Goal: Task Accomplishment & Management: Complete application form

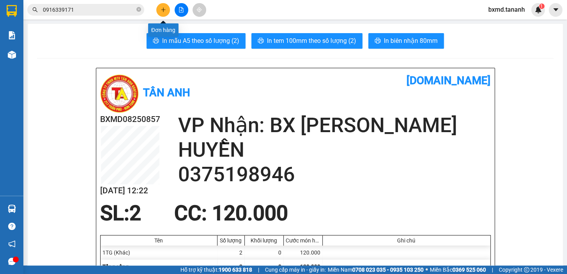
click at [161, 10] on icon "plus" at bounding box center [163, 9] width 4 height 0
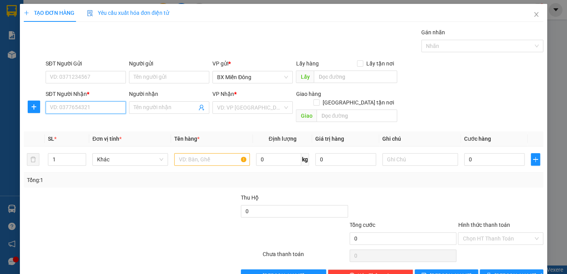
drag, startPoint x: 105, startPoint y: 106, endPoint x: 100, endPoint y: 106, distance: 4.4
click at [101, 106] on input "SĐT Người Nhận *" at bounding box center [86, 107] width 80 height 12
type input "0905265889"
click at [109, 79] on input "SĐT Người Gửi" at bounding box center [86, 77] width 80 height 12
type input "0915819182"
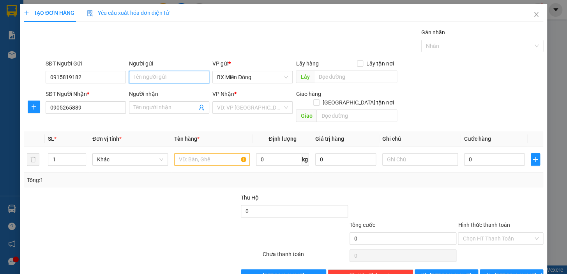
click at [180, 74] on input "Người gửi" at bounding box center [169, 77] width 80 height 12
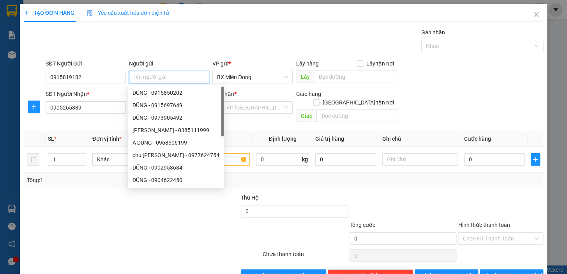
type input "O"
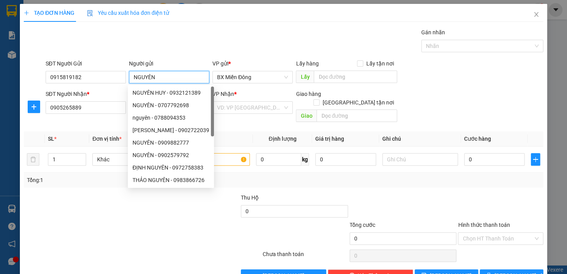
type input "NGUYÊN"
click at [97, 248] on div at bounding box center [142, 256] width 239 height 16
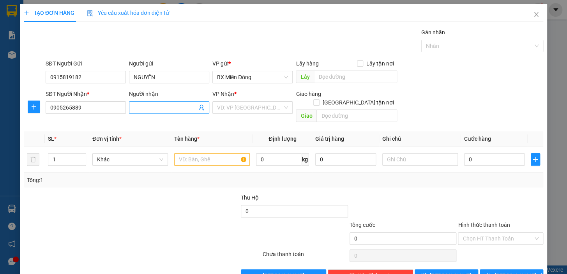
click at [170, 110] on input "Người nhận" at bounding box center [165, 107] width 63 height 9
type input "C HOÀI"
click at [218, 153] on input "text" at bounding box center [212, 159] width 76 height 12
click at [261, 108] on input "search" at bounding box center [249, 108] width 65 height 12
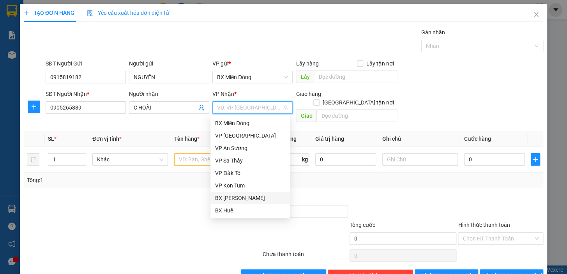
click at [256, 198] on div "BX [PERSON_NAME]" at bounding box center [250, 198] width 70 height 9
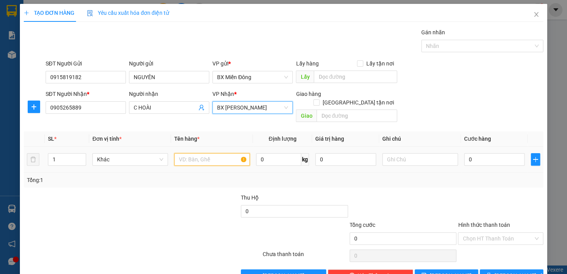
click at [219, 153] on input "text" at bounding box center [212, 159] width 76 height 12
type input "1 MỐI MẪU"
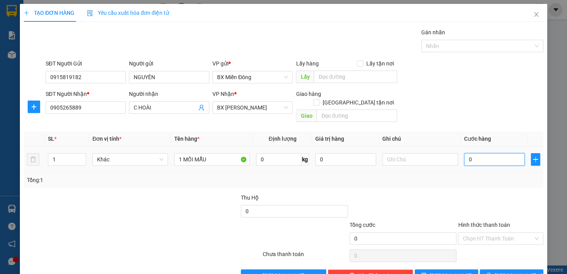
type input "4"
type input "40"
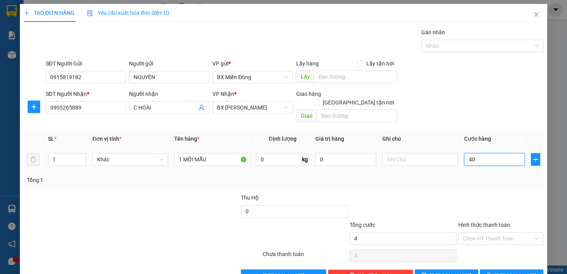
type input "40"
type input "40.000"
click at [499, 269] on button "[PERSON_NAME] và In" at bounding box center [510, 275] width 63 height 12
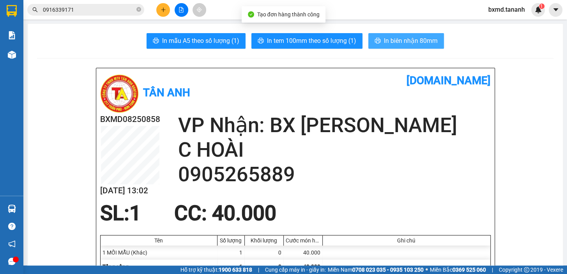
click at [405, 42] on span "In biên nhận 80mm" at bounding box center [411, 41] width 54 height 10
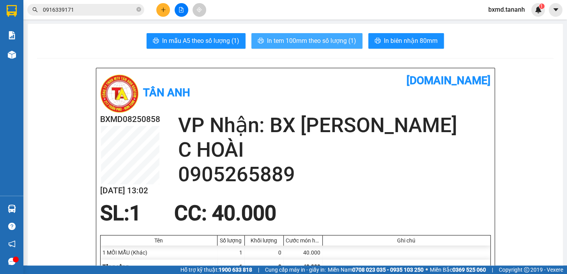
click at [278, 38] on span "In tem 100mm theo số lượng (1)" at bounding box center [311, 41] width 89 height 10
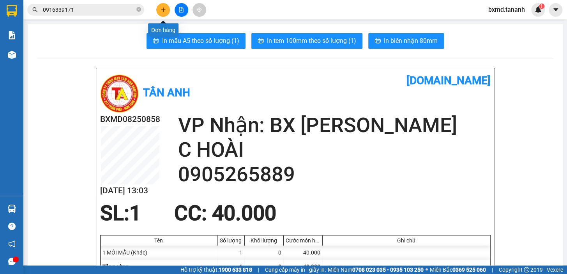
click at [166, 8] on button at bounding box center [163, 10] width 14 height 14
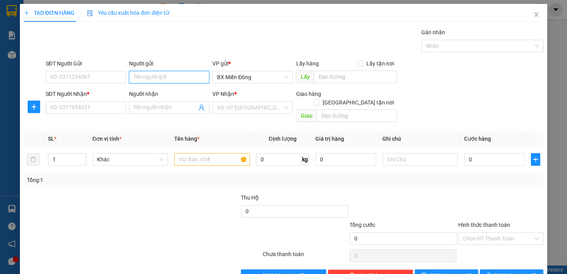
click at [183, 78] on input "Người gửi" at bounding box center [169, 77] width 80 height 12
type input "PHÚ LONG"
click at [97, 77] on input "SĐT Người Gửi" at bounding box center [86, 77] width 80 height 12
type input "0376735111"
click at [164, 107] on input "Người nhận" at bounding box center [165, 107] width 63 height 9
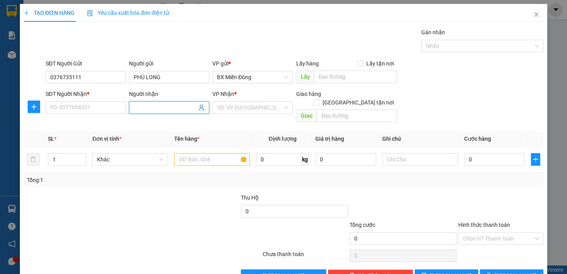
type input "N"
type input "D"
type input "ĐÔNG DƯƠNG"
click at [169, 121] on div "ĐÔNG DƯƠNG - 0946835679" at bounding box center [168, 123] width 73 height 9
type input "0946835679"
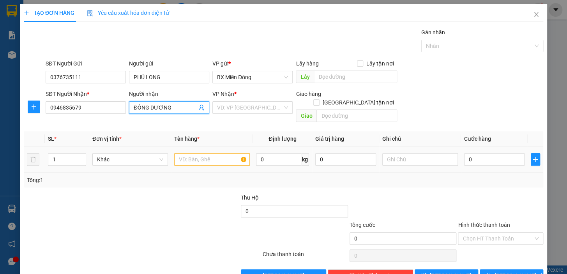
scroll to position [14, 0]
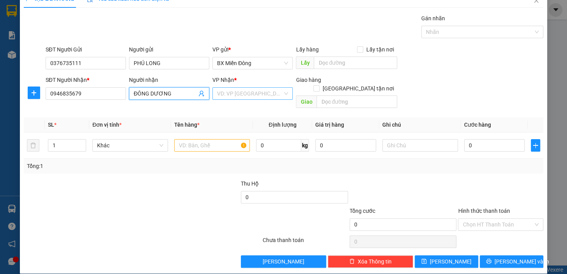
type input "ĐÔNG DƯƠNG"
click at [279, 94] on input "search" at bounding box center [249, 94] width 65 height 12
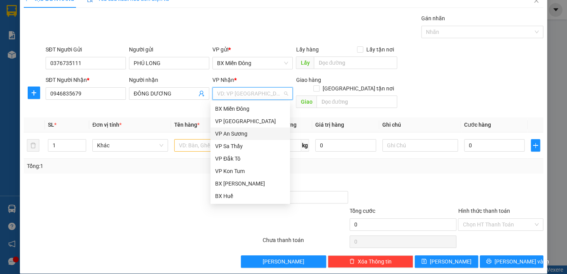
scroll to position [71, 0]
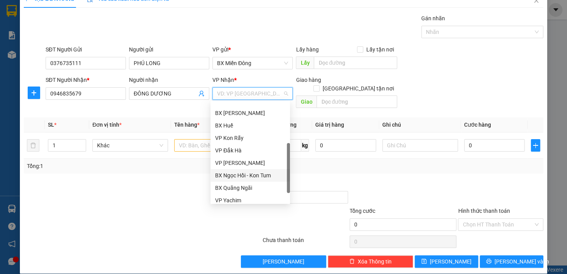
click at [240, 175] on div "BX Ngọc Hồi - Kon Tum" at bounding box center [250, 175] width 70 height 9
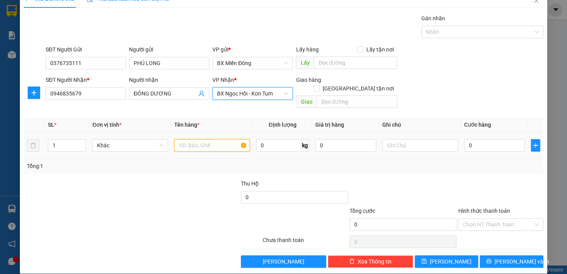
click at [211, 139] on input "text" at bounding box center [212, 145] width 76 height 12
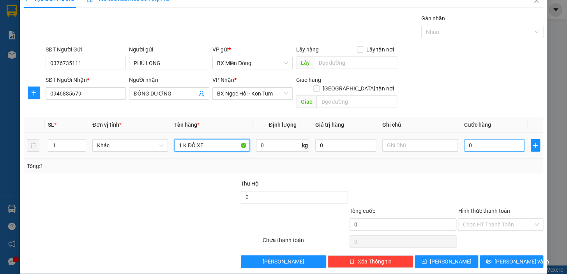
type input "1 K ĐỒ XE"
type input "5"
type input "50"
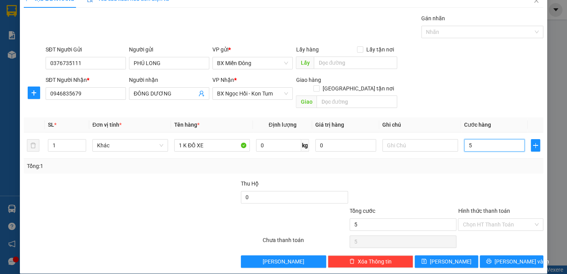
type input "50"
type input "50.000"
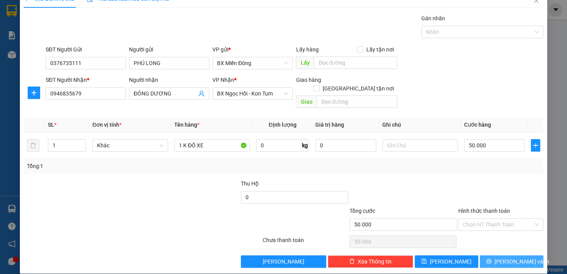
click at [513, 257] on span "[PERSON_NAME] và In" at bounding box center [521, 261] width 55 height 9
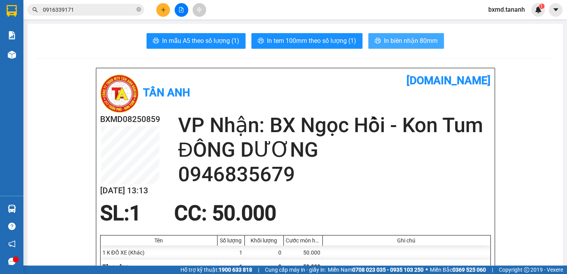
drag, startPoint x: 393, startPoint y: 42, endPoint x: 393, endPoint y: 254, distance: 211.9
click at [393, 44] on span "In biên nhận 80mm" at bounding box center [411, 41] width 54 height 10
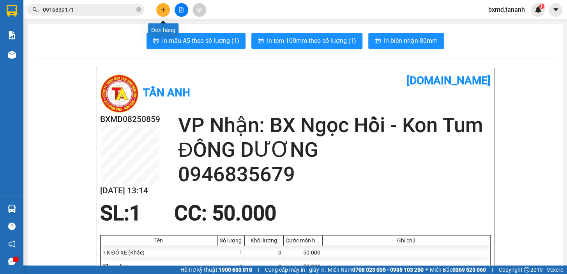
click at [160, 8] on icon "plus" at bounding box center [162, 9] width 5 height 5
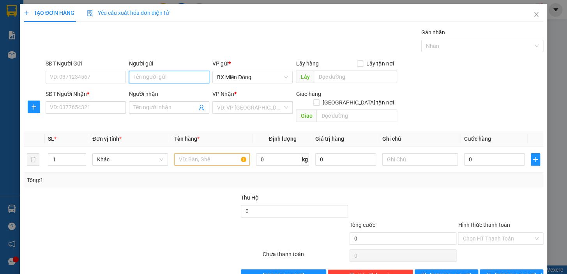
click at [155, 72] on input "Người gửi" at bounding box center [169, 77] width 80 height 12
type input "THÁI BÁNH"
click at [165, 93] on div "THÁI BÁNH CANH - 0333937123" at bounding box center [171, 92] width 79 height 9
type input "0333937123"
type input "THÁI BÁNH CANH"
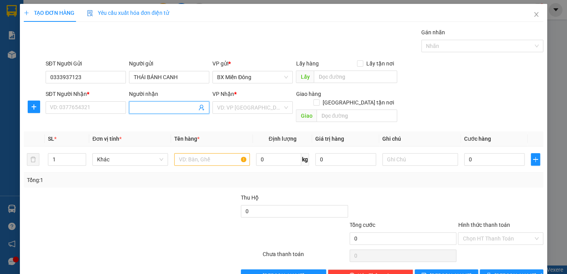
click at [156, 107] on input "Người nhận" at bounding box center [165, 107] width 63 height 9
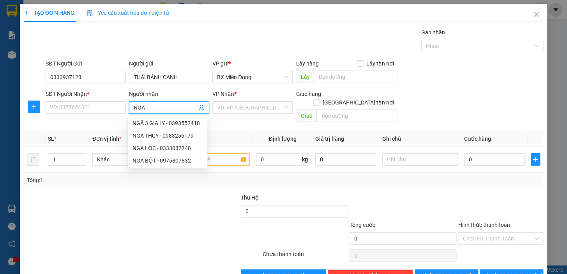
type input "NGA B"
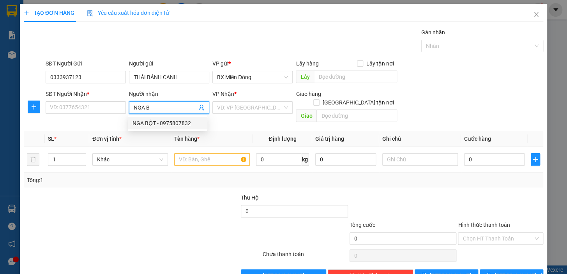
click at [155, 122] on div "NGA BỘT - 0975807832" at bounding box center [167, 123] width 70 height 9
type input "0975807832"
type input "NGA BỘT"
click at [265, 109] on input "search" at bounding box center [249, 108] width 65 height 12
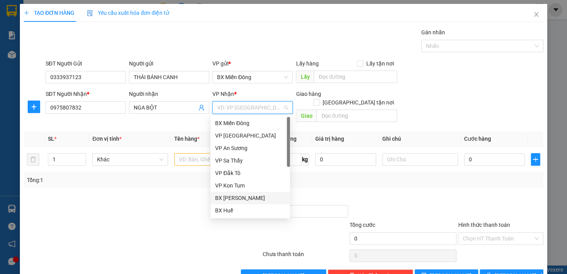
click at [241, 199] on div "BX [PERSON_NAME]" at bounding box center [250, 198] width 70 height 9
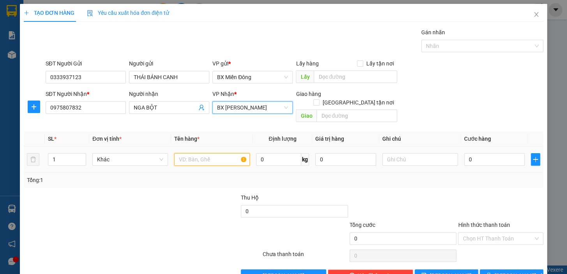
click at [204, 153] on input "text" at bounding box center [212, 159] width 76 height 12
type input "1 BAO"
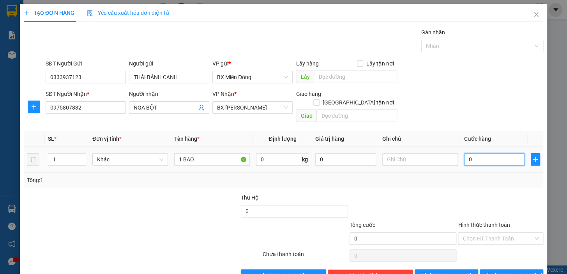
click at [473, 153] on input "0" at bounding box center [494, 159] width 61 height 12
type input "7"
type input "70"
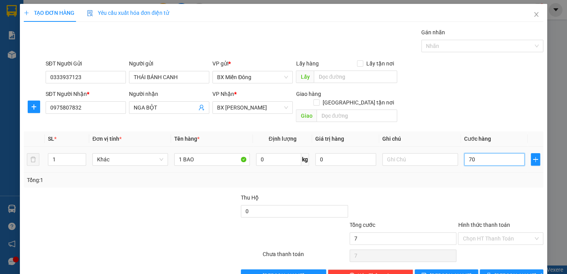
type input "70"
type input "70.000"
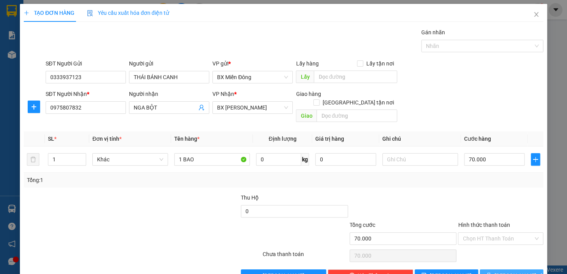
drag, startPoint x: 512, startPoint y: 263, endPoint x: 512, endPoint y: 271, distance: 7.8
click at [512, 271] on span "[PERSON_NAME] và In" at bounding box center [521, 275] width 55 height 9
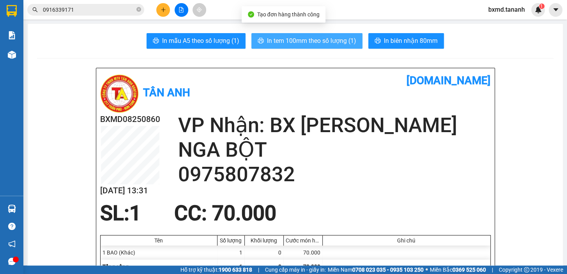
drag, startPoint x: 326, startPoint y: 39, endPoint x: 334, endPoint y: 60, distance: 22.9
click at [325, 39] on span "In tem 100mm theo số lượng (1)" at bounding box center [311, 41] width 89 height 10
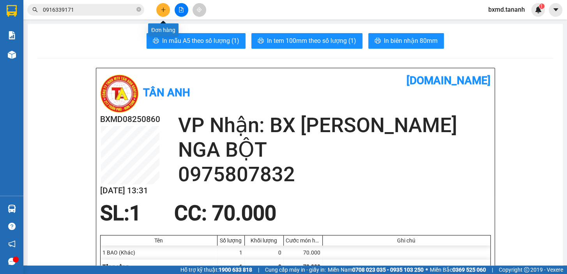
click at [162, 11] on icon "plus" at bounding box center [162, 9] width 5 height 5
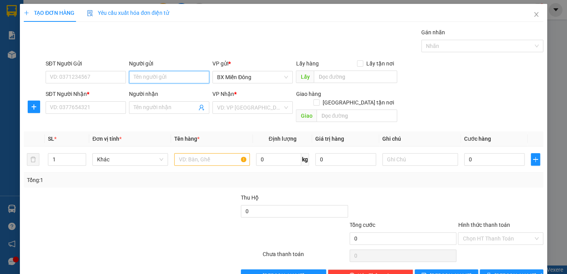
click at [152, 79] on input "Người gửi" at bounding box center [169, 77] width 80 height 12
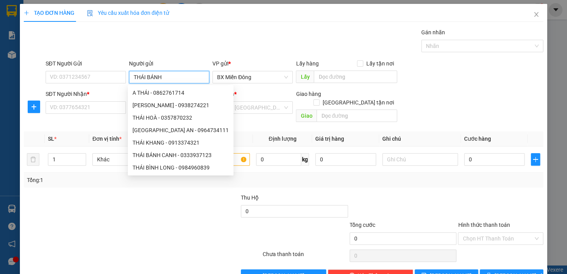
type input "THÁI BÁNH"
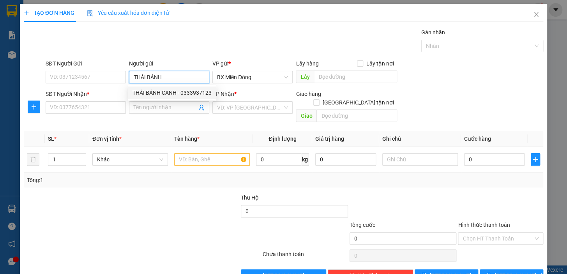
click at [148, 92] on div "THÁI BÁNH CANH - 0333937123" at bounding box center [171, 92] width 79 height 9
type input "0333937123"
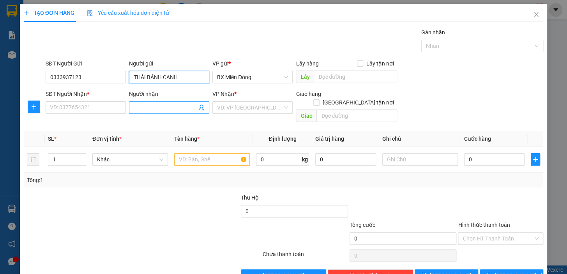
type input "THÁI BÁNH CANH"
click at [141, 109] on input "Người nhận" at bounding box center [165, 107] width 63 height 9
type input "A HANH"
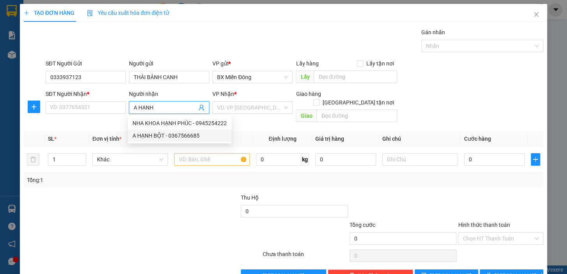
click at [155, 138] on div "A HẠNH BỘT - 0367566685" at bounding box center [179, 135] width 94 height 9
type input "0367566685"
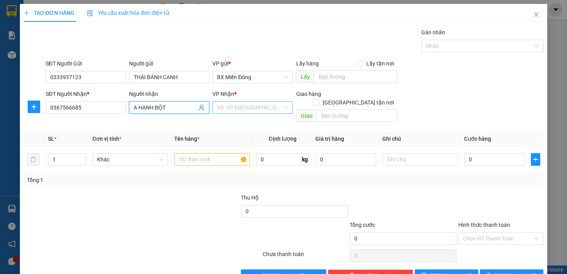
click at [280, 108] on div "VD: VP [GEOGRAPHIC_DATA]" at bounding box center [252, 107] width 80 height 12
type input "A HẠNH BỘT"
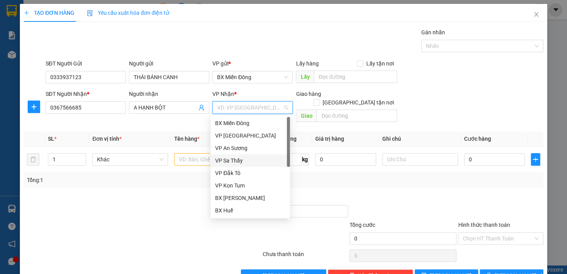
scroll to position [87, 0]
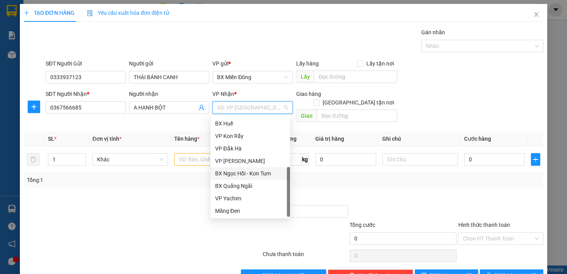
click at [240, 171] on div "BX Ngọc Hồi - Kon Tum" at bounding box center [250, 173] width 70 height 9
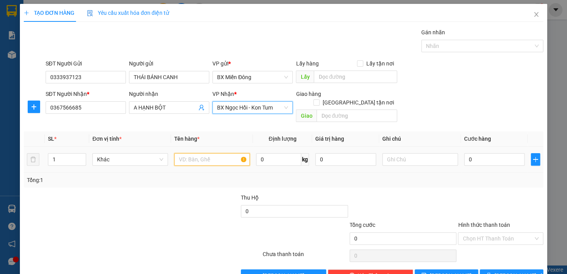
click at [203, 153] on input "text" at bounding box center [212, 159] width 76 height 12
type input "1 BAO"
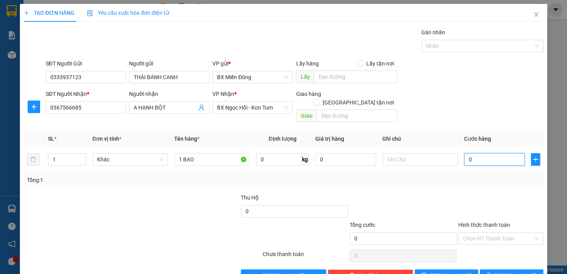
type input "7"
type input "70"
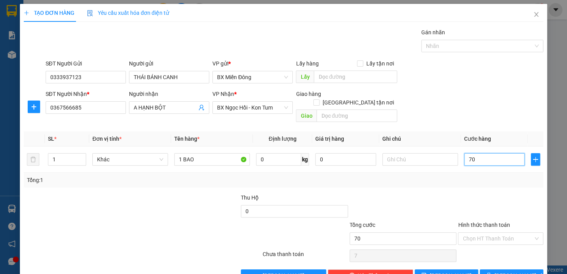
type input "70"
type input "70.000"
click at [515, 271] on span "[PERSON_NAME] và In" at bounding box center [521, 275] width 55 height 9
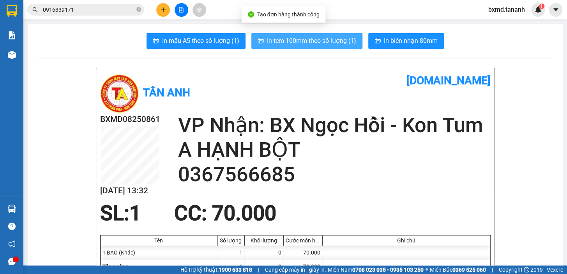
click at [309, 33] on button "In tem 100mm theo số lượng (1)" at bounding box center [306, 41] width 111 height 16
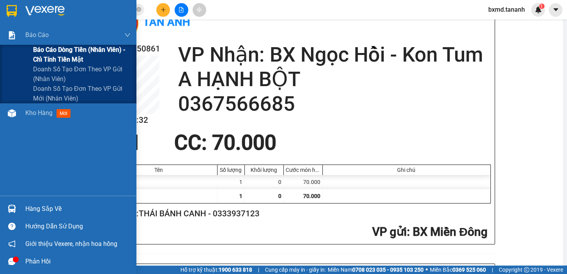
scroll to position [35, 0]
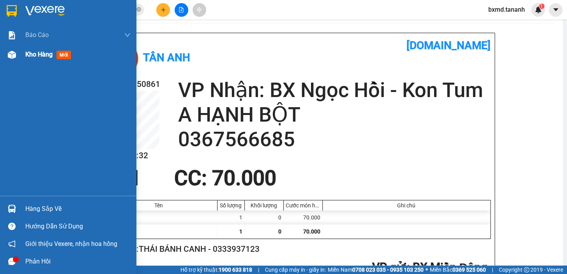
click at [58, 57] on span "mới" at bounding box center [63, 55] width 14 height 9
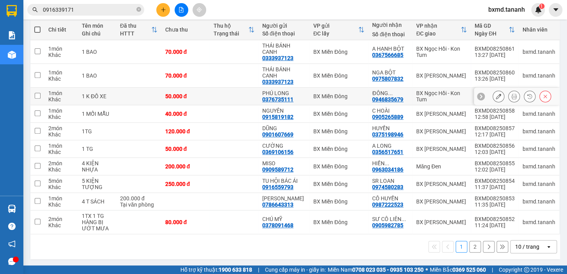
scroll to position [55, 0]
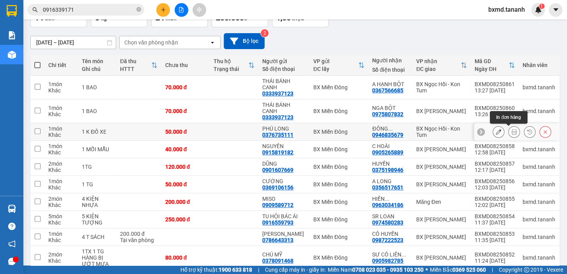
click at [511, 129] on icon at bounding box center [513, 131] width 5 height 5
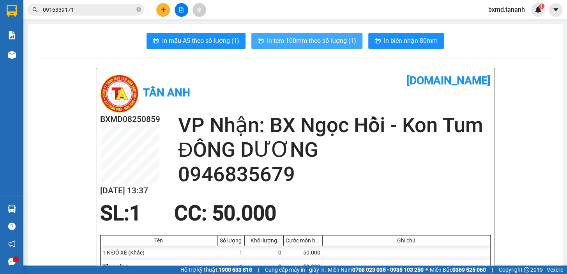
click at [331, 35] on button "In tem 100mm theo số lượng (1)" at bounding box center [306, 41] width 111 height 16
click at [284, 36] on span "In tem 100mm theo số lượng (1)" at bounding box center [311, 41] width 89 height 10
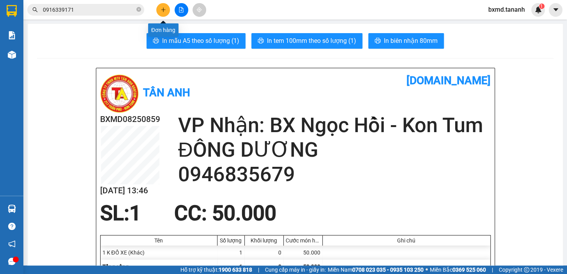
click at [164, 8] on icon "plus" at bounding box center [162, 9] width 5 height 5
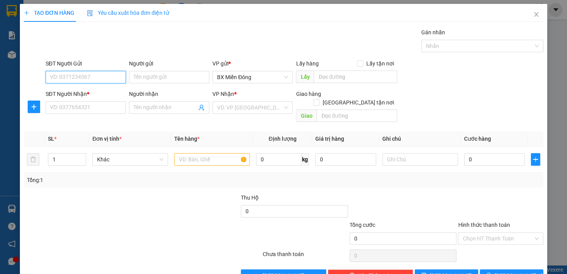
click at [103, 79] on input "SĐT Người Gửi" at bounding box center [86, 77] width 80 height 12
type input "0934000196"
type input "BĂNG"
click at [97, 103] on input "SĐT Người Nhận *" at bounding box center [86, 107] width 80 height 12
type input "0974413019"
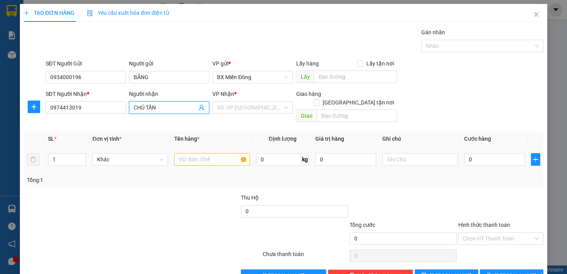
type input "CHÚ TẤN"
click at [226, 153] on input "text" at bounding box center [212, 159] width 76 height 12
type input "2 BAO +1 CAN"
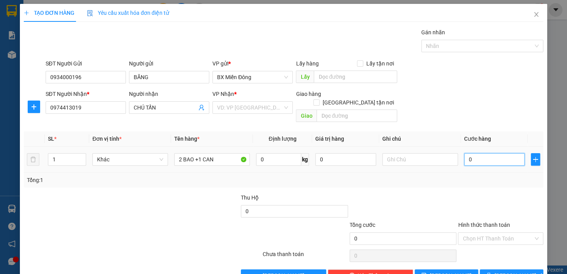
type input "1"
type input "13"
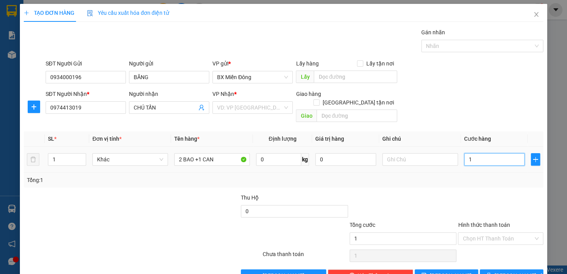
type input "13"
type input "130"
type input "130.000"
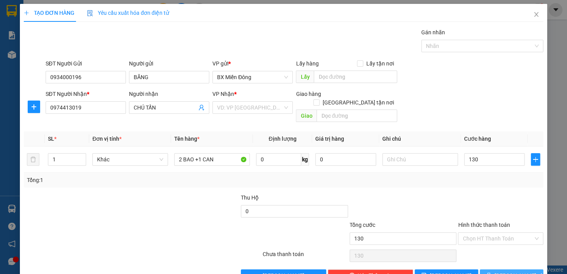
type input "130.000"
click at [501, 271] on span "[PERSON_NAME] và In" at bounding box center [521, 275] width 55 height 9
click at [260, 106] on input "search" at bounding box center [249, 108] width 65 height 12
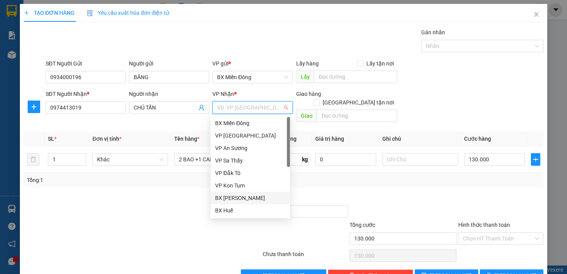
click at [241, 198] on div "BX [PERSON_NAME]" at bounding box center [250, 198] width 70 height 9
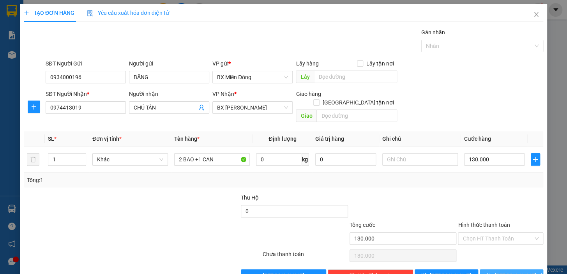
click at [504, 271] on span "[PERSON_NAME] và In" at bounding box center [521, 275] width 55 height 9
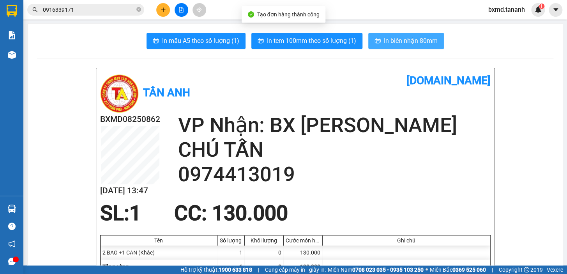
click at [396, 42] on span "In biên nhận 80mm" at bounding box center [411, 41] width 54 height 10
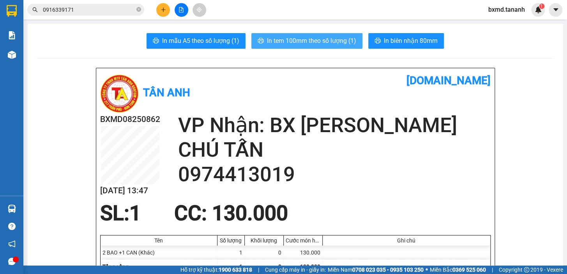
click at [297, 42] on span "In tem 100mm theo số lượng (1)" at bounding box center [311, 41] width 89 height 10
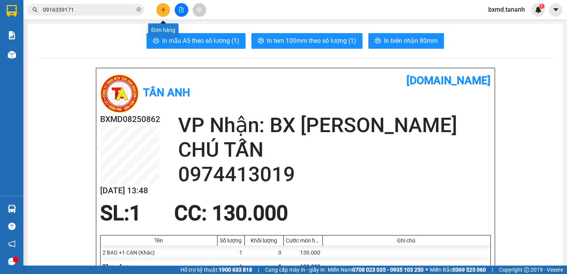
click at [164, 13] on button at bounding box center [163, 10] width 14 height 14
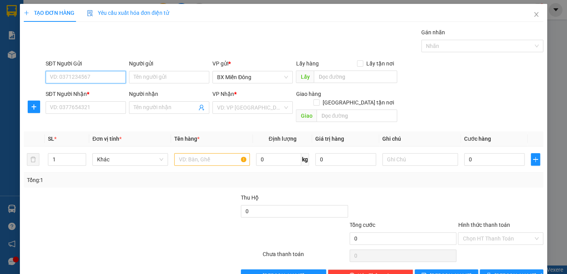
click at [100, 77] on input "SĐT Người Gửi" at bounding box center [86, 77] width 80 height 12
type input "0901774083"
click at [106, 93] on div "0901774083 - VIỆT ĐỨC" at bounding box center [94, 92] width 88 height 9
type input "VIỆT ĐỨC"
type input "0389447029"
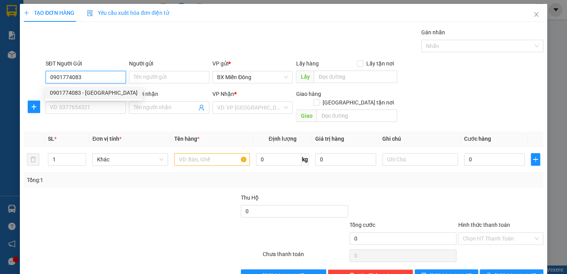
type input "COOPMART"
type input "120.000"
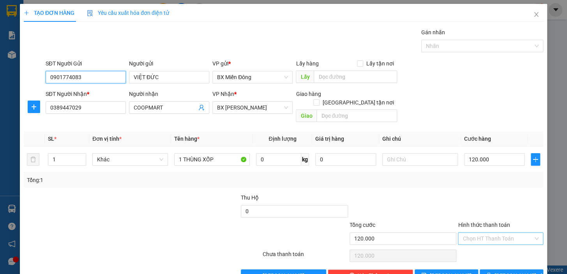
type input "0901774083"
click at [495, 233] on input "Hình thức thanh toán" at bounding box center [497, 239] width 71 height 12
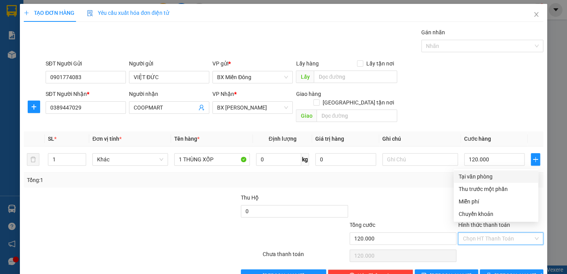
click at [471, 175] on div "Tại văn phòng" at bounding box center [495, 176] width 75 height 9
type input "0"
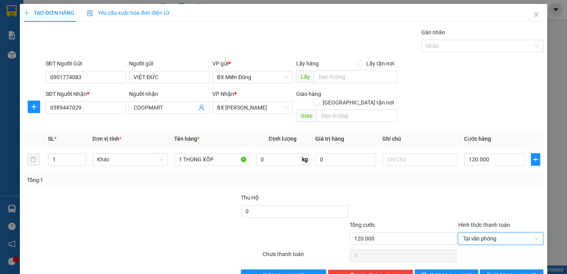
scroll to position [14, 0]
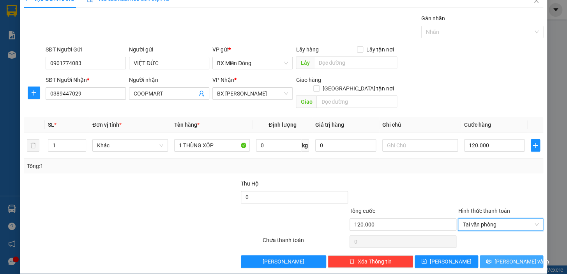
click at [501, 257] on span "[PERSON_NAME] và In" at bounding box center [521, 261] width 55 height 9
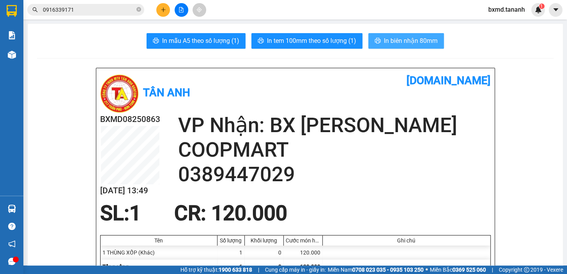
click at [393, 42] on span "In biên nhận 80mm" at bounding box center [411, 41] width 54 height 10
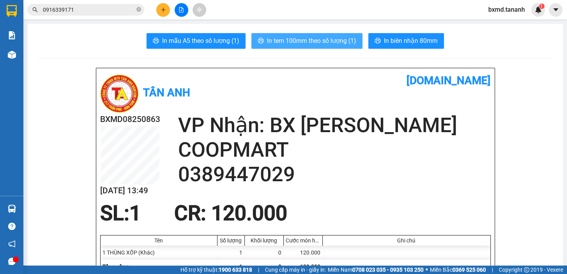
click at [289, 42] on span "In tem 100mm theo số lượng (1)" at bounding box center [311, 41] width 89 height 10
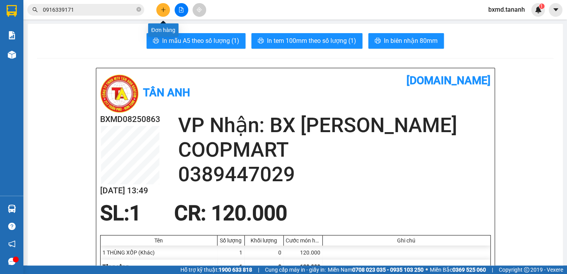
click at [166, 9] on icon "plus" at bounding box center [162, 9] width 5 height 5
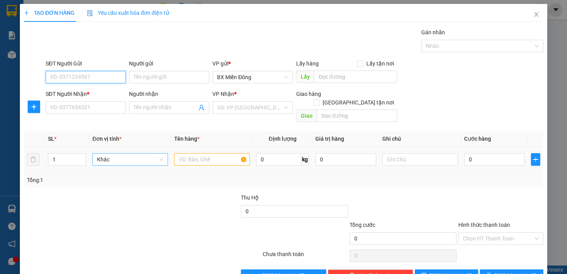
scroll to position [14, 0]
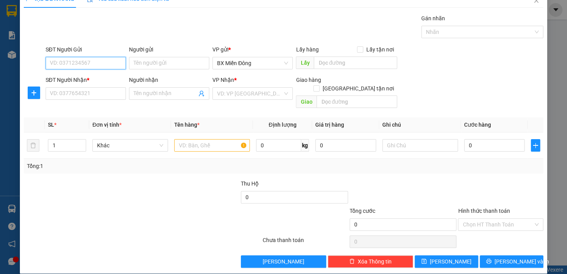
click at [121, 64] on input "SĐT Người Gửi" at bounding box center [86, 63] width 80 height 12
type input "0774456738"
click at [100, 75] on div "0774456738 - A VỊ" at bounding box center [85, 78] width 70 height 9
type input "A VỊ"
type input "0987085908"
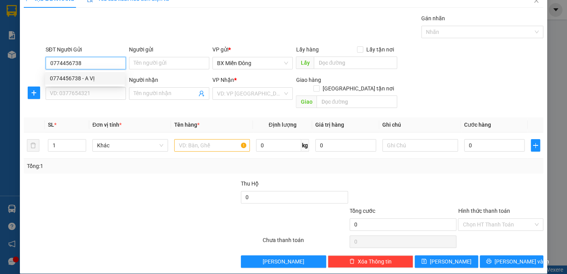
type input "HỒNG"
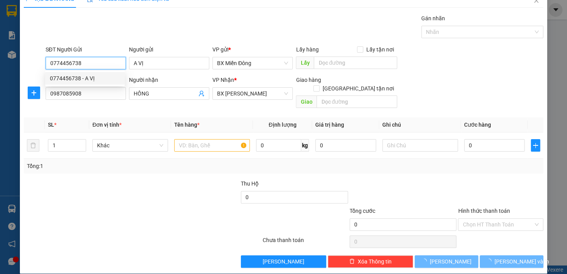
type input "100.000"
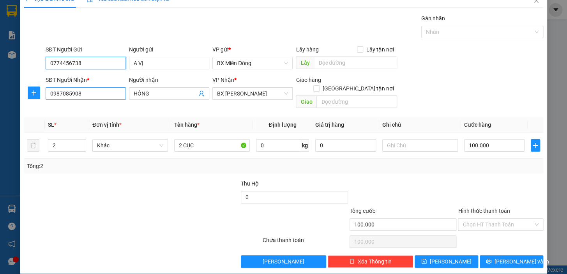
type input "0774456738"
click at [82, 95] on input "0987085908" at bounding box center [86, 93] width 80 height 12
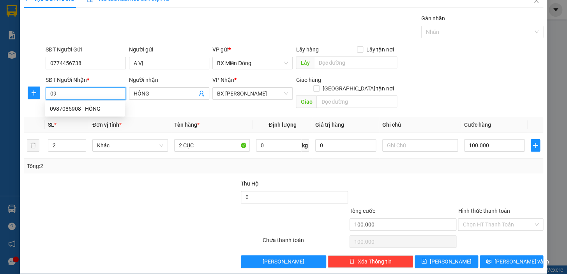
type input "0"
type input "0905039199"
click at [79, 111] on div "0905039199 - NGHĨA" at bounding box center [85, 108] width 70 height 9
type input "NGHĨA"
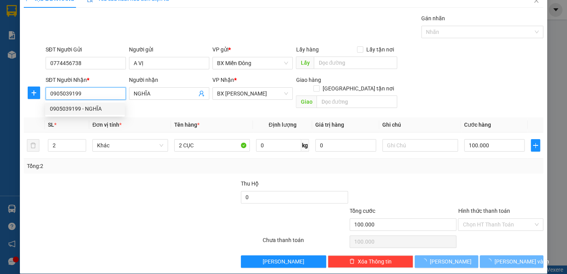
type input "250.000"
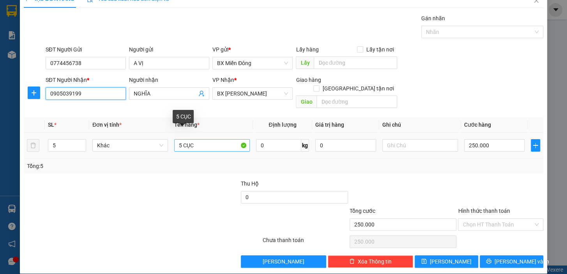
type input "0905039199"
drag, startPoint x: 182, startPoint y: 138, endPoint x: 177, endPoint y: 139, distance: 5.6
click at [177, 139] on input "5 CỤC" at bounding box center [212, 145] width 76 height 12
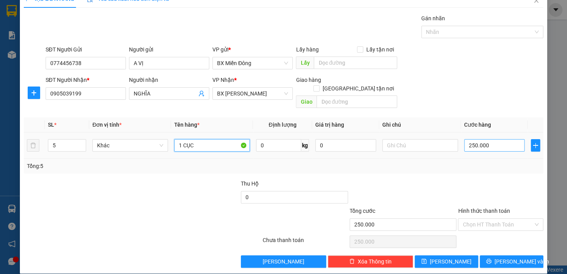
type input "1 CỤC"
click at [487, 140] on input "250.000" at bounding box center [494, 145] width 61 height 12
type input "5"
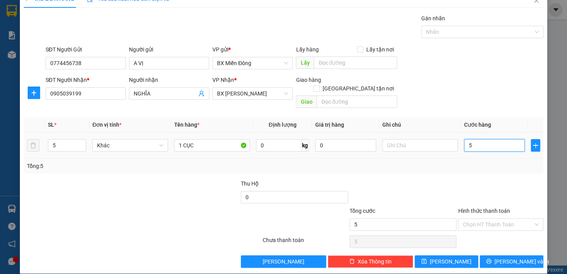
type input "50"
type input "50.000"
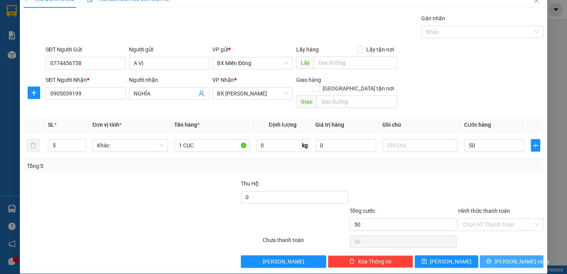
type input "50.000"
click at [511, 257] on span "[PERSON_NAME] và In" at bounding box center [521, 261] width 55 height 9
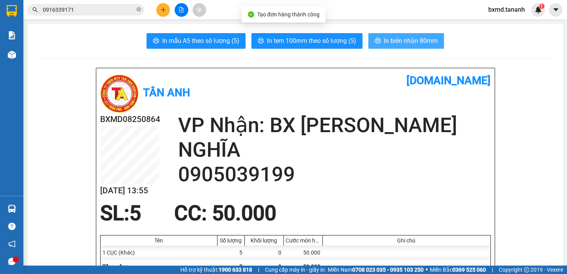
click at [384, 40] on span "In biên nhận 80mm" at bounding box center [411, 41] width 54 height 10
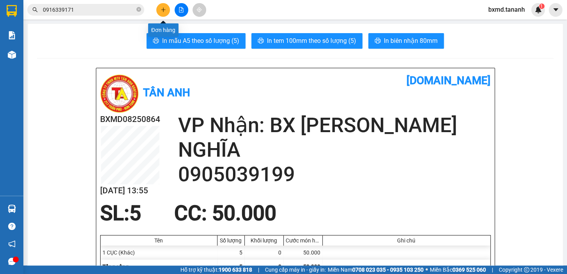
click at [163, 11] on icon "plus" at bounding box center [163, 9] width 0 height 4
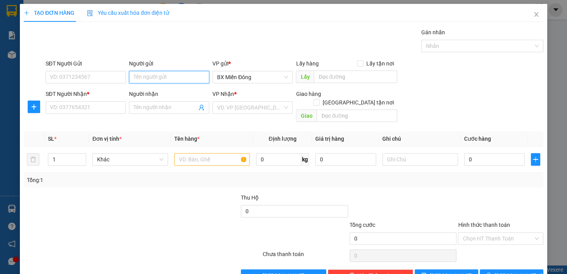
click at [164, 80] on input "Người gửi" at bounding box center [169, 77] width 80 height 12
click at [167, 108] on input "Người nhận" at bounding box center [165, 107] width 63 height 9
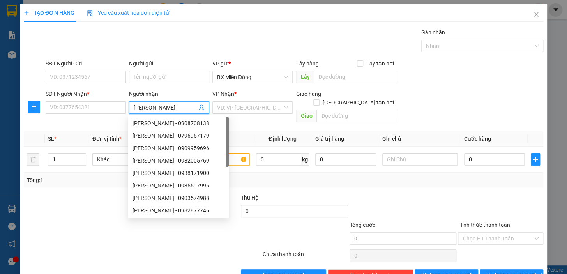
type input "KIM TRANG"
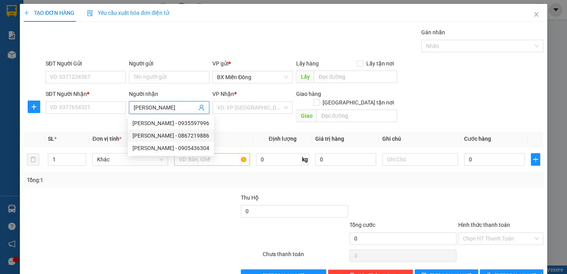
click at [187, 136] on div "KIM TRANG - 0867219886" at bounding box center [170, 135] width 77 height 9
type input "0867219886"
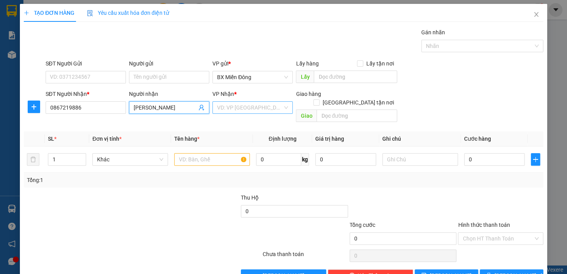
click at [282, 108] on div "VD: VP [GEOGRAPHIC_DATA]" at bounding box center [252, 107] width 80 height 12
type input "KIM TRANG"
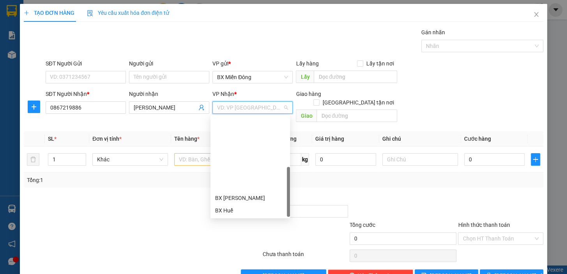
scroll to position [87, 0]
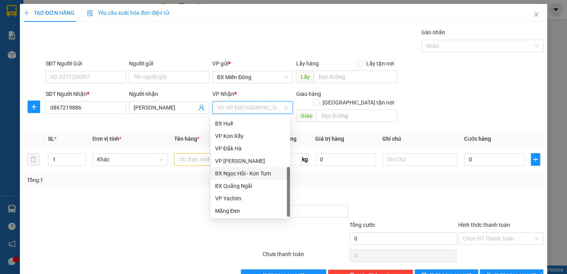
click at [238, 172] on div "BX Ngọc Hồi - Kon Tum" at bounding box center [250, 173] width 70 height 9
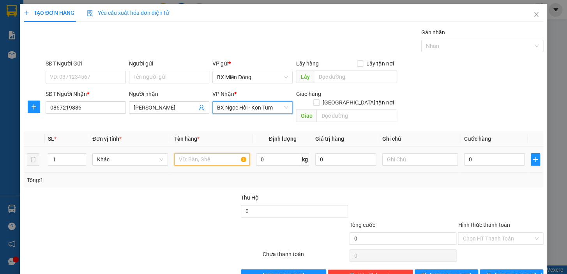
click at [187, 153] on input "text" at bounding box center [212, 159] width 76 height 12
type input "1 CỤC"
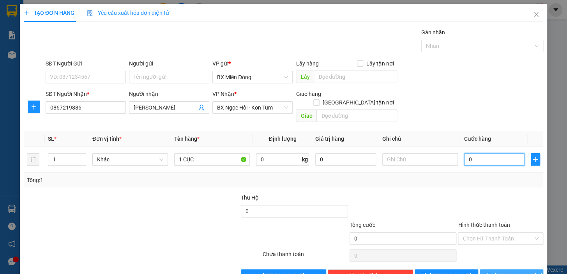
type input "5"
type input "50"
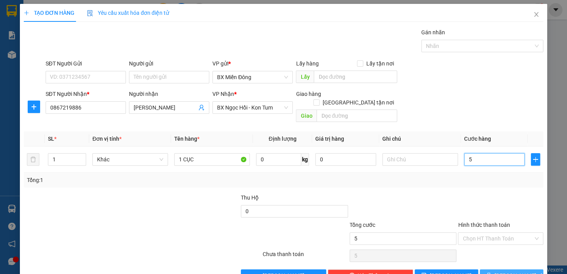
type input "50"
type input "500"
type input "50"
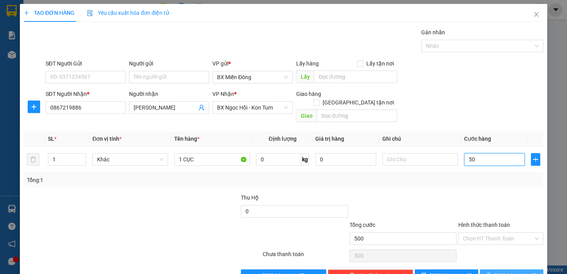
type input "50"
type input "50.000"
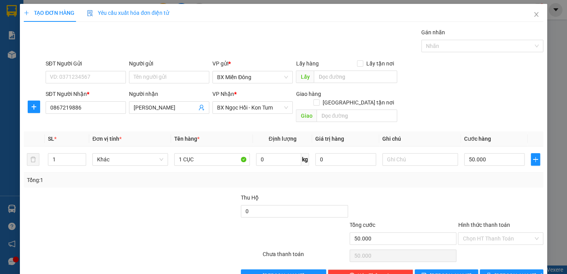
click at [468, 193] on div at bounding box center [500, 206] width 87 height 27
click at [154, 78] on input "Người gửi" at bounding box center [169, 77] width 80 height 12
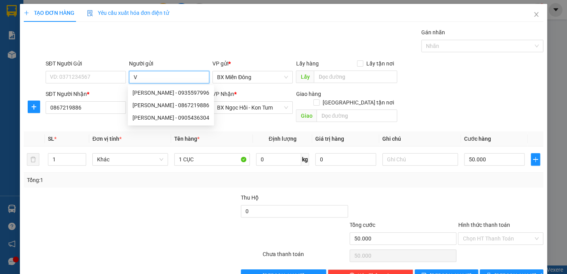
type input "VỊ"
click at [145, 119] on div "A VỊ - 0774456738" at bounding box center [170, 117] width 76 height 9
type input "0774456738"
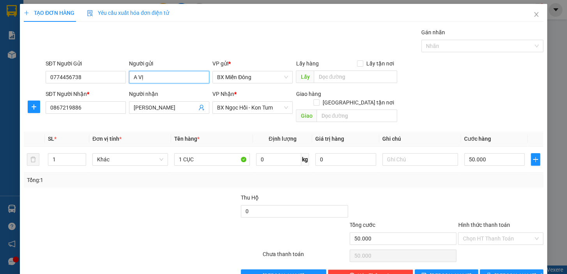
scroll to position [14, 0]
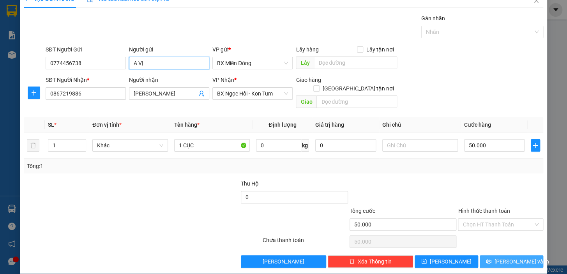
type input "A VỊ"
click at [512, 257] on span "[PERSON_NAME] và In" at bounding box center [521, 261] width 55 height 9
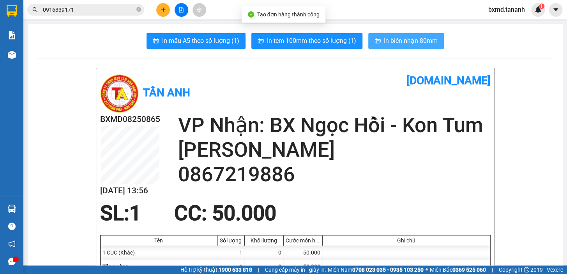
click at [392, 38] on span "In biên nhận 80mm" at bounding box center [411, 41] width 54 height 10
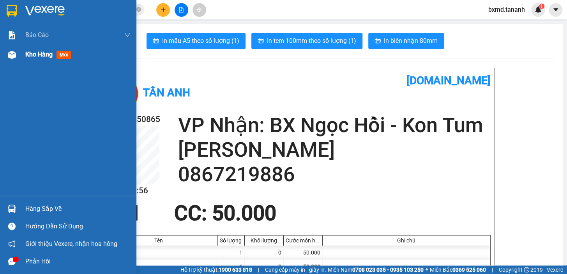
click at [18, 52] on div at bounding box center [12, 55] width 14 height 14
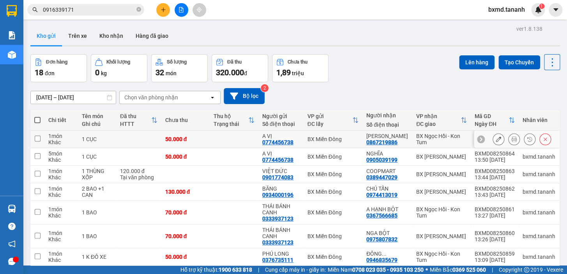
click at [511, 140] on icon at bounding box center [513, 138] width 5 height 5
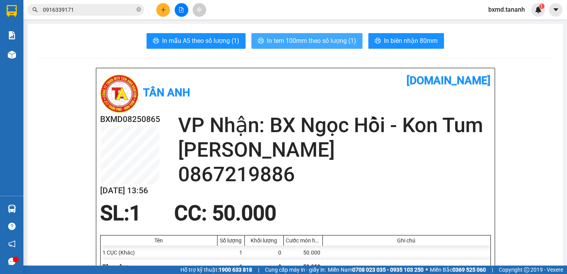
click at [300, 37] on span "In tem 100mm theo số lượng (1)" at bounding box center [311, 41] width 89 height 10
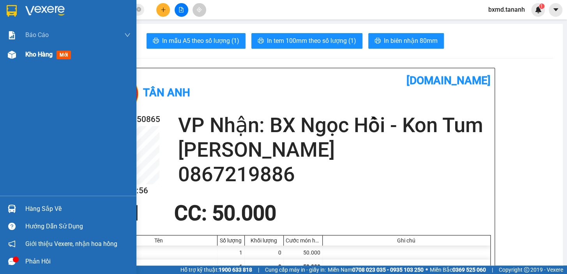
click at [31, 52] on span "Kho hàng" at bounding box center [38, 54] width 27 height 7
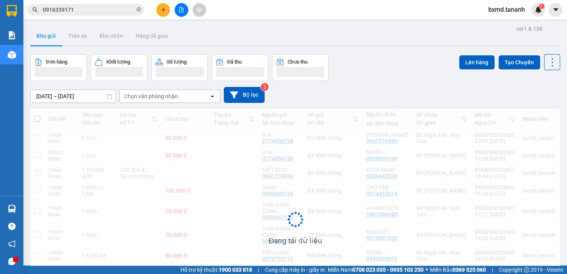
scroll to position [35, 0]
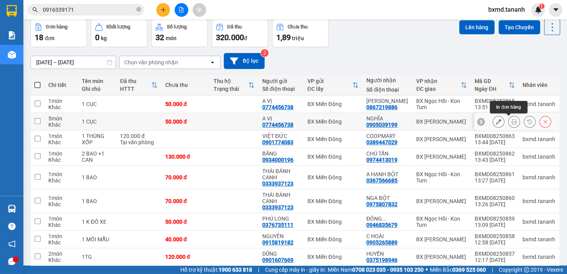
click at [511, 123] on icon at bounding box center [513, 121] width 5 height 5
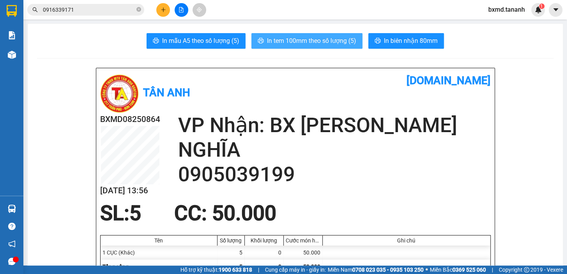
click at [292, 37] on span "In tem 100mm theo số lượng (5)" at bounding box center [311, 41] width 89 height 10
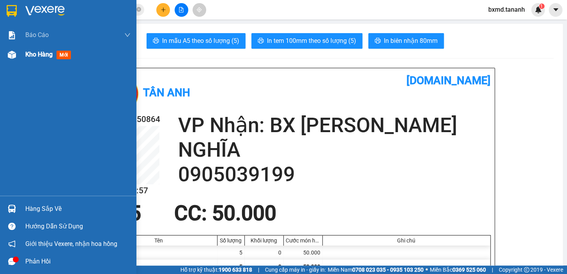
click at [30, 53] on span "Kho hàng" at bounding box center [38, 54] width 27 height 7
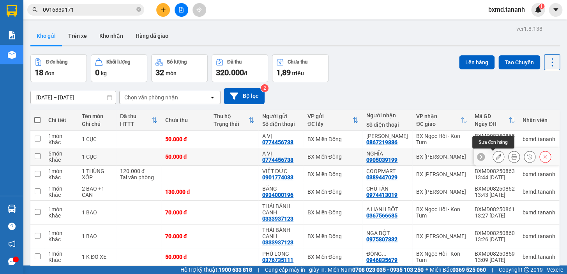
click at [495, 156] on icon at bounding box center [497, 156] width 5 height 5
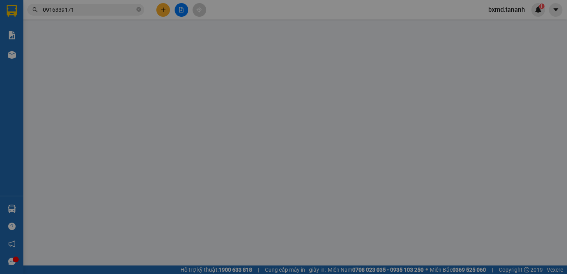
type input "0774456738"
type input "0905039199"
type input "50.000"
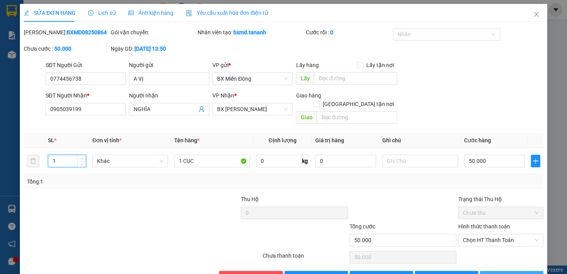
type input "1"
click at [508, 273] on span "[PERSON_NAME] và In" at bounding box center [521, 277] width 55 height 9
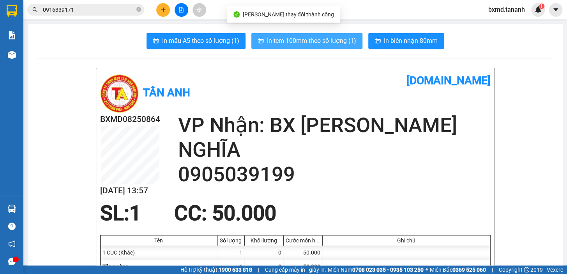
click at [306, 39] on span "In tem 100mm theo số lượng (1)" at bounding box center [311, 41] width 89 height 10
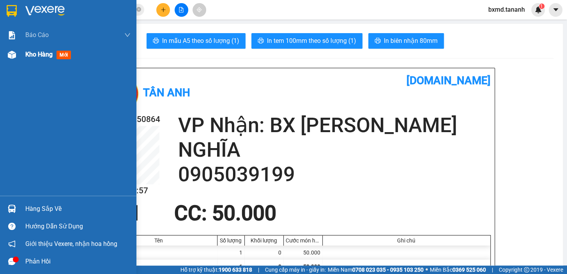
click at [42, 52] on span "Kho hàng" at bounding box center [38, 54] width 27 height 7
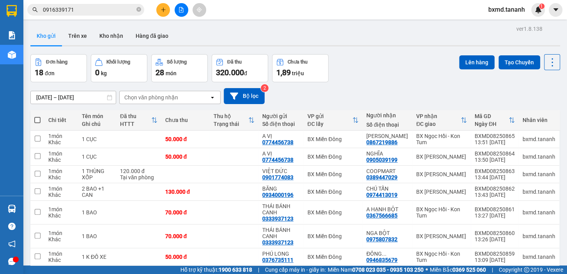
click at [83, 11] on input "0916339171" at bounding box center [89, 9] width 92 height 9
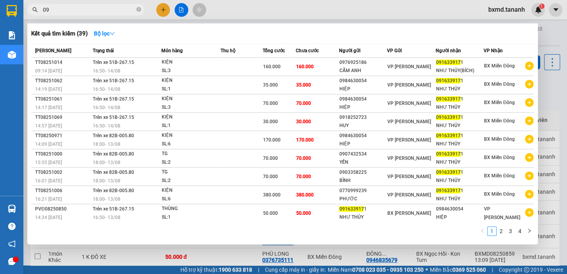
type input "0"
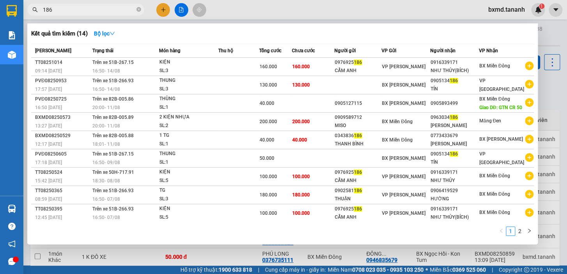
click at [87, 10] on input "186" at bounding box center [89, 9] width 92 height 9
type input "1"
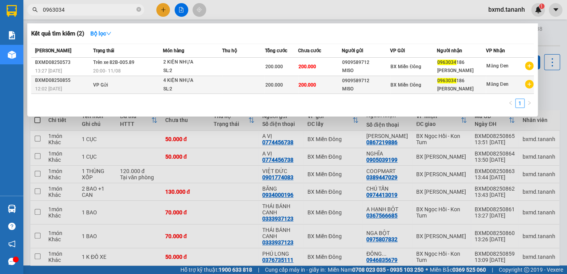
type input "0963034"
click at [211, 86] on div "SL: 2" at bounding box center [192, 89] width 58 height 9
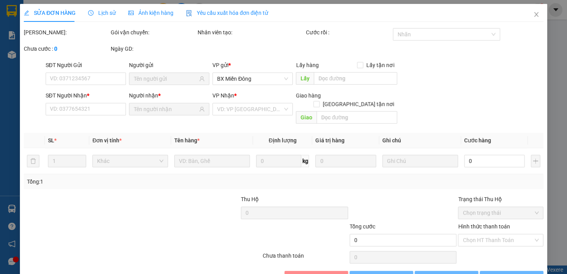
type input "0909589712"
type input "0963034186"
type input "200.000"
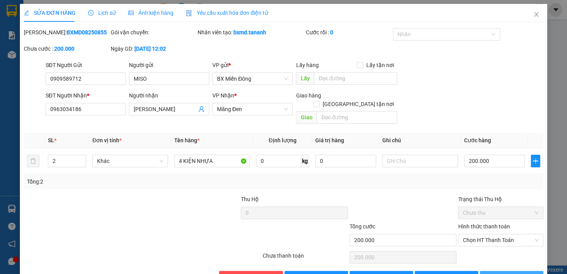
click at [499, 273] on span "[PERSON_NAME] và In" at bounding box center [521, 277] width 55 height 9
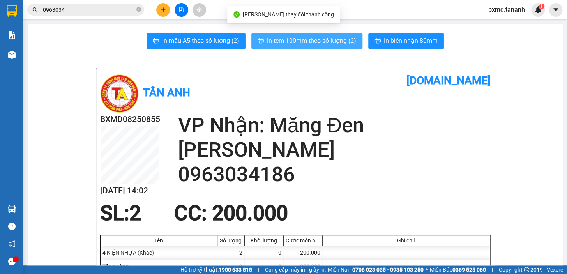
click at [299, 39] on span "In tem 100mm theo số lượng (2)" at bounding box center [311, 41] width 89 height 10
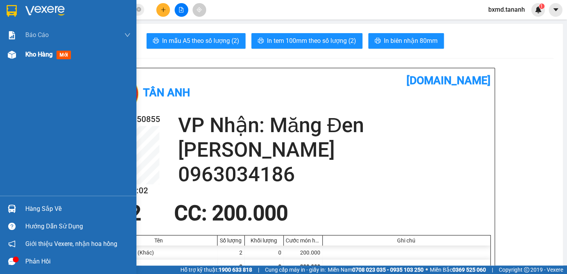
click at [39, 57] on span "Kho hàng" at bounding box center [38, 54] width 27 height 7
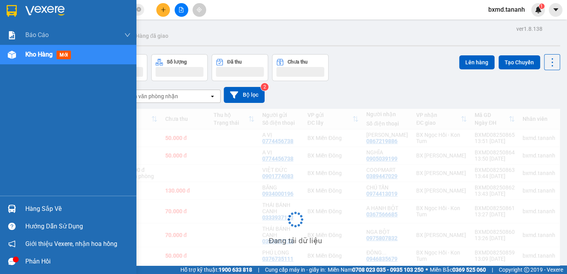
click at [39, 51] on span "Kho hàng" at bounding box center [38, 54] width 27 height 7
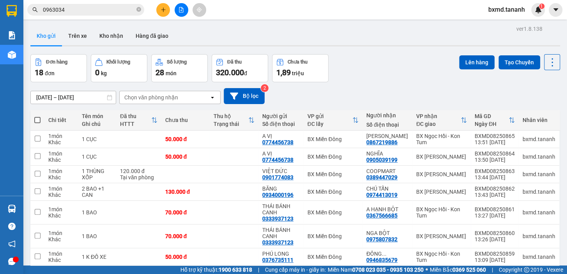
click at [85, 11] on input "0963034" at bounding box center [89, 9] width 92 height 9
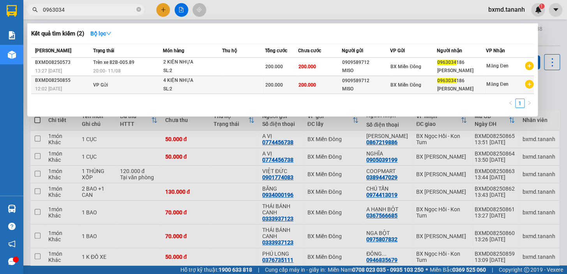
click at [456, 80] on div "0963034 186" at bounding box center [461, 81] width 48 height 8
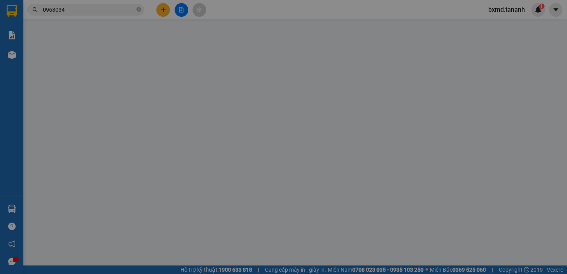
type input "0909589712"
type input "0963034186"
type input "200.000"
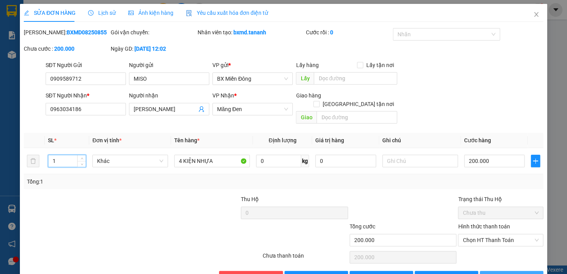
click at [504, 273] on span "[PERSON_NAME] và In" at bounding box center [521, 277] width 55 height 9
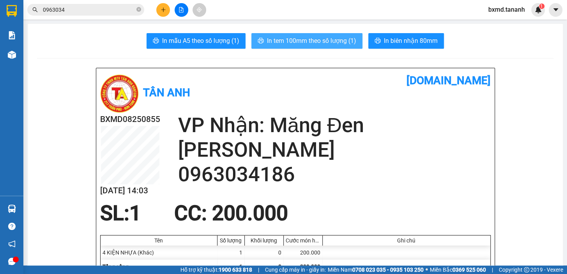
click at [305, 45] on span "In tem 100mm theo số lượng (1)" at bounding box center [311, 41] width 89 height 10
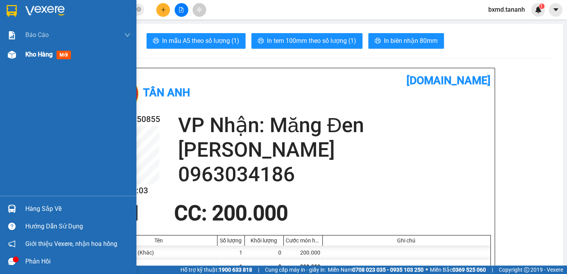
click at [27, 54] on span "Kho hàng" at bounding box center [38, 54] width 27 height 7
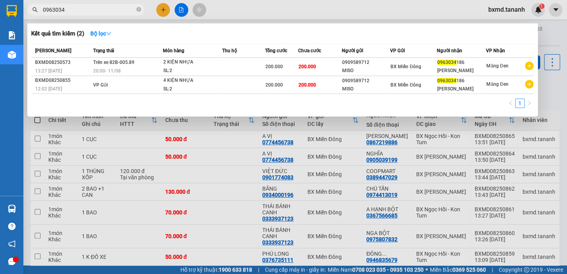
click at [68, 12] on input "0963034" at bounding box center [89, 9] width 92 height 9
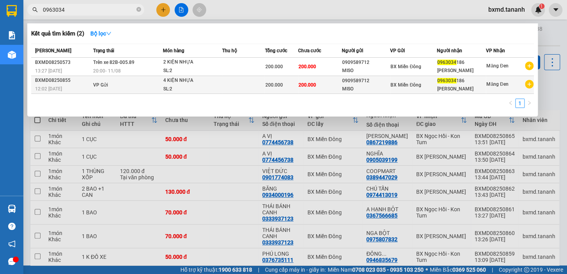
click at [247, 83] on td at bounding box center [243, 85] width 43 height 18
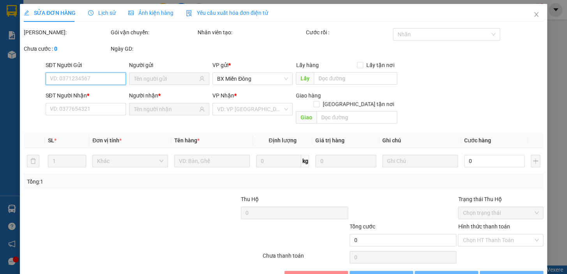
type input "0909589712"
type input "0963034186"
type input "200.000"
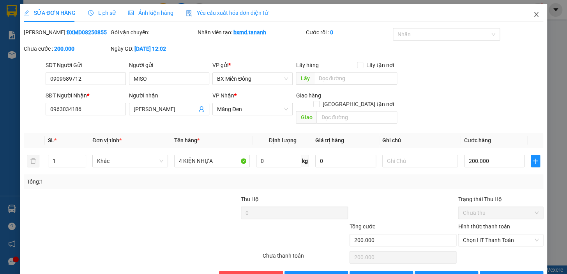
click at [533, 12] on icon "close" at bounding box center [536, 14] width 6 height 6
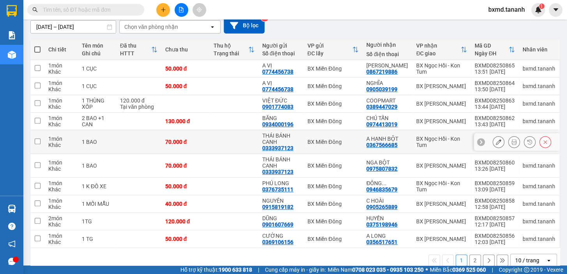
scroll to position [84, 0]
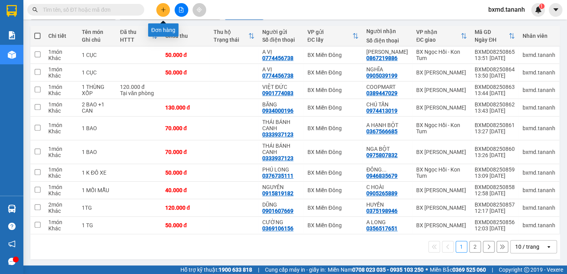
click at [165, 8] on icon "plus" at bounding box center [162, 9] width 5 height 5
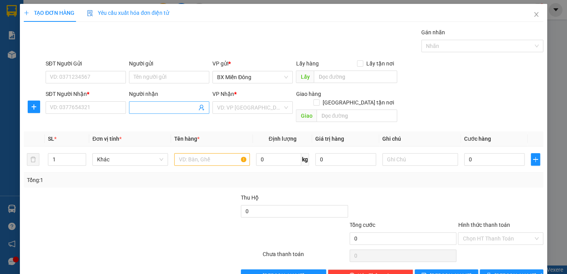
click at [166, 107] on input "Người nhận" at bounding box center [165, 107] width 63 height 9
type input "THUẬN"
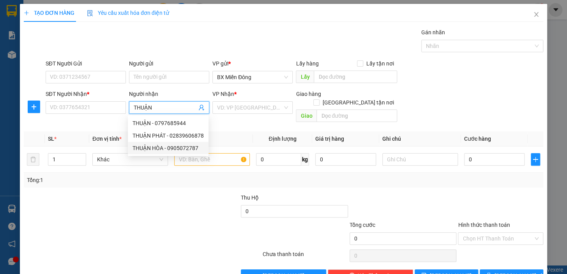
click at [167, 148] on div "THUẬN HÒA - 0905072787" at bounding box center [167, 148] width 71 height 9
type input "0905072787"
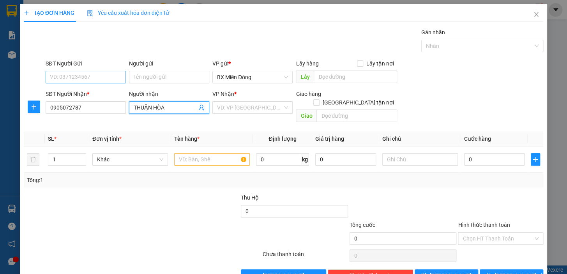
type input "THUẬN HÒA"
click at [100, 75] on input "SĐT Người Gửi" at bounding box center [86, 77] width 80 height 12
type input "02839516477"
click at [160, 74] on input "Người gửi" at bounding box center [169, 77] width 80 height 12
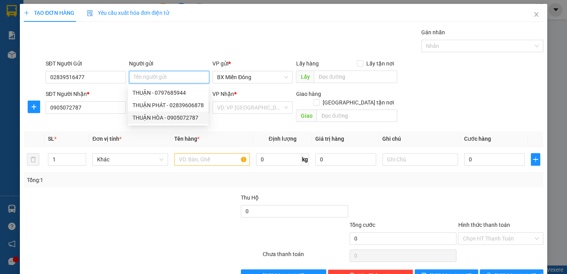
type input "O"
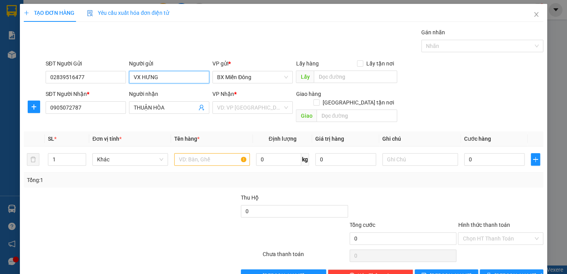
click at [139, 78] on input "VX HƯNG" at bounding box center [169, 77] width 80 height 12
drag, startPoint x: 163, startPoint y: 73, endPoint x: 121, endPoint y: 81, distance: 42.8
click at [121, 81] on div "SĐT Người Gửi 02839516477 Người gửi VVX HƯNG VVX HƯNG VP gửi * BX Miền Đông Lấy…" at bounding box center [294, 72] width 501 height 27
click at [280, 109] on div "VD: VP [GEOGRAPHIC_DATA]" at bounding box center [252, 107] width 80 height 12
type input "GIA KIỆT"
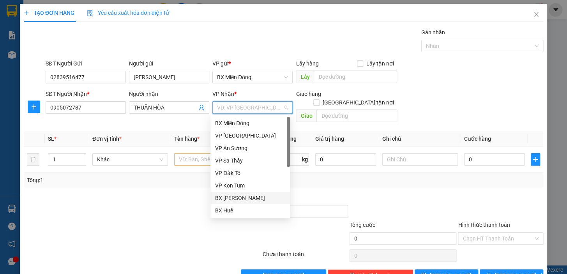
click at [246, 198] on div "BX [PERSON_NAME]" at bounding box center [250, 198] width 70 height 9
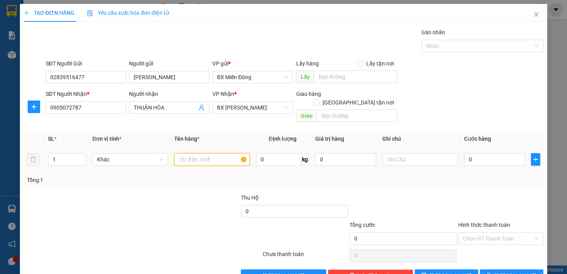
click at [210, 153] on input "text" at bounding box center [212, 159] width 76 height 12
click at [240, 153] on input "text" at bounding box center [212, 159] width 76 height 12
type input "1 BAO TH"
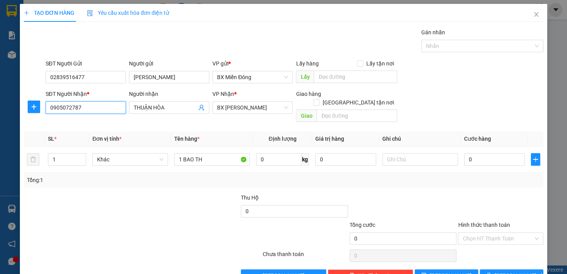
drag, startPoint x: 82, startPoint y: 107, endPoint x: 46, endPoint y: 109, distance: 35.9
click at [46, 109] on input "0905072787" at bounding box center [86, 107] width 80 height 12
drag, startPoint x: 90, startPoint y: 78, endPoint x: 42, endPoint y: 78, distance: 47.9
click at [42, 78] on div "SĐT Người Gửi 02839516477 02839516477 Người gửi GIA KIỆT VP gửi * BX Miền Đông …" at bounding box center [283, 72] width 521 height 27
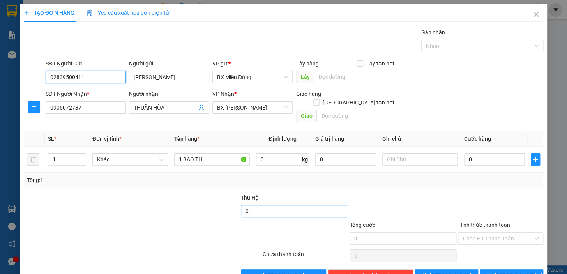
scroll to position [14, 0]
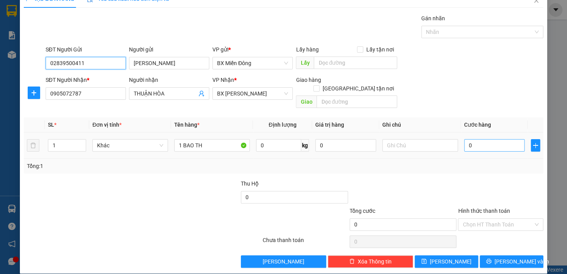
type input "02839500411"
type input "1"
type input "10"
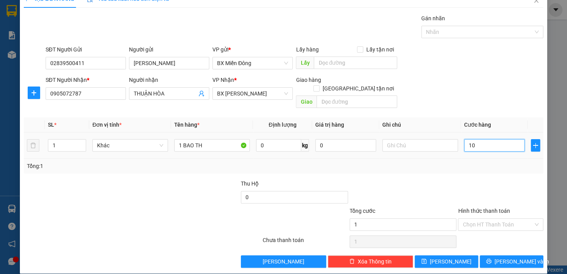
type input "10"
type input "100"
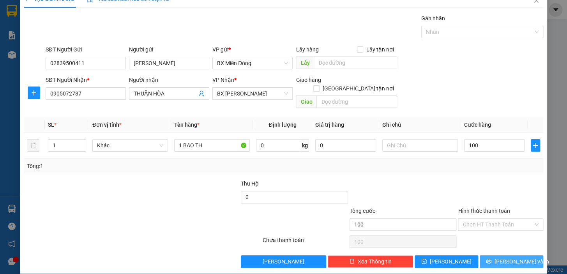
type input "100.000"
click at [506, 257] on span "[PERSON_NAME] và In" at bounding box center [521, 261] width 55 height 9
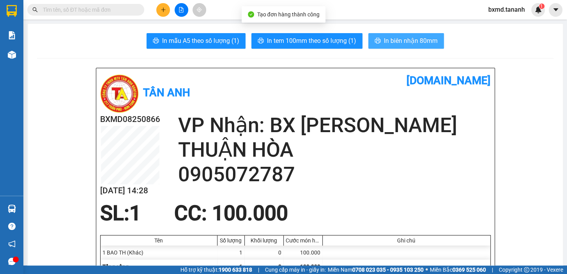
click at [391, 42] on span "In biên nhận 80mm" at bounding box center [411, 41] width 54 height 10
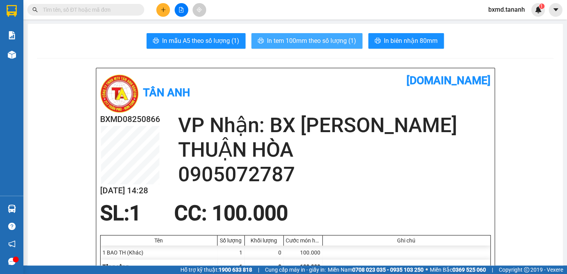
click at [282, 34] on button "In tem 100mm theo số lượng (1)" at bounding box center [306, 41] width 111 height 16
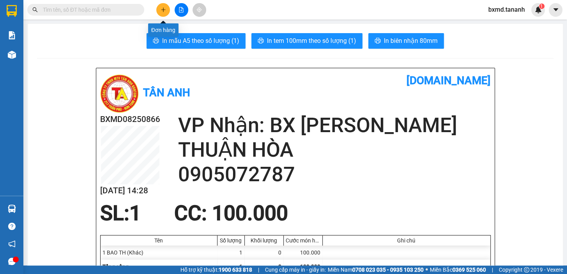
click at [164, 8] on icon "plus" at bounding box center [162, 9] width 5 height 5
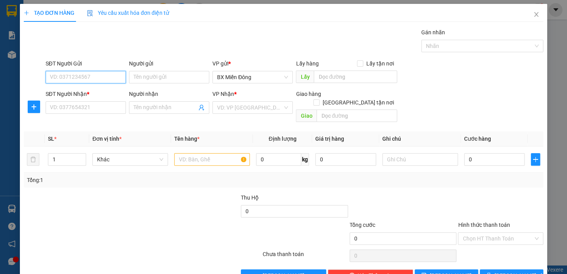
click at [90, 78] on input "SĐT Người Gửi" at bounding box center [86, 77] width 80 height 12
type input "0"
type input "02836365572"
type input "LÊ THẢO"
click at [95, 110] on input "SĐT Người Nhận *" at bounding box center [86, 107] width 80 height 12
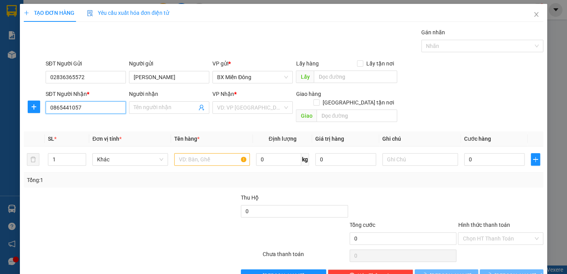
type input "0865441057"
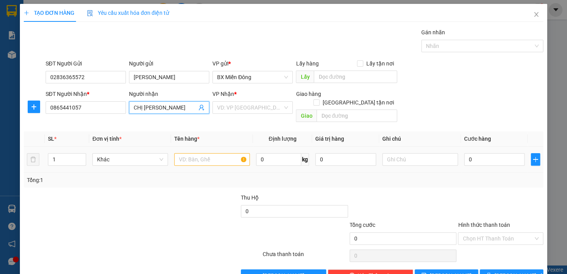
type input "CHỊ HỒNG"
click at [226, 153] on input "text" at bounding box center [212, 159] width 76 height 12
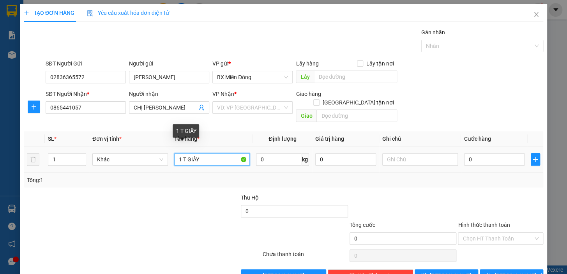
click at [204, 153] on input "1 T GIẤY" at bounding box center [212, 159] width 76 height 12
type input "1 THÙNG THUỐC"
click at [249, 108] on input "search" at bounding box center [249, 108] width 65 height 12
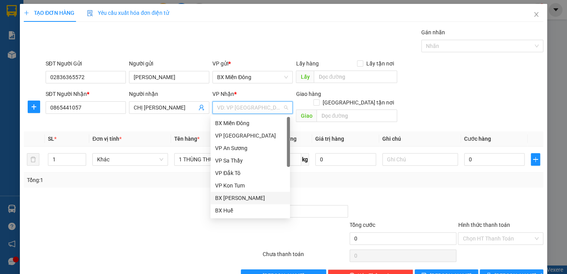
click at [241, 196] on div "BX [PERSON_NAME]" at bounding box center [250, 198] width 70 height 9
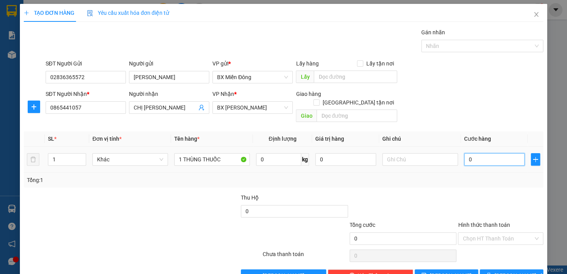
type input "7"
type input "70"
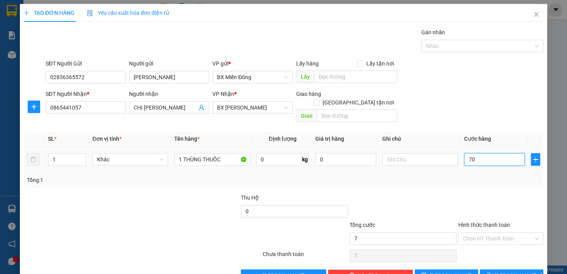
type input "70"
click at [502, 271] on span "[PERSON_NAME] và In" at bounding box center [521, 275] width 55 height 9
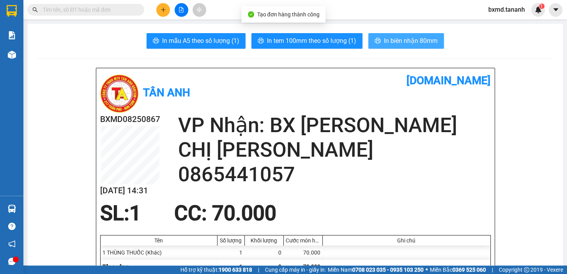
click at [408, 40] on span "In biên nhận 80mm" at bounding box center [411, 41] width 54 height 10
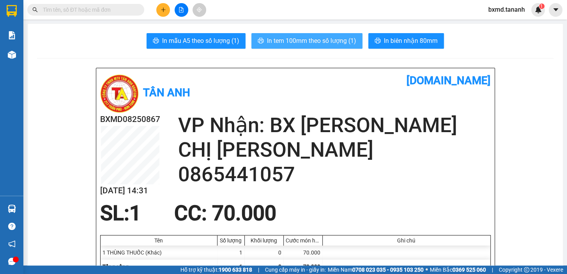
click at [317, 40] on span "In tem 100mm theo số lượng (1)" at bounding box center [311, 41] width 89 height 10
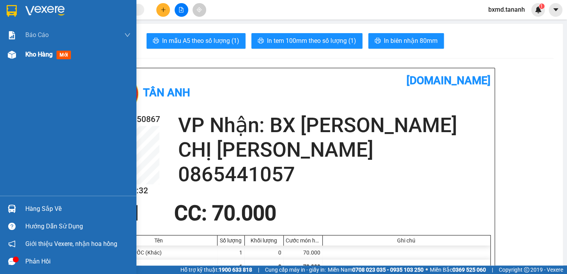
click at [45, 51] on span "Kho hàng" at bounding box center [38, 54] width 27 height 7
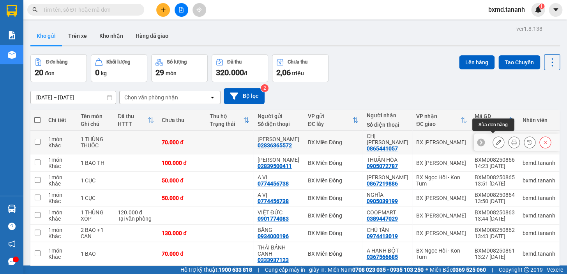
click at [497, 136] on button at bounding box center [498, 143] width 11 height 14
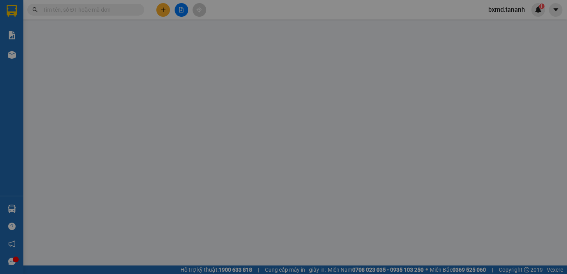
type input "02836365572"
type input "0865441057"
type input "70.000"
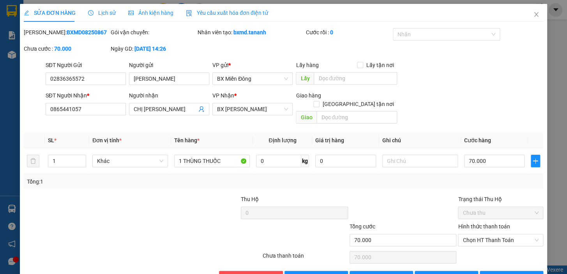
click at [471, 223] on label "Hình thức thanh toán" at bounding box center [484, 226] width 52 height 6
click at [471, 234] on input "Hình thức thanh toán" at bounding box center [497, 240] width 71 height 12
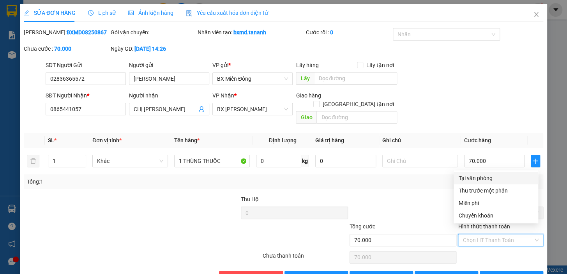
click at [476, 180] on div "Tại văn phòng" at bounding box center [495, 178] width 75 height 9
type input "0"
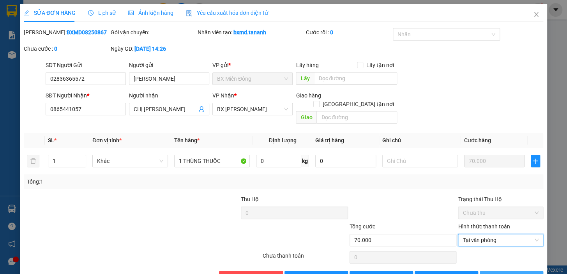
click at [514, 273] on span "[PERSON_NAME] và In" at bounding box center [521, 277] width 55 height 9
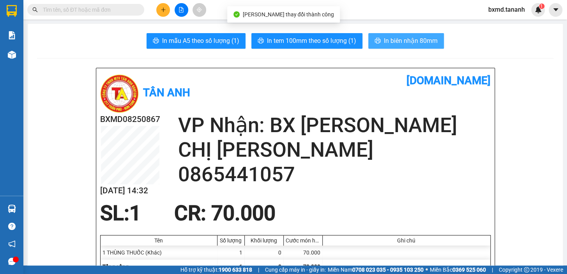
click at [402, 43] on span "In biên nhận 80mm" at bounding box center [411, 41] width 54 height 10
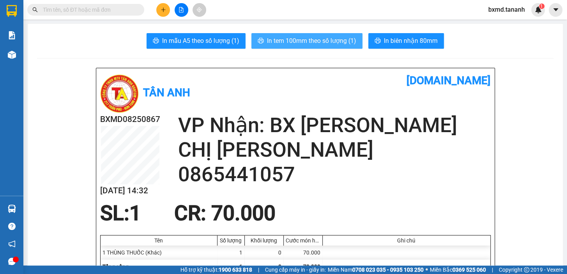
click at [312, 41] on span "In tem 100mm theo số lượng (1)" at bounding box center [311, 41] width 89 height 10
click at [300, 40] on span "In tem 100mm theo số lượng (1)" at bounding box center [311, 41] width 89 height 10
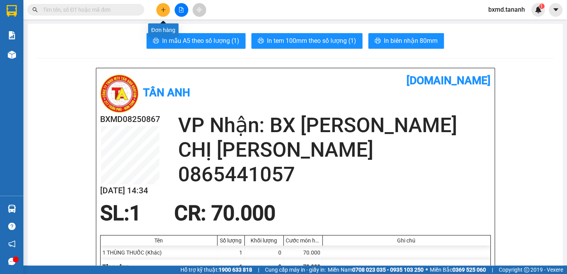
click at [163, 9] on icon "plus" at bounding box center [163, 9] width 4 height 0
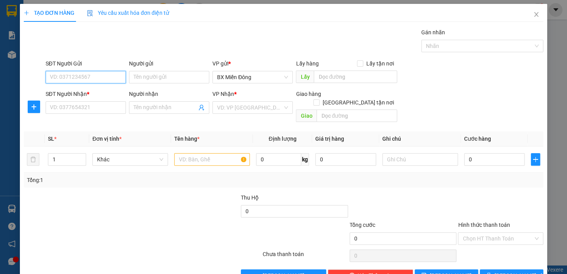
click at [97, 79] on input "SĐT Người Gửi" at bounding box center [86, 77] width 80 height 12
type input "0936978777"
click at [164, 74] on input "Người gửi" at bounding box center [169, 77] width 80 height 12
type input "O"
click at [105, 109] on input "SĐT Người Nhận *" at bounding box center [86, 107] width 80 height 12
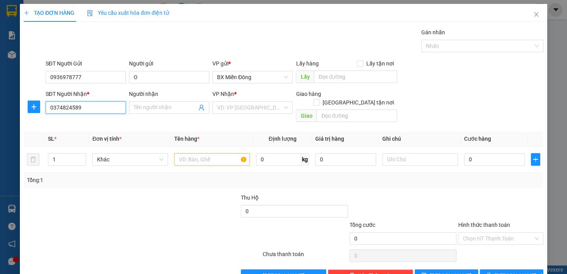
type input "0374824589"
type input "C CHI"
click at [274, 107] on input "search" at bounding box center [249, 108] width 65 height 12
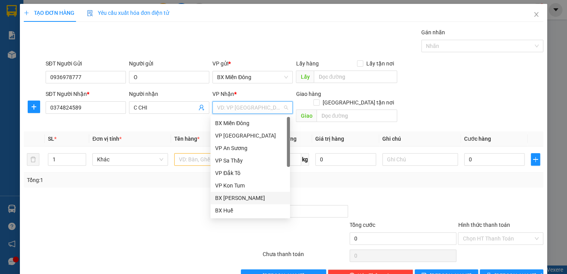
click at [239, 196] on div "BX [PERSON_NAME]" at bounding box center [250, 198] width 70 height 9
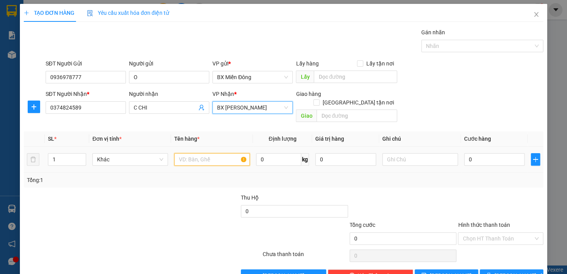
click at [213, 154] on input "text" at bounding box center [212, 159] width 76 height 12
type input "1 T LOA"
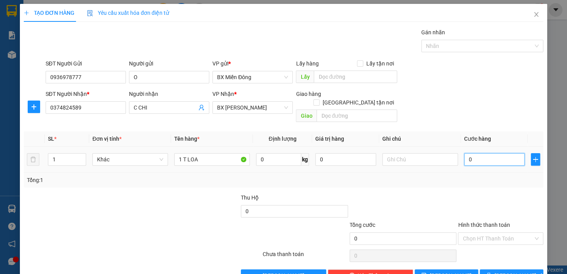
type input "1"
type input "12"
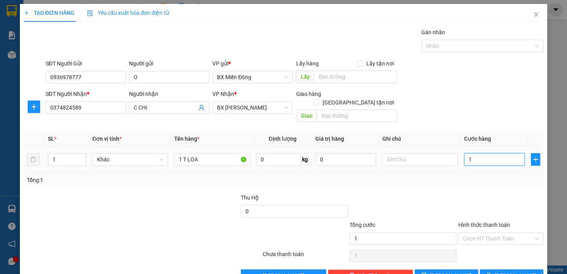
type input "12"
type input "120"
click at [504, 269] on button "[PERSON_NAME] và In" at bounding box center [510, 275] width 63 height 12
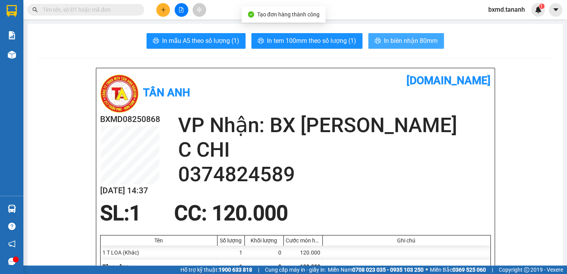
click at [408, 41] on span "In biên nhận 80mm" at bounding box center [411, 41] width 54 height 10
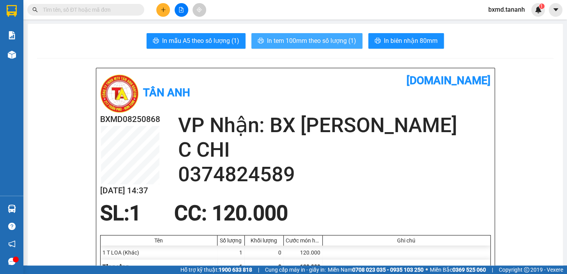
click at [303, 36] on span "In tem 100mm theo số lượng (1)" at bounding box center [311, 41] width 89 height 10
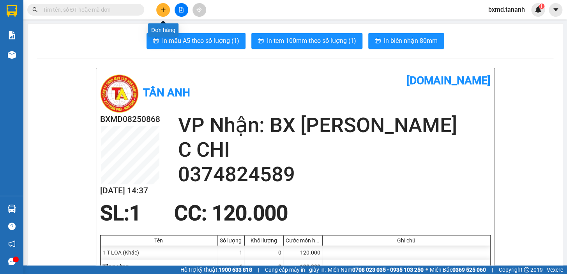
click at [162, 11] on icon "plus" at bounding box center [162, 9] width 5 height 5
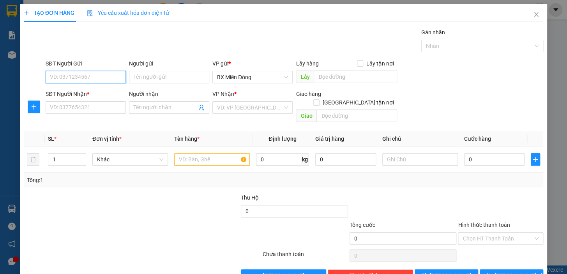
click at [78, 71] on input "SĐT Người Gửi" at bounding box center [86, 77] width 80 height 12
type input "0988626077"
click at [169, 71] on input "Người gửi" at bounding box center [169, 77] width 80 height 12
type input "CTY A MI"
click at [100, 101] on input "SĐT Người Nhận *" at bounding box center [86, 107] width 80 height 12
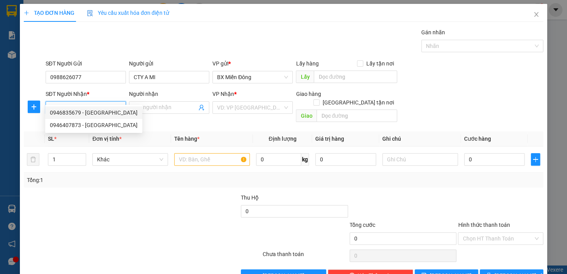
click at [108, 116] on div "0946835679 - ĐÔNG DƯƠNG" at bounding box center [94, 112] width 88 height 9
type input "0946835679"
type input "ĐÔNG DƯƠNG"
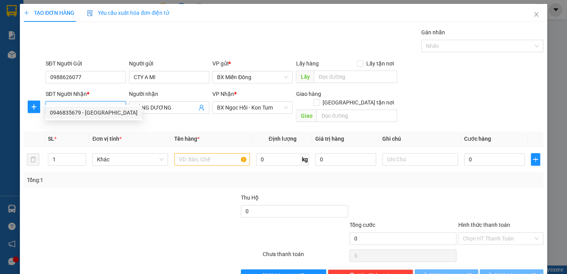
type input "50.000"
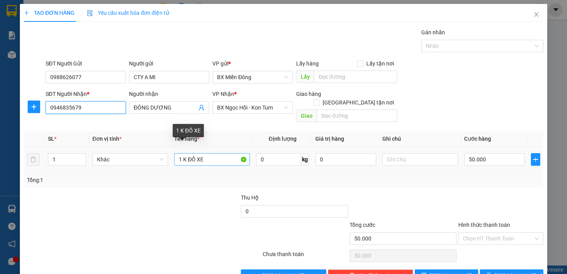
type input "0946835679"
click at [185, 153] on input "1 K ĐỒ XE" at bounding box center [212, 159] width 76 height 12
type input "1 T ĐỒ XE"
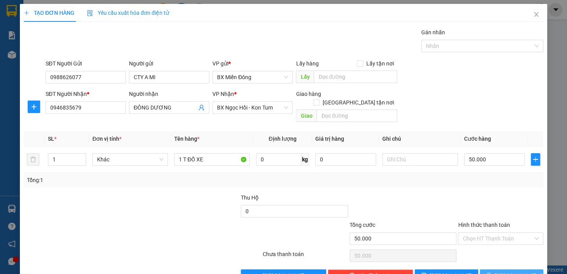
click at [511, 271] on span "[PERSON_NAME] và In" at bounding box center [521, 275] width 55 height 9
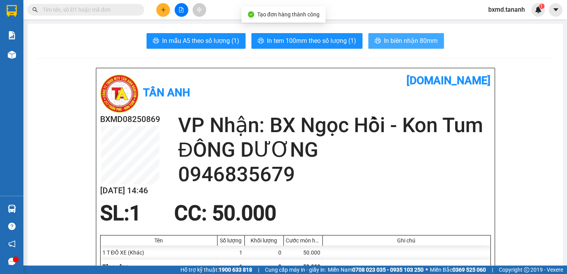
click at [393, 38] on span "In biên nhận 80mm" at bounding box center [411, 41] width 54 height 10
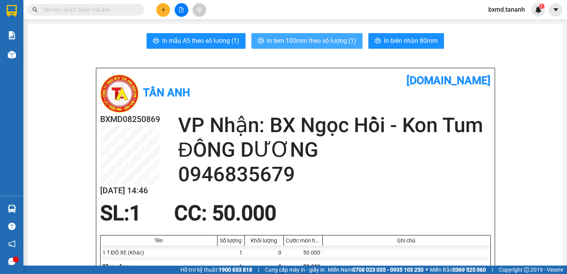
click at [289, 41] on span "In tem 100mm theo số lượng (1)" at bounding box center [311, 41] width 89 height 10
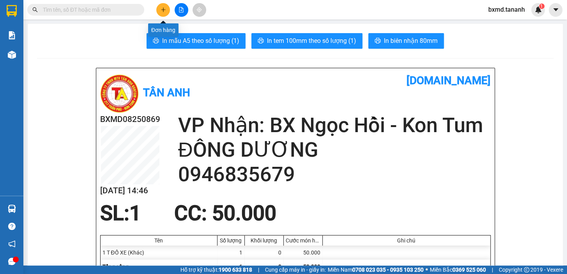
click at [160, 7] on icon "plus" at bounding box center [162, 9] width 5 height 5
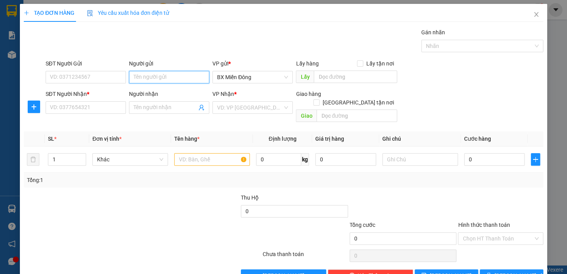
click at [150, 76] on input "Người gửi" at bounding box center [169, 77] width 80 height 12
click at [169, 90] on div "Người nhận" at bounding box center [169, 94] width 80 height 9
click at [169, 103] on input "Người nhận" at bounding box center [165, 107] width 63 height 9
click at [159, 75] on input "BÁ ÁI" at bounding box center [169, 77] width 80 height 12
click at [139, 78] on input "BÁ ÁI" at bounding box center [169, 77] width 80 height 12
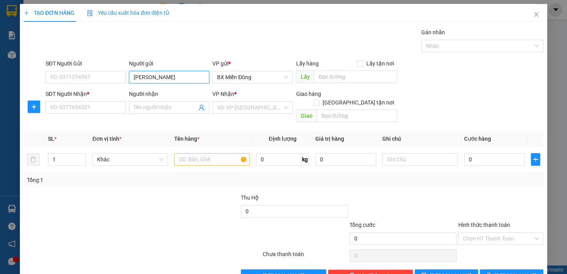
type input "BÁC ÁI"
drag, startPoint x: 155, startPoint y: 92, endPoint x: 45, endPoint y: 109, distance: 110.8
click at [154, 92] on div "TU HỘI BÁC ÁI - 0916559793" at bounding box center [167, 92] width 71 height 9
type input "0916559793"
type input "TU HỘI BÁC ÁI"
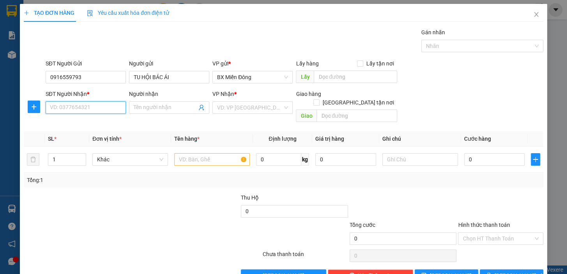
click at [93, 111] on input "SĐT Người Nhận *" at bounding box center [86, 107] width 80 height 12
type input "0376572492"
click at [166, 106] on input "Người nhận" at bounding box center [165, 107] width 63 height 9
type input "CHA VIỆT"
click at [262, 108] on input "search" at bounding box center [249, 108] width 65 height 12
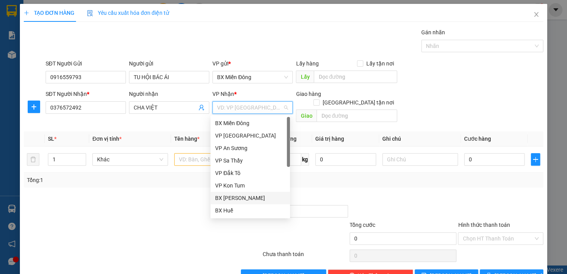
click at [250, 198] on div "BX [PERSON_NAME]" at bounding box center [250, 198] width 70 height 9
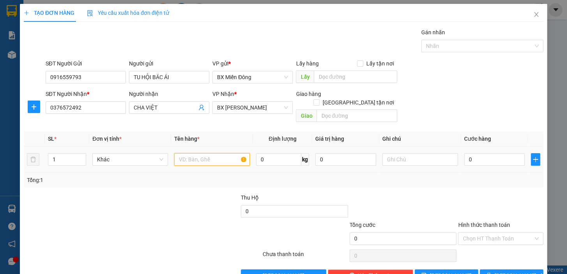
click at [195, 153] on input "text" at bounding box center [212, 159] width 76 height 12
type input "2 T TƯỢNG CHÚA"
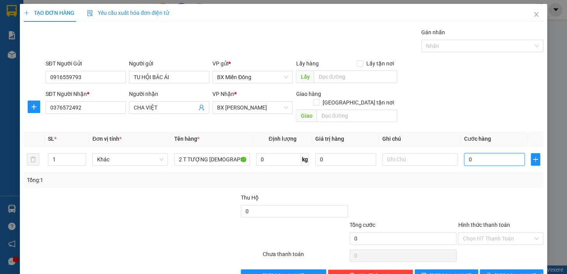
type input "1"
type input "10"
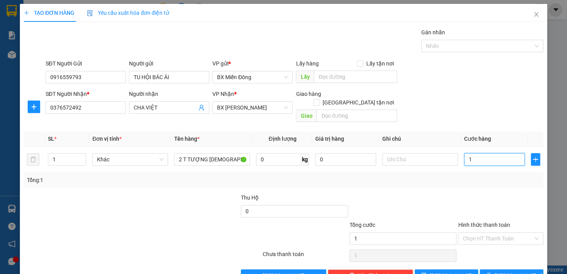
type input "10"
type input "100"
click at [503, 271] on span "[PERSON_NAME] và In" at bounding box center [521, 275] width 55 height 9
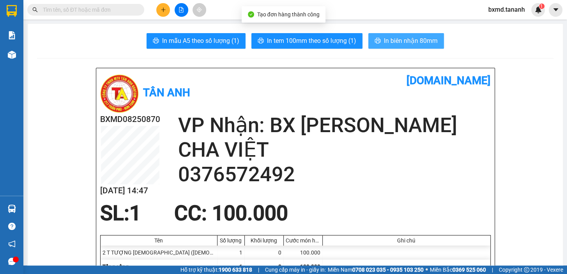
click at [394, 39] on span "In biên nhận 80mm" at bounding box center [411, 41] width 54 height 10
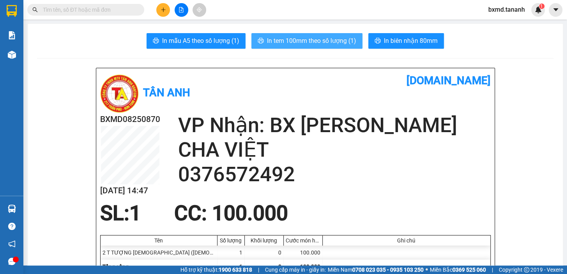
click at [327, 35] on button "In tem 100mm theo số lượng (1)" at bounding box center [306, 41] width 111 height 16
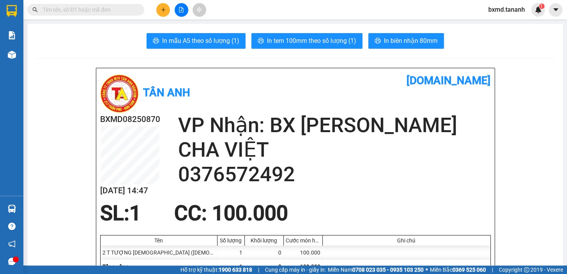
click at [164, 14] on button at bounding box center [163, 10] width 14 height 14
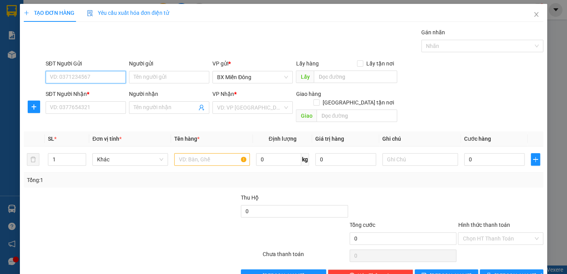
click at [113, 80] on input "SĐT Người Gửi" at bounding box center [86, 77] width 80 height 12
type input "0374319396"
click at [160, 80] on input "Người gửi" at bounding box center [169, 77] width 80 height 12
type input "O"
click at [97, 112] on input "SĐT Người Nhận *" at bounding box center [86, 107] width 80 height 12
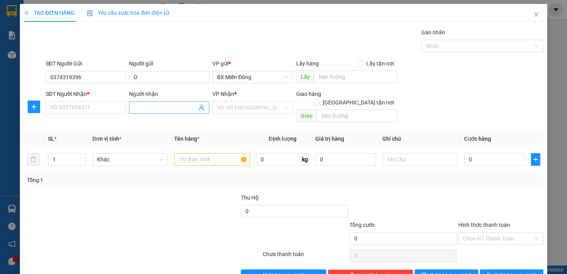
click at [166, 107] on input "Người nhận" at bounding box center [165, 107] width 63 height 9
type input "KIM DUYÊN"
click at [112, 110] on input "SĐT Người Nhận *" at bounding box center [86, 107] width 80 height 12
type input "0343252139"
click at [274, 107] on input "search" at bounding box center [249, 108] width 65 height 12
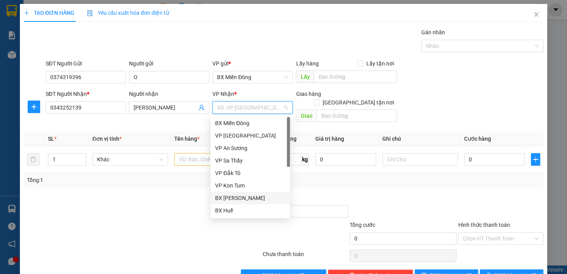
click at [253, 201] on div "BX [PERSON_NAME]" at bounding box center [250, 198] width 70 height 9
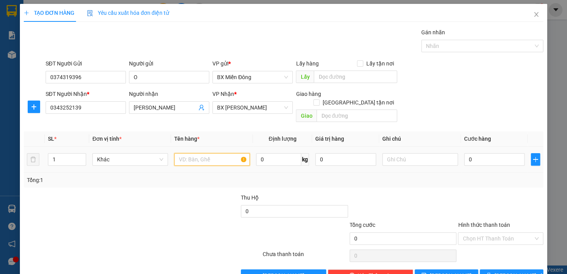
click at [226, 153] on input "text" at bounding box center [212, 159] width 76 height 12
type input "1 BAO"
type input "7"
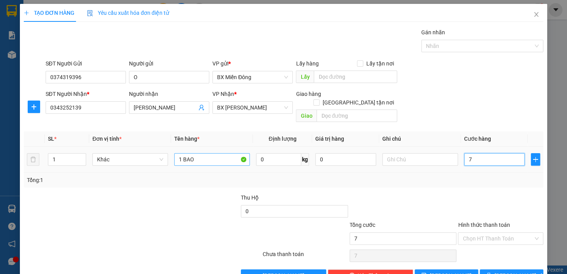
type input "70"
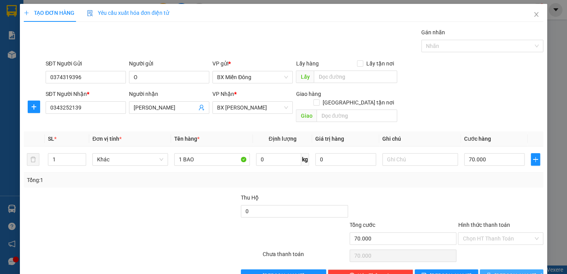
click at [522, 269] on button "[PERSON_NAME] và In" at bounding box center [510, 275] width 63 height 12
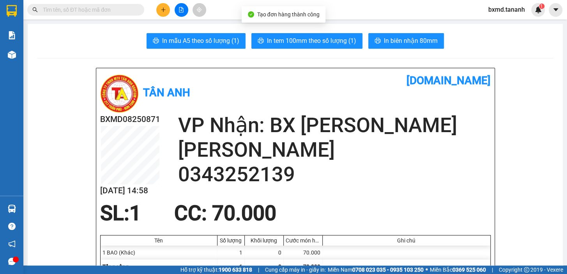
click at [413, 36] on span "In biên nhận 80mm" at bounding box center [411, 41] width 54 height 10
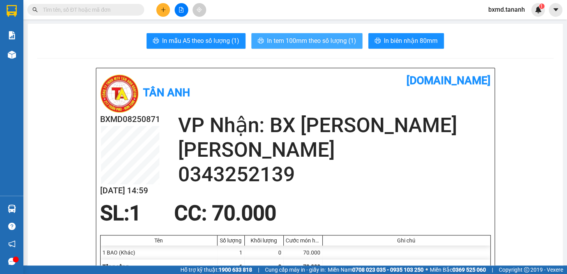
click at [346, 36] on span "In tem 100mm theo số lượng (1)" at bounding box center [311, 41] width 89 height 10
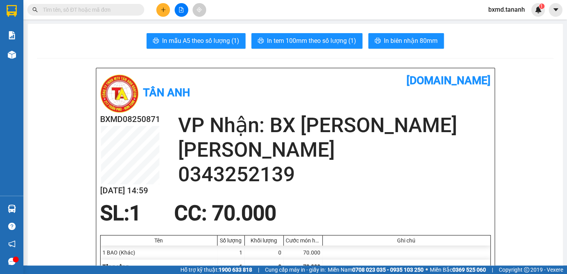
click at [163, 7] on icon "plus" at bounding box center [162, 9] width 5 height 5
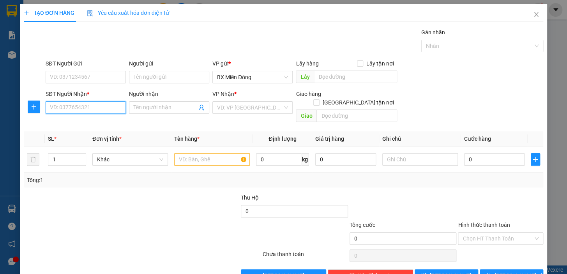
click at [97, 111] on input "SĐT Người Nhận *" at bounding box center [86, 107] width 80 height 12
click at [159, 109] on input "Người nhận" at bounding box center [165, 107] width 63 height 9
type input "A QUÂN"
click at [87, 109] on input "SĐT Người Nhận *" at bounding box center [86, 107] width 80 height 12
type input "0905121161"
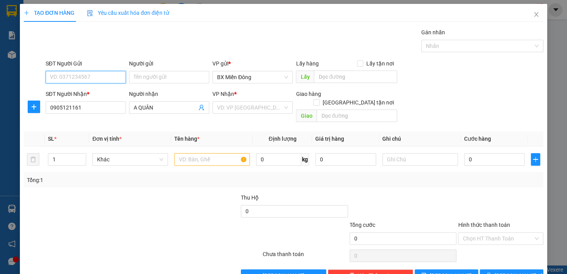
click at [108, 78] on input "SĐT Người Gửi" at bounding box center [86, 77] width 80 height 12
click at [103, 71] on input "SĐT Người Gửi" at bounding box center [86, 77] width 80 height 12
click at [53, 78] on input "SĐT Người Gửi" at bounding box center [86, 77] width 80 height 12
click at [155, 74] on input "Người gửi" at bounding box center [169, 77] width 80 height 12
type input "THÀNH"
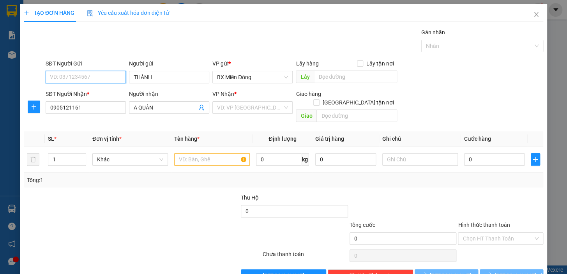
drag, startPoint x: 74, startPoint y: 71, endPoint x: 76, endPoint y: 79, distance: 8.3
click at [74, 72] on input "SĐT Người Gửi" at bounding box center [86, 77] width 80 height 12
type input "0906816005"
click at [266, 108] on input "search" at bounding box center [249, 108] width 65 height 12
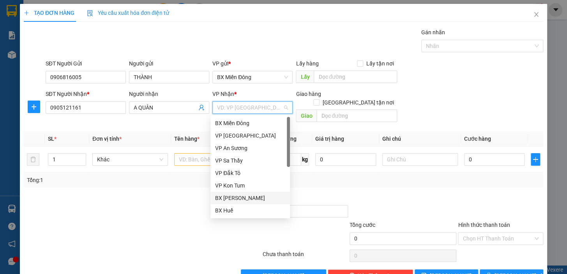
click at [254, 197] on div "BX [PERSON_NAME]" at bounding box center [250, 198] width 70 height 9
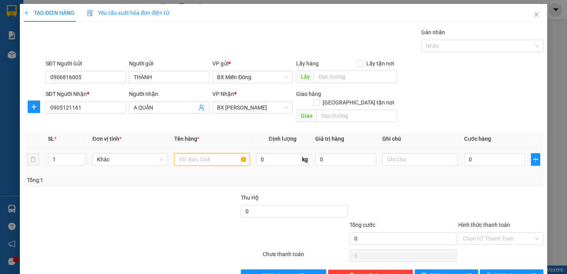
click at [198, 153] on input "text" at bounding box center [212, 159] width 76 height 12
click at [182, 153] on input "1 9 HỘP" at bounding box center [212, 159] width 76 height 12
type input "19 HỘP"
click at [479, 153] on input "0" at bounding box center [494, 159] width 61 height 12
type input "5"
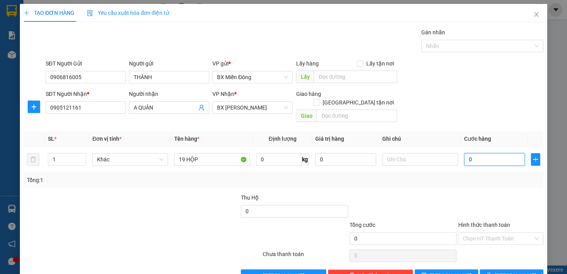
type input "5"
type input "57"
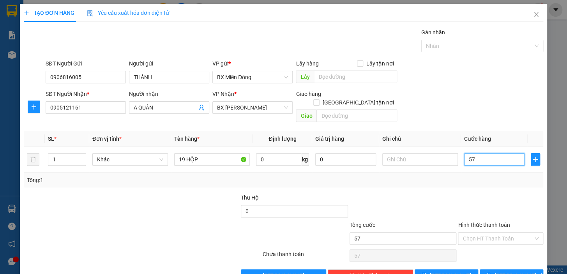
type input "570"
click at [516, 271] on span "[PERSON_NAME] và In" at bounding box center [521, 275] width 55 height 9
click at [517, 266] on div "Hỗ trợ kỹ thuật: 1900 633 818 | Cung cấp máy in - giấy in: Miền Nam 0708 023 03…" at bounding box center [281, 269] width 563 height 9
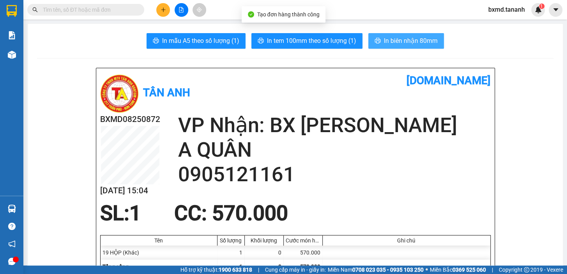
click at [416, 43] on span "In biên nhận 80mm" at bounding box center [411, 41] width 54 height 10
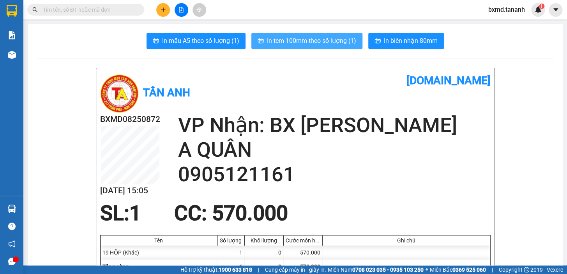
click at [314, 39] on span "In tem 100mm theo số lượng (1)" at bounding box center [311, 41] width 89 height 10
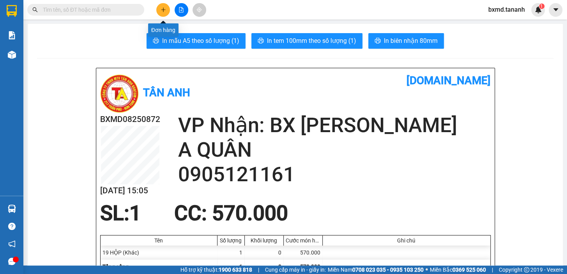
click at [167, 6] on button at bounding box center [163, 10] width 14 height 14
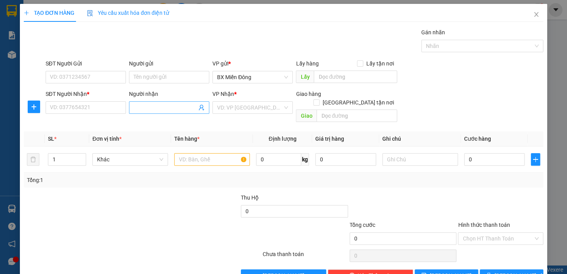
click at [143, 109] on input "Người nhận" at bounding box center [165, 107] width 63 height 9
type input "SƠ LOAN"
click at [99, 106] on input "SĐT Người Nhận *" at bounding box center [86, 107] width 80 height 12
type input "0796191679"
click at [122, 76] on input "SĐT Người Gửi" at bounding box center [86, 77] width 80 height 12
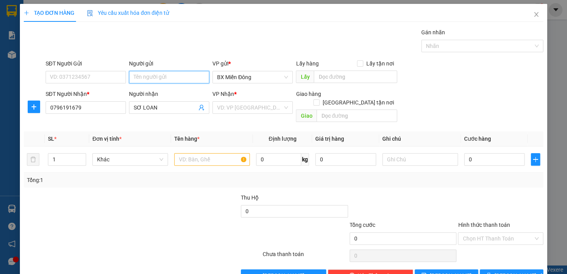
click at [146, 76] on input "Người gửi" at bounding box center [169, 77] width 80 height 12
click at [104, 77] on input "SĐT Người Gửi" at bounding box center [86, 77] width 80 height 12
click at [169, 80] on input "Người gửi" at bounding box center [169, 77] width 80 height 12
type input "LONG LAN"
click at [89, 81] on input "SĐT Người Gửi" at bounding box center [86, 77] width 80 height 12
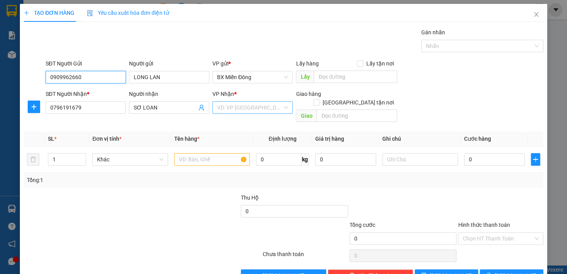
type input "0909962660"
click at [278, 112] on input "search" at bounding box center [249, 108] width 65 height 12
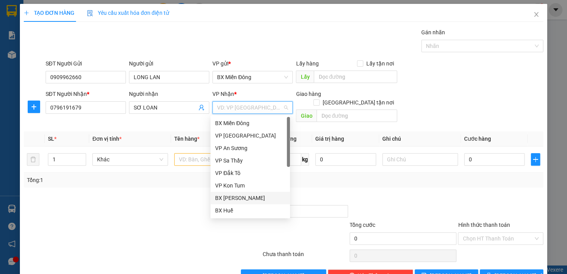
click at [257, 201] on div "BX [PERSON_NAME]" at bounding box center [250, 198] width 70 height 9
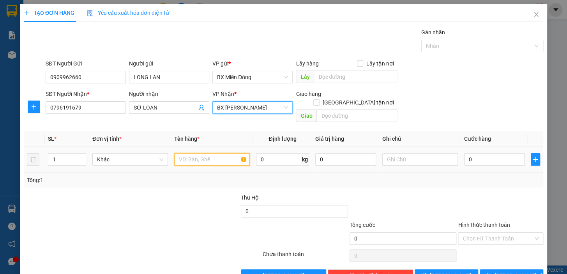
click at [197, 154] on input "text" at bounding box center [212, 159] width 76 height 12
type input "1 TG"
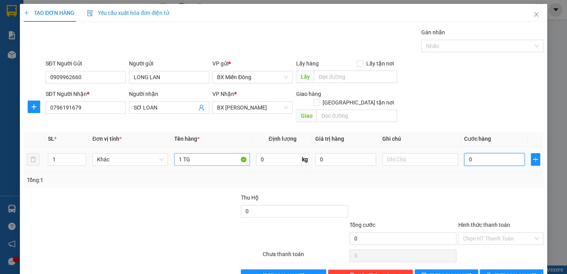
type input "8"
type input "80"
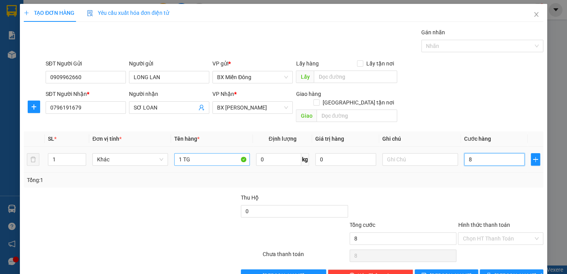
type input "80"
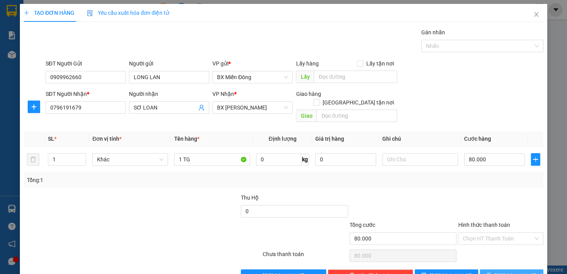
click at [505, 271] on span "[PERSON_NAME] và In" at bounding box center [521, 275] width 55 height 9
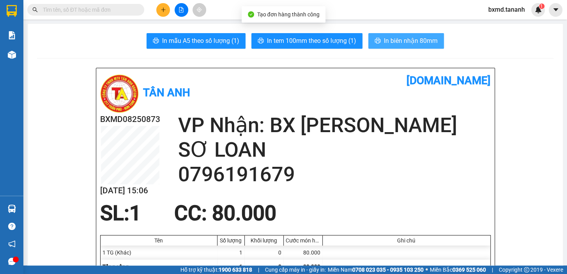
click at [427, 36] on span "In biên nhận 80mm" at bounding box center [411, 41] width 54 height 10
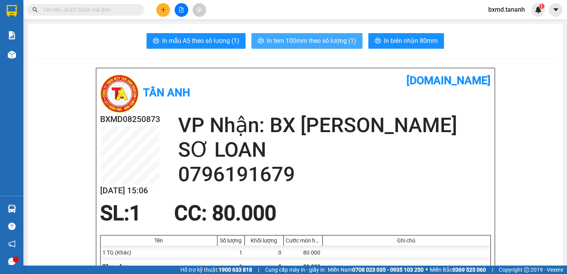
click at [326, 34] on button "In tem 100mm theo số lượng (1)" at bounding box center [306, 41] width 111 height 16
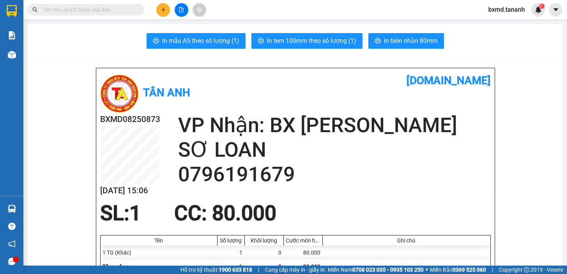
click at [167, 15] on button at bounding box center [163, 10] width 14 height 14
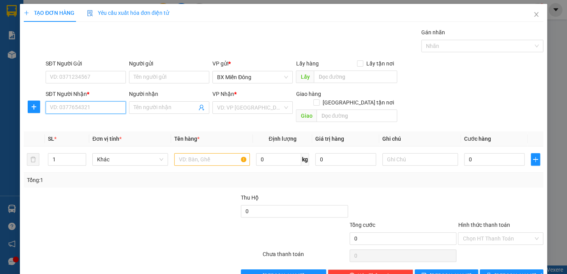
click at [101, 111] on input "SĐT Người Nhận *" at bounding box center [86, 107] width 80 height 12
click at [100, 108] on input "SĐT Người Nhận *" at bounding box center [86, 107] width 80 height 12
click at [156, 109] on input "Người nhận" at bounding box center [165, 107] width 63 height 9
click at [90, 105] on input "SĐT Người Nhận *" at bounding box center [86, 107] width 80 height 12
click at [160, 102] on div "Người nhận Tên người nhận" at bounding box center [169, 103] width 80 height 27
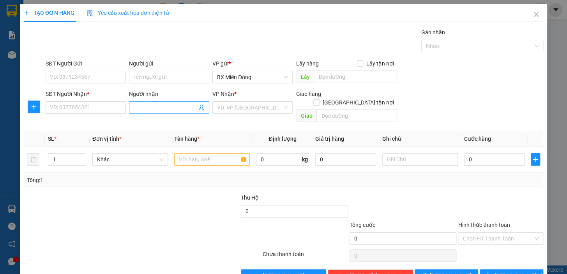
click at [160, 103] on input "Người nhận" at bounding box center [165, 107] width 63 height 9
type input "LÊ ĐÌNH KÝ"
click at [115, 111] on input "SĐT Người Nhận *" at bounding box center [86, 107] width 80 height 12
type input "0911746336"
click at [85, 78] on input "SĐT Người Gửi" at bounding box center [86, 77] width 80 height 12
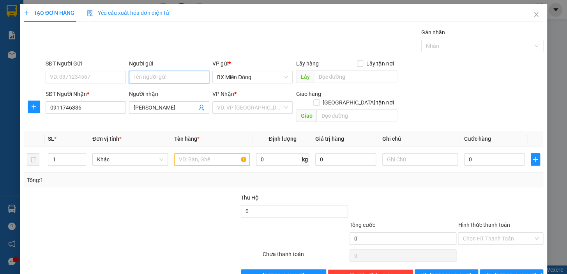
click at [153, 75] on input "Người gửi" at bounding box center [169, 77] width 80 height 12
type input "DUYÊN"
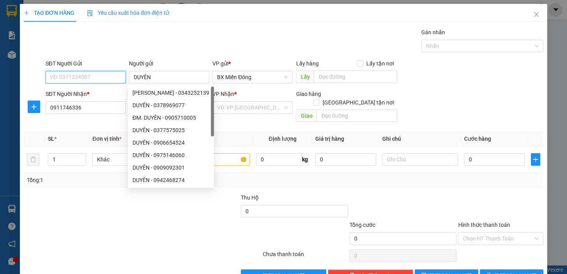
click at [98, 74] on input "SĐT Người Gửi" at bounding box center [86, 77] width 80 height 12
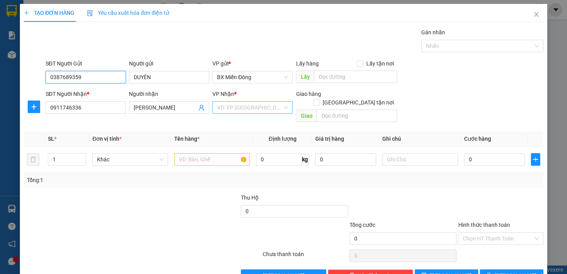
type input "0387689359"
click at [266, 109] on input "search" at bounding box center [249, 108] width 65 height 12
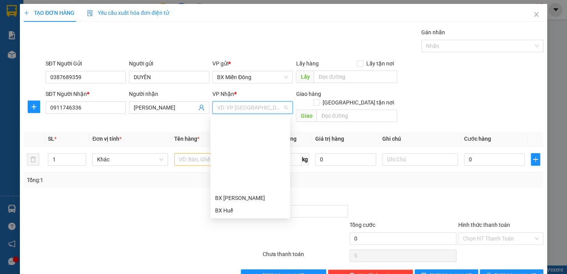
click at [250, 219] on div "VP Kon Rẫy" at bounding box center [250, 223] width 70 height 9
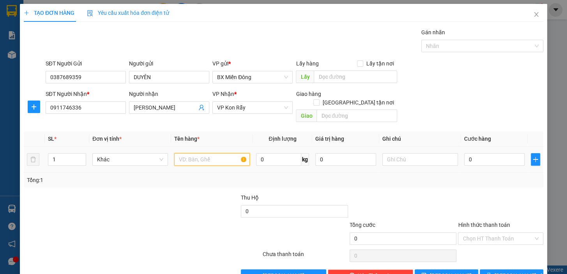
click at [197, 153] on input "text" at bounding box center [212, 159] width 76 height 12
type input "2 TG"
type input "8"
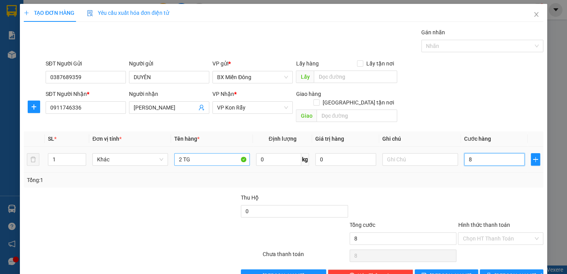
type input "80"
type input "80.000"
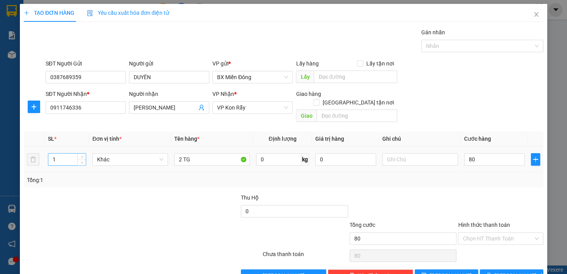
type input "80.000"
click at [60, 154] on input "1" at bounding box center [66, 159] width 37 height 12
type input "2"
click at [510, 271] on span "[PERSON_NAME] và In" at bounding box center [521, 275] width 55 height 9
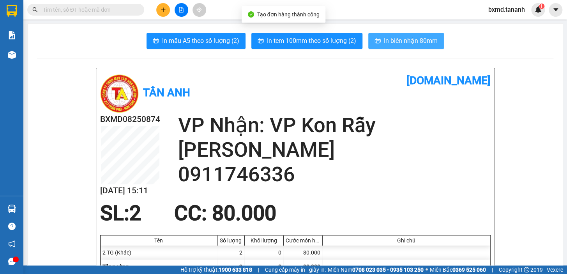
click at [412, 38] on span "In biên nhận 80mm" at bounding box center [411, 41] width 54 height 10
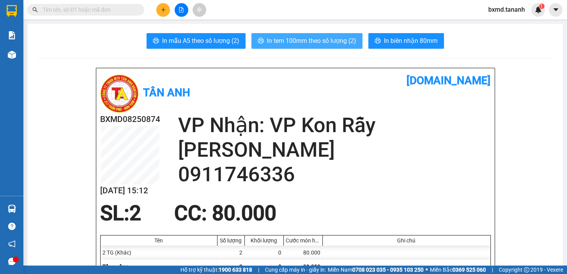
click at [330, 44] on span "In tem 100mm theo số lượng (2)" at bounding box center [311, 41] width 89 height 10
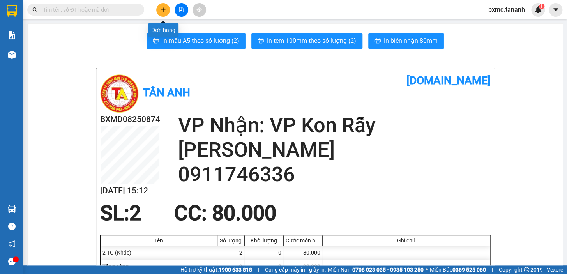
click at [167, 12] on button at bounding box center [163, 10] width 14 height 14
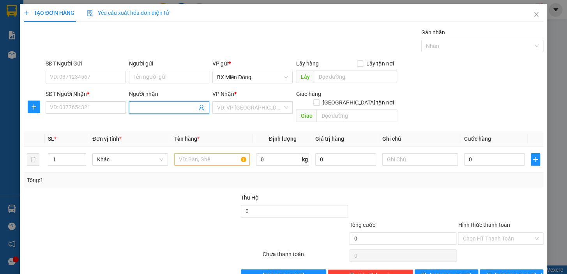
click at [156, 104] on input "Người nhận" at bounding box center [165, 107] width 63 height 9
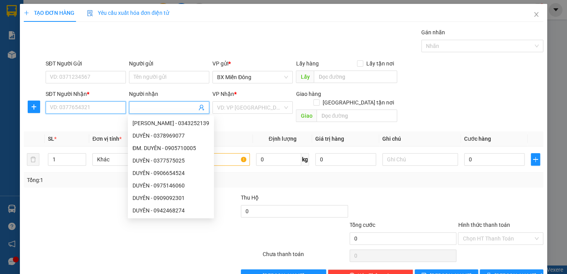
click at [53, 106] on input "SĐT Người Nhận *" at bounding box center [86, 107] width 80 height 12
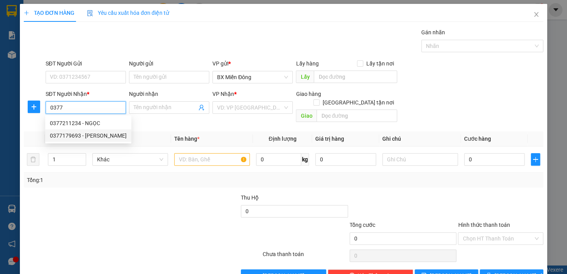
click at [96, 138] on div "0377179693 - PHẠM PHÚC" at bounding box center [88, 135] width 77 height 9
type input "0377179693"
type input "PHẠM PHÚC"
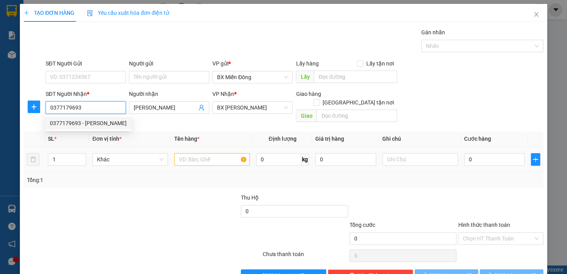
type input "50.000"
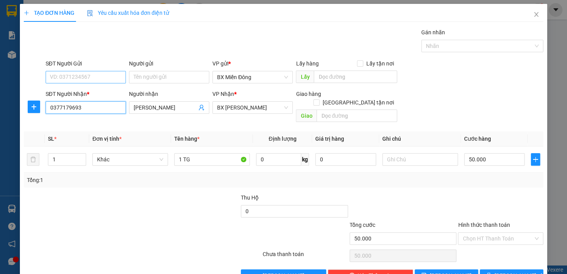
type input "0377179693"
click at [75, 74] on input "SĐT Người Gửi" at bounding box center [86, 77] width 80 height 12
type input "0972758383"
click at [102, 85] on div "0972758383 0972758383 - ĐỊNH NGUYÊN" at bounding box center [88, 93] width 86 height 16
click at [101, 88] on form "SĐT Người Gửi 0972758383 Người gửi Tên người gửi VP gửi * BX Miền Đông Lấy hàng…" at bounding box center [283, 92] width 519 height 66
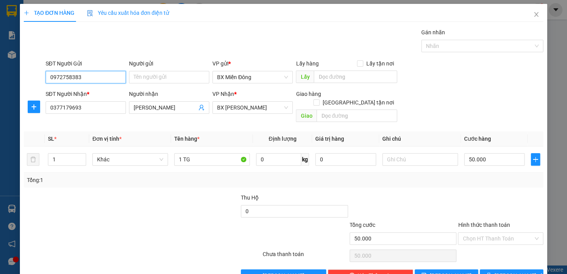
click at [93, 76] on input "0972758383" at bounding box center [86, 77] width 80 height 12
click at [97, 93] on div "0972758383 - ĐỊNH NGUYÊN" at bounding box center [88, 92] width 77 height 9
type input "ĐỊNH NGUYÊN"
click at [489, 154] on input "50.000" at bounding box center [494, 159] width 61 height 12
type input "6"
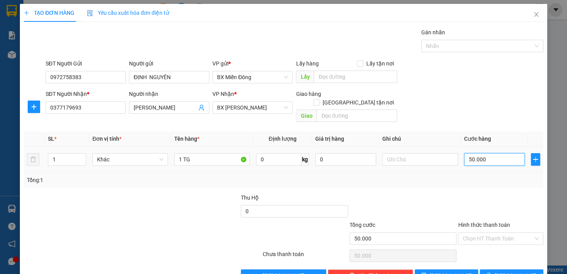
type input "6"
type input "60"
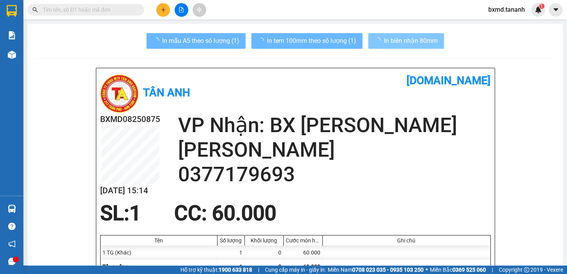
click at [400, 40] on span "In biên nhận 80mm" at bounding box center [411, 41] width 54 height 10
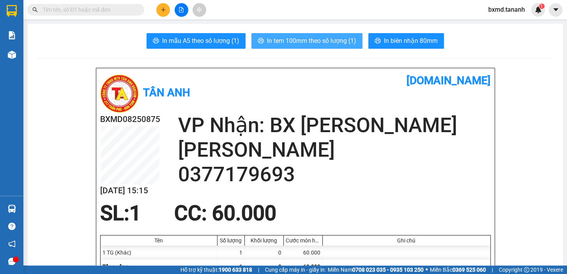
click at [314, 41] on span "In tem 100mm theo số lượng (1)" at bounding box center [311, 41] width 89 height 10
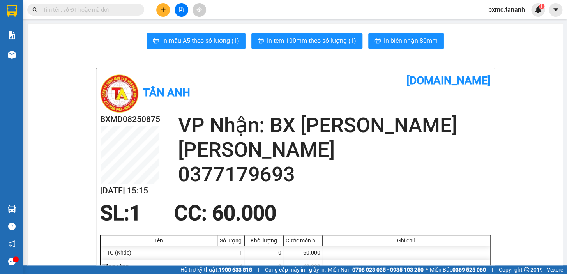
click at [164, 11] on icon "plus" at bounding box center [162, 9] width 5 height 5
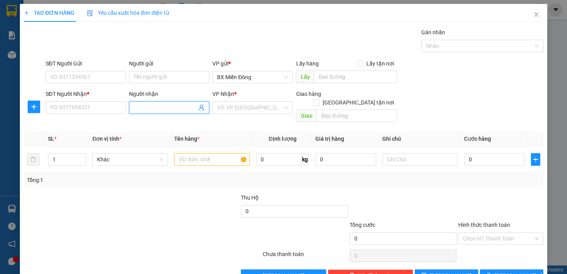
click at [134, 104] on input "Người nhận" at bounding box center [165, 107] width 63 height 9
type input "NỞ"
click at [146, 126] on div "NỞ - 0379563979" at bounding box center [167, 123] width 70 height 9
type input "0379563979"
type input "NỞ"
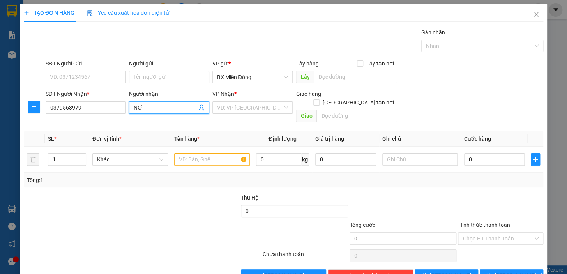
click at [139, 85] on div "Người gửi Tên người gửi" at bounding box center [169, 72] width 80 height 27
click at [140, 82] on input "Người gửi" at bounding box center [169, 77] width 80 height 12
click at [70, 75] on input "SĐT Người Gửi" at bounding box center [86, 77] width 80 height 12
type input "0"
click at [58, 77] on input "SĐT Người Gửi" at bounding box center [86, 77] width 80 height 12
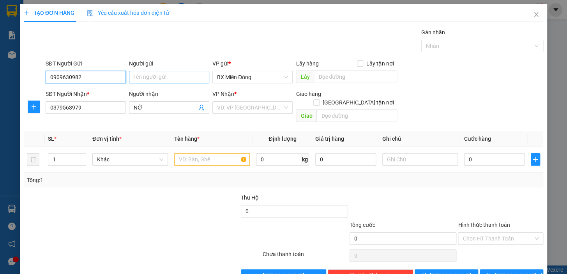
type input "0909630982"
click at [175, 82] on input "Người gửi" at bounding box center [169, 77] width 80 height 12
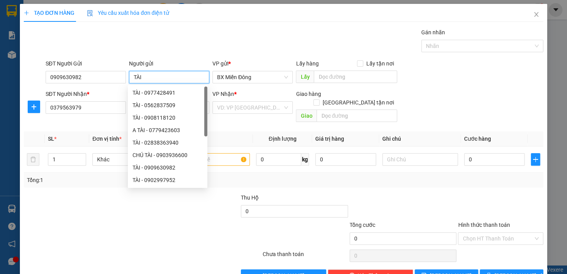
type input "TÀI"
click at [372, 193] on div at bounding box center [403, 206] width 109 height 27
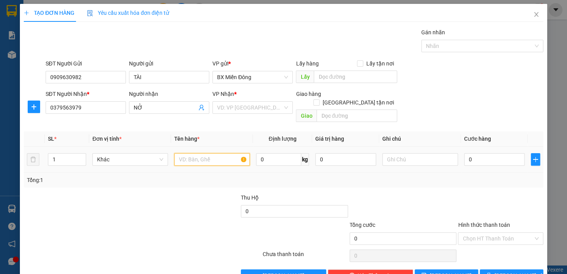
click at [186, 153] on input "text" at bounding box center [212, 159] width 76 height 12
click at [254, 106] on input "search" at bounding box center [249, 108] width 65 height 12
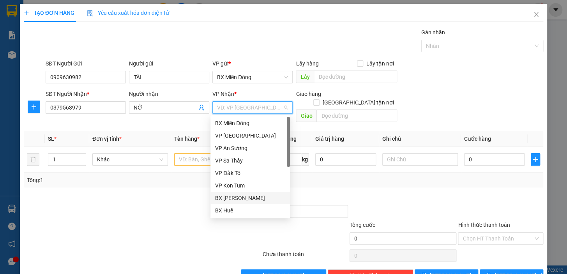
click at [249, 196] on div "BX [PERSON_NAME]" at bounding box center [250, 198] width 70 height 9
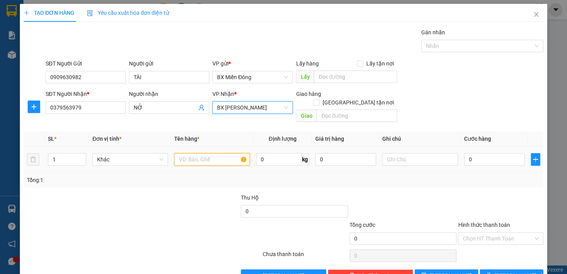
click at [186, 153] on input "text" at bounding box center [212, 159] width 76 height 12
type input "1 BAO"
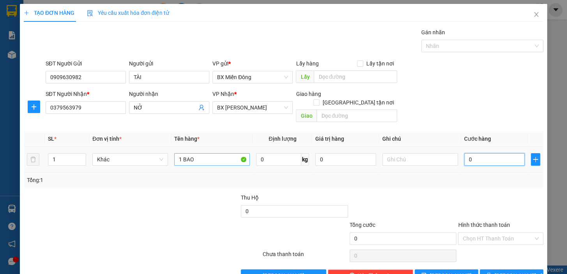
type input "2"
type input "20"
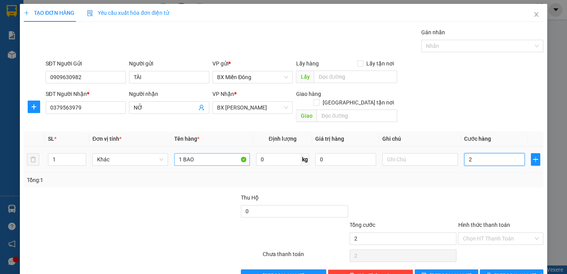
type input "20"
type input "200"
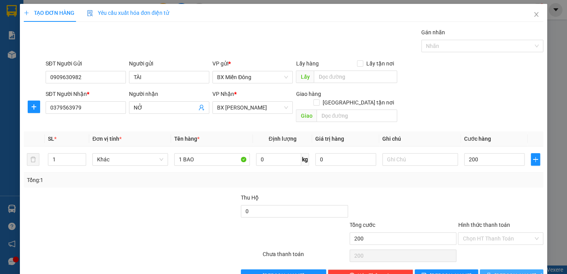
type input "200.000"
click at [512, 271] on span "[PERSON_NAME] và In" at bounding box center [521, 275] width 55 height 9
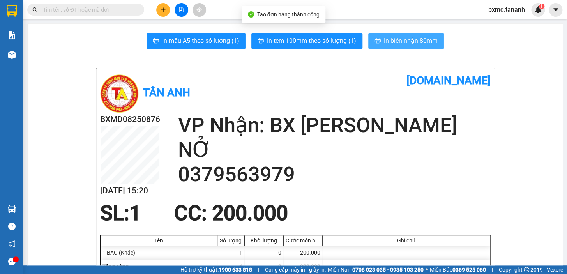
click at [369, 42] on button "In biên nhận 80mm" at bounding box center [406, 41] width 76 height 16
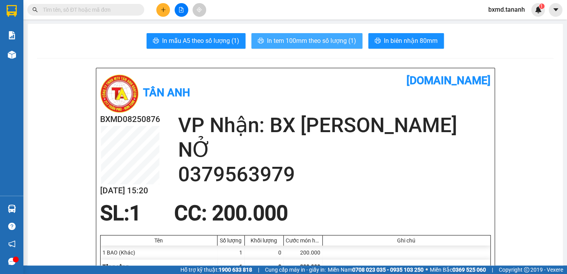
click at [304, 45] on span "In tem 100mm theo số lượng (1)" at bounding box center [311, 41] width 89 height 10
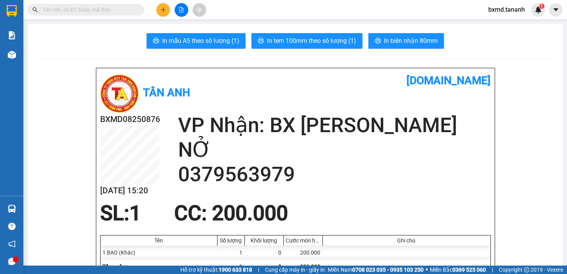
click at [160, 12] on button at bounding box center [163, 10] width 14 height 14
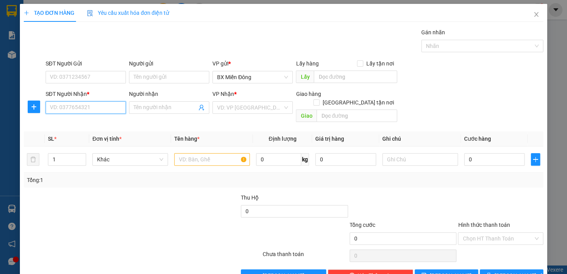
click at [104, 104] on input "SĐT Người Nhận *" at bounding box center [86, 107] width 80 height 12
click at [106, 81] on input "SĐT Người Gửi" at bounding box center [86, 77] width 80 height 12
type input "0"
click at [181, 112] on span at bounding box center [169, 107] width 80 height 12
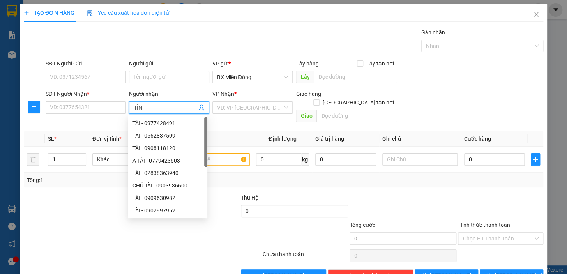
type input "TÌNH"
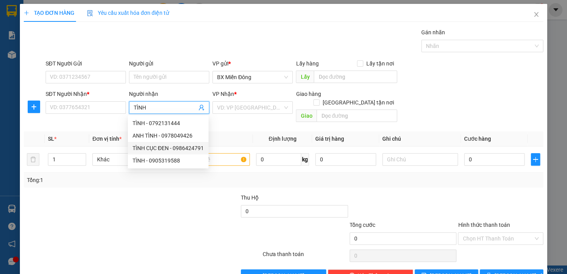
click at [171, 151] on div "TÌNH CỤC ĐEN - 0986424791" at bounding box center [167, 148] width 71 height 9
type input "0986424791"
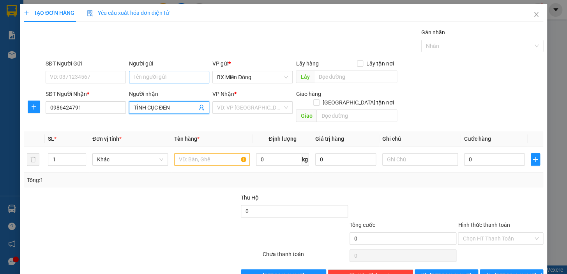
type input "TÌNH CỤC ĐEN"
click at [136, 78] on input "Người gửi" at bounding box center [169, 77] width 80 height 12
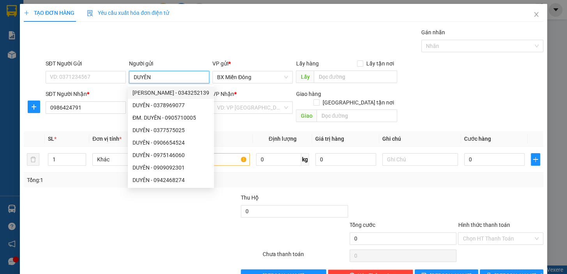
type input "DUYÊN"
click at [71, 68] on div "SĐT Người Gửi" at bounding box center [86, 65] width 80 height 12
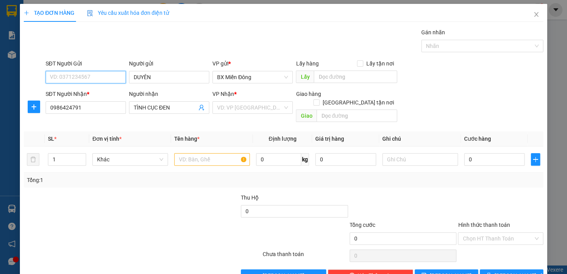
click at [73, 74] on input "SĐT Người Gửi" at bounding box center [86, 77] width 80 height 12
type input "0776261315"
click at [116, 91] on div "0776261315 - DUYÊN" at bounding box center [85, 92] width 70 height 9
type input "245.000"
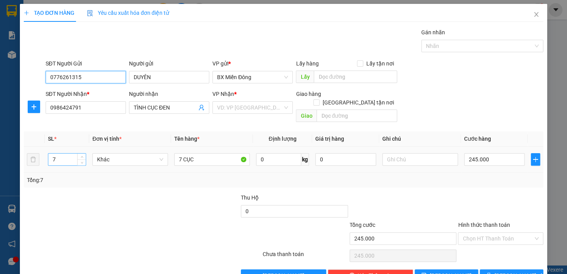
type input "0776261315"
click at [58, 153] on input "7" at bounding box center [66, 159] width 37 height 12
type input "6"
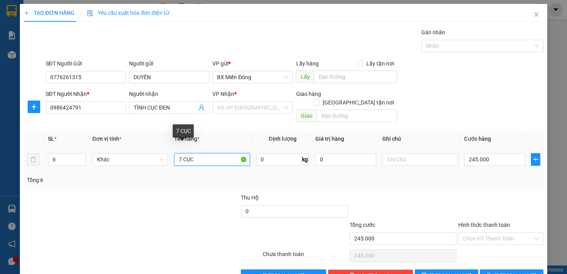
drag, startPoint x: 182, startPoint y: 151, endPoint x: 178, endPoint y: 160, distance: 10.5
click at [179, 157] on div "7 CỤC" at bounding box center [212, 160] width 76 height 16
type input "6 CỤC"
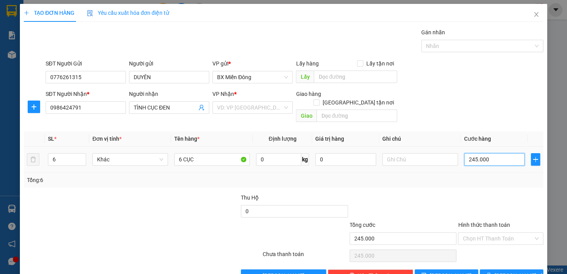
type input "0"
type input "245.000"
type input "2"
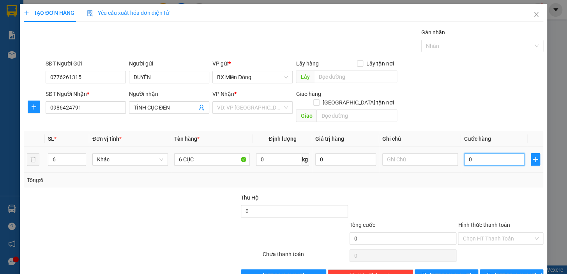
click at [474, 155] on input "0" at bounding box center [494, 159] width 61 height 12
type input "2"
type input "21"
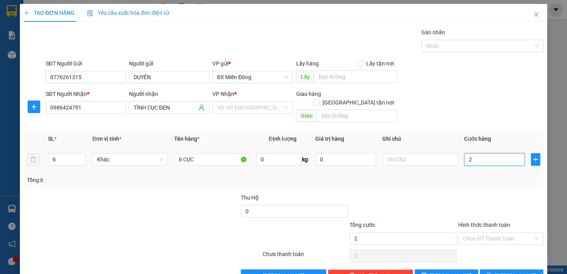
type input "21"
type input "210"
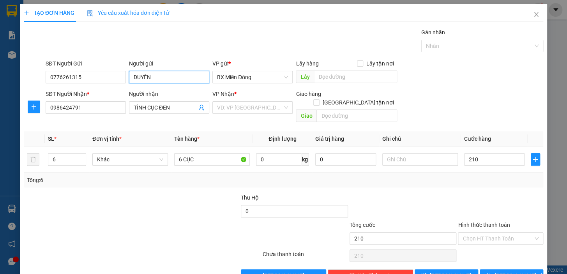
type input "210.000"
click at [176, 77] on input "DUYÊN" at bounding box center [169, 77] width 80 height 12
type input "DUYÊN DINH"
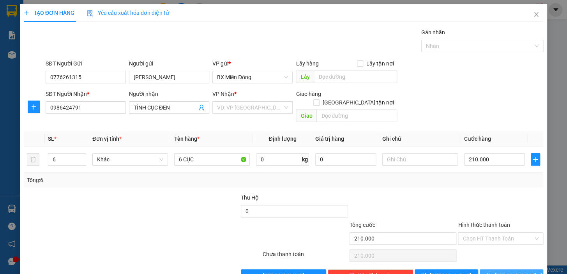
click at [507, 271] on span "[PERSON_NAME] và In" at bounding box center [521, 275] width 55 height 9
click at [274, 111] on input "search" at bounding box center [249, 108] width 65 height 12
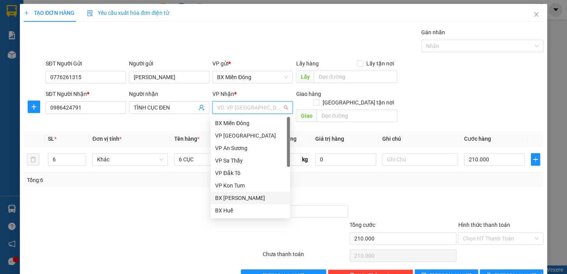
click at [241, 194] on div "BX [PERSON_NAME]" at bounding box center [250, 198] width 70 height 9
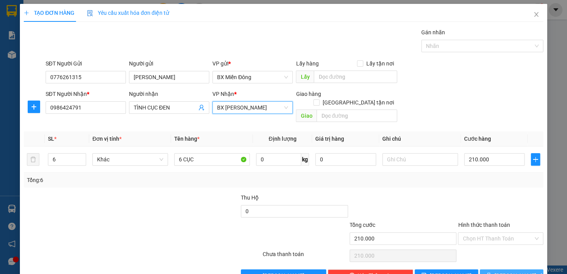
click at [514, 271] on span "[PERSON_NAME] và In" at bounding box center [521, 275] width 55 height 9
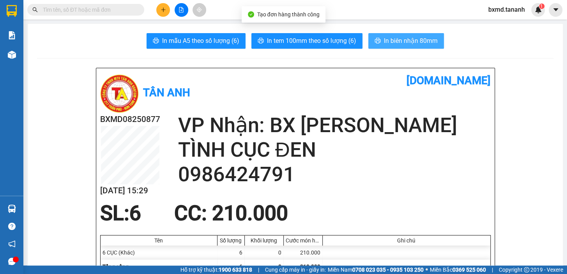
click at [400, 46] on span "In biên nhận 80mm" at bounding box center [411, 41] width 54 height 10
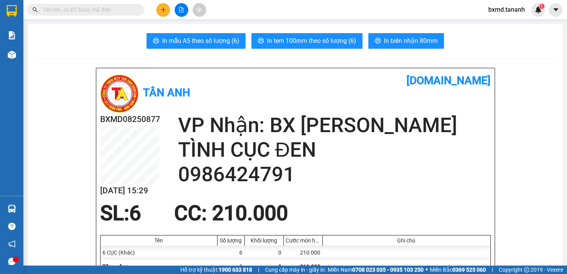
click at [161, 8] on icon "plus" at bounding box center [162, 9] width 5 height 5
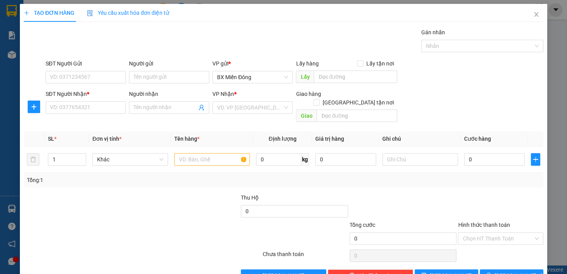
click at [160, 115] on div "Người nhận Tên người nhận" at bounding box center [169, 103] width 80 height 27
click at [164, 108] on input "Người nhận" at bounding box center [165, 107] width 63 height 9
click at [139, 110] on input "Người nhận" at bounding box center [165, 107] width 63 height 9
click at [97, 105] on input "SĐT Người Nhận *" at bounding box center [86, 107] width 80 height 12
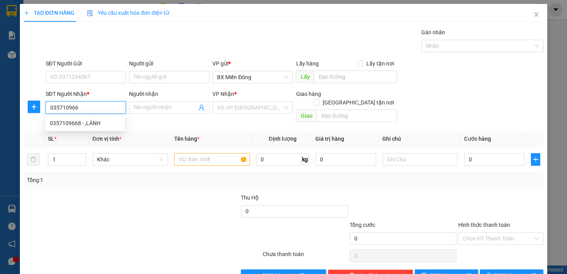
type input "0357109668"
click at [99, 127] on div "0357109668 - ,LÀNH" at bounding box center [84, 123] width 79 height 12
type input ",LÀNH"
type input "100.000"
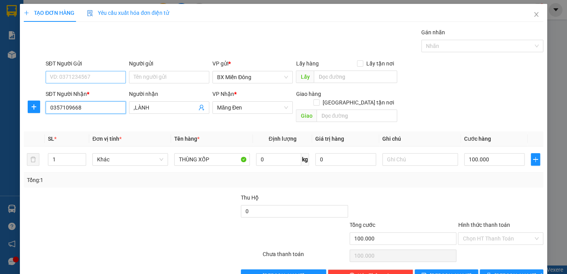
type input "0357109668"
click at [98, 81] on input "SĐT Người Gửi" at bounding box center [86, 77] width 80 height 12
click at [98, 91] on div "0934778663 - HOA" at bounding box center [85, 92] width 70 height 9
type input "0934778663"
type input "HOA"
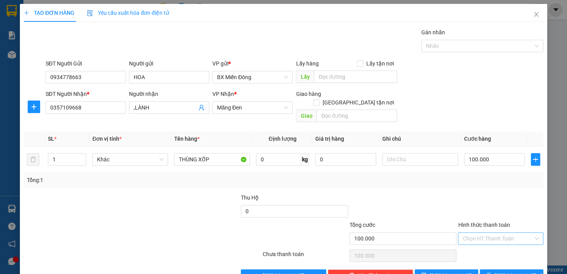
click at [503, 233] on input "Hình thức thanh toán" at bounding box center [497, 239] width 71 height 12
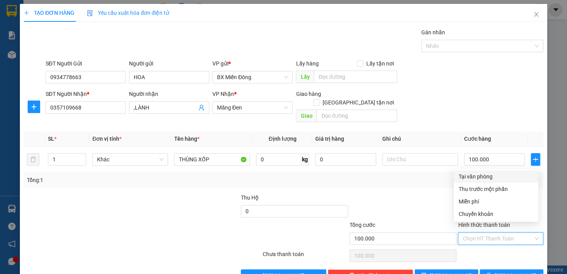
click at [488, 179] on div "Tại văn phòng" at bounding box center [495, 176] width 75 height 9
type input "0"
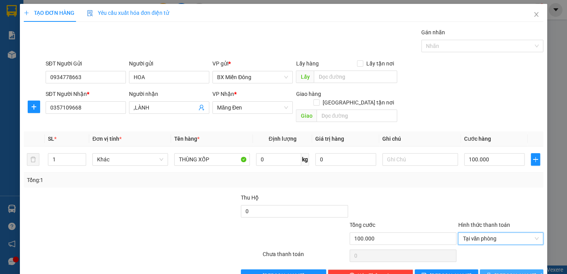
click at [517, 271] on span "[PERSON_NAME] và In" at bounding box center [521, 275] width 55 height 9
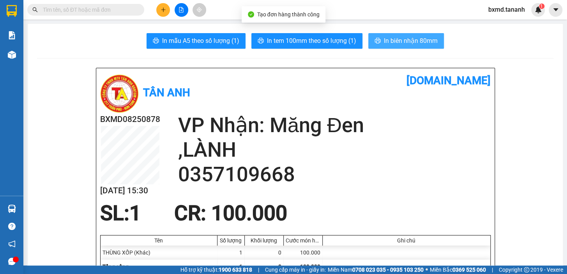
click at [400, 43] on span "In biên nhận 80mm" at bounding box center [411, 41] width 54 height 10
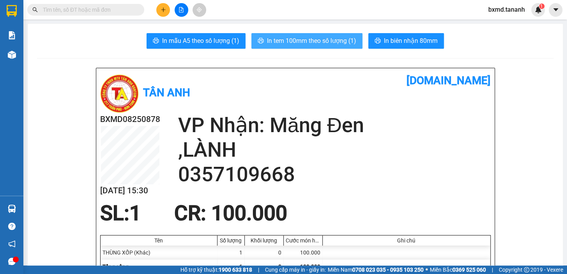
click at [342, 42] on span "In tem 100mm theo số lượng (1)" at bounding box center [311, 41] width 89 height 10
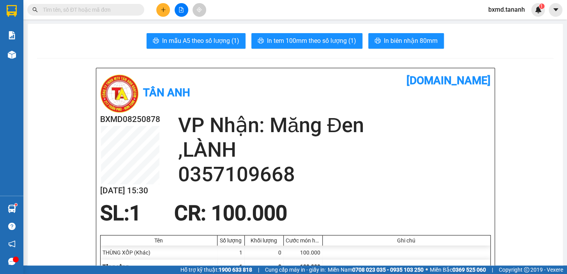
click at [163, 12] on icon "plus" at bounding box center [162, 9] width 5 height 5
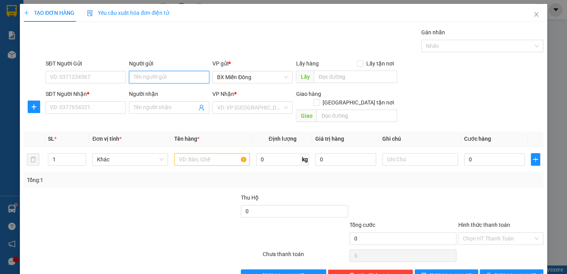
click at [132, 74] on input "Người gửi" at bounding box center [169, 77] width 80 height 12
type input "HẢI"
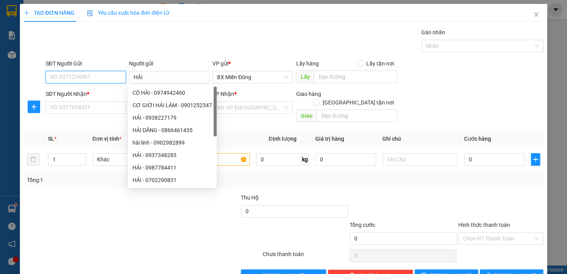
click at [110, 82] on input "SĐT Người Gửi" at bounding box center [86, 77] width 80 height 12
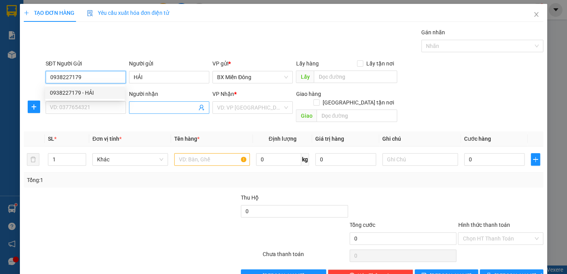
type input "0938227179"
click at [153, 108] on input "Người nhận" at bounding box center [165, 107] width 63 height 9
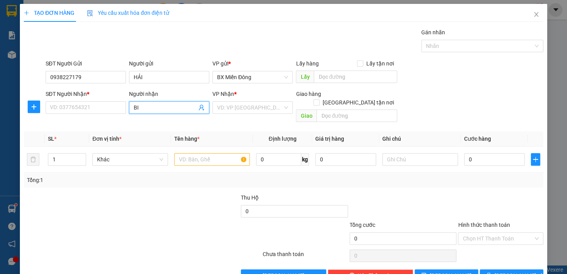
type input "B"
type input "BÍCH THUẬN"
click at [85, 106] on input "SĐT Người Nhận *" at bounding box center [86, 107] width 80 height 12
type input "0775026833"
click at [235, 109] on input "search" at bounding box center [249, 108] width 65 height 12
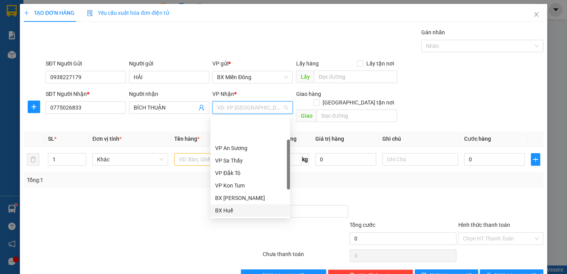
scroll to position [35, 0]
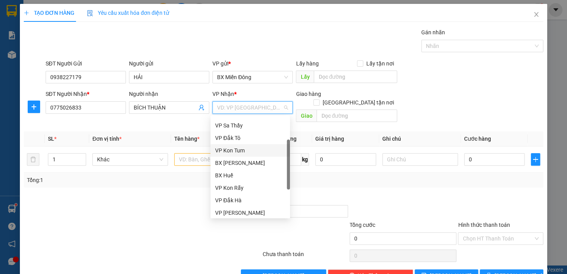
click at [236, 150] on div "VP Kon Tum" at bounding box center [250, 150] width 70 height 9
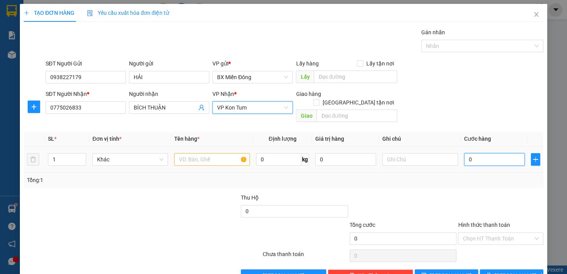
click at [474, 153] on input "0" at bounding box center [494, 159] width 61 height 12
type input "1"
type input "12"
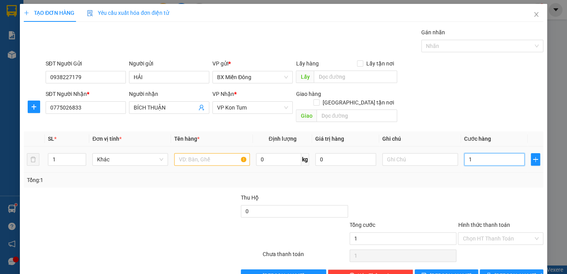
type input "12"
type input "120"
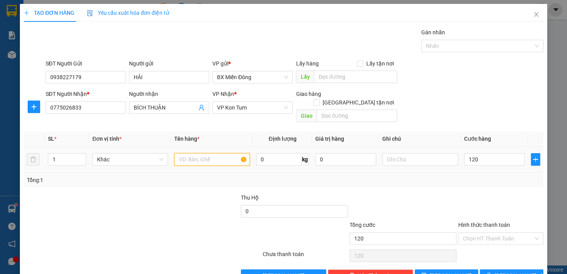
type input "120.000"
click at [207, 153] on input "text" at bounding box center [212, 159] width 76 height 12
click at [214, 153] on input "text" at bounding box center [212, 159] width 76 height 12
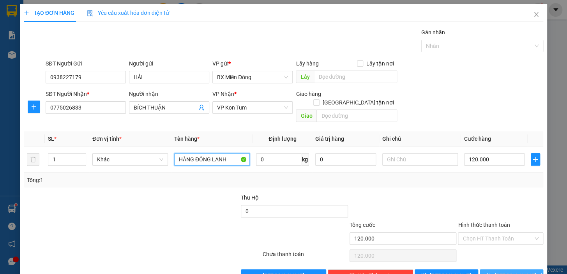
type input "HÀNG ĐÔNG LẠNH"
click at [499, 269] on button "[PERSON_NAME] và In" at bounding box center [510, 275] width 63 height 12
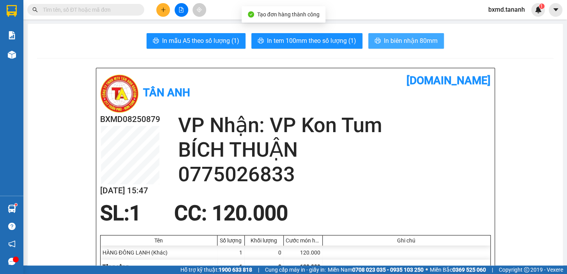
click at [420, 39] on span "In biên nhận 80mm" at bounding box center [411, 41] width 54 height 10
click at [393, 37] on span "In biên nhận 80mm" at bounding box center [411, 41] width 54 height 10
click at [406, 35] on button "In biên nhận 80mm" at bounding box center [406, 41] width 76 height 16
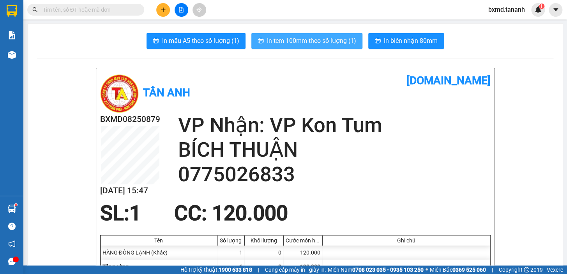
click at [287, 39] on span "In tem 100mm theo số lượng (1)" at bounding box center [311, 41] width 89 height 10
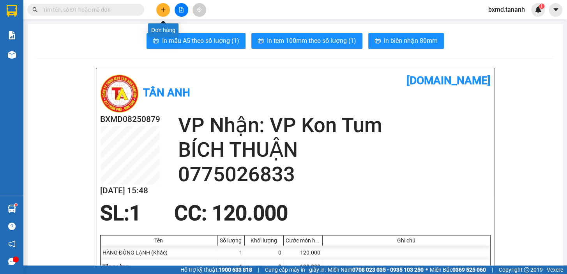
click at [164, 9] on icon "plus" at bounding box center [162, 9] width 5 height 5
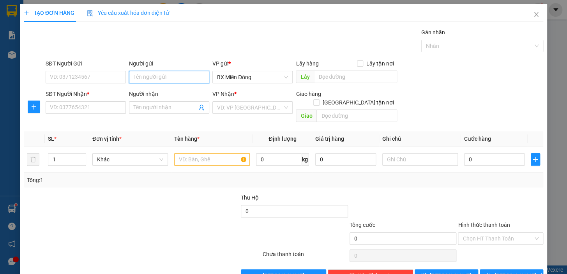
click at [156, 76] on input "Người gửi" at bounding box center [169, 77] width 80 height 12
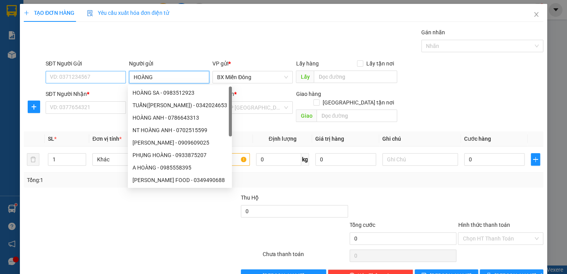
type input "HOÀNG"
click at [68, 78] on input "SĐT Người Gửi" at bounding box center [86, 77] width 80 height 12
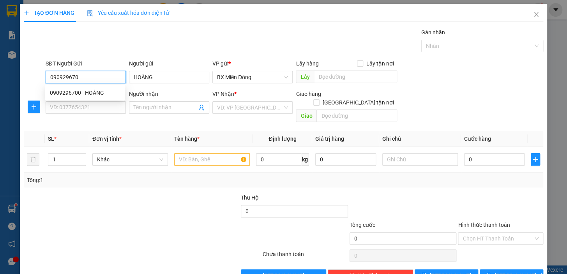
type input "0909296700"
click at [95, 95] on div "0909296700 - HOÀNG" at bounding box center [85, 92] width 70 height 9
type input "HOÀNG"
type input "0975053678"
type input "TUẤN"
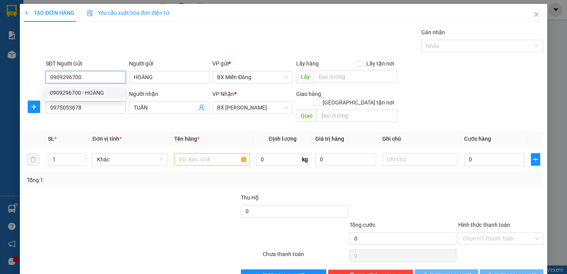
type input "50.000"
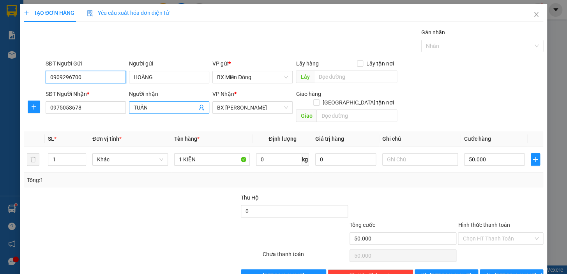
type input "0909296700"
drag, startPoint x: 154, startPoint y: 106, endPoint x: 130, endPoint y: 110, distance: 24.6
click at [130, 110] on span "TUẤN" at bounding box center [169, 107] width 80 height 12
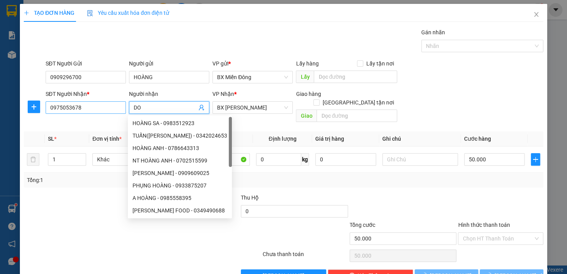
type input "D"
type input "Đ"
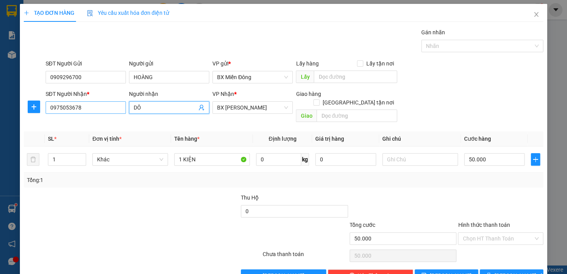
type input "D"
type input "ĐÔNG DƯƠNG"
click at [93, 106] on input "0975053678" at bounding box center [86, 107] width 80 height 12
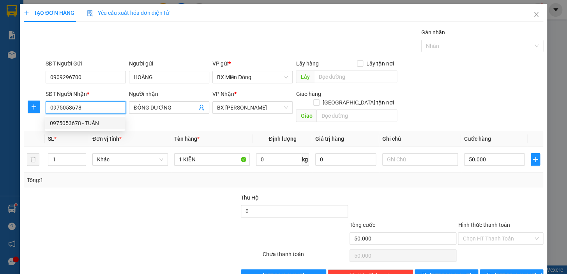
drag, startPoint x: 93, startPoint y: 106, endPoint x: 48, endPoint y: 108, distance: 46.0
click at [48, 108] on input "0975053678" at bounding box center [86, 107] width 80 height 12
click at [72, 123] on div "0946835679 - ĐÔNG DƯƠNG" at bounding box center [94, 123] width 88 height 9
type input "0946835679"
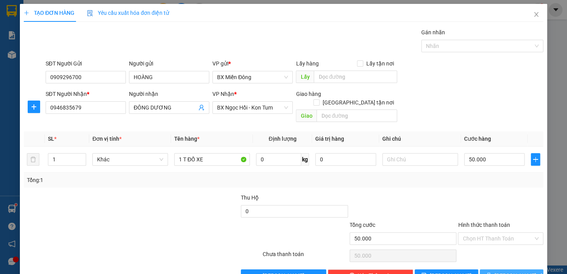
click at [490, 269] on button "[PERSON_NAME] và In" at bounding box center [510, 275] width 63 height 12
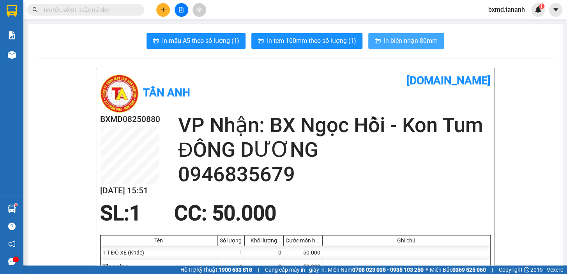
click at [425, 37] on span "In biên nhận 80mm" at bounding box center [411, 41] width 54 height 10
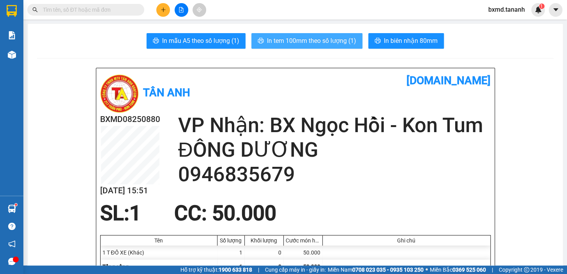
click at [336, 42] on span "In tem 100mm theo số lượng (1)" at bounding box center [311, 41] width 89 height 10
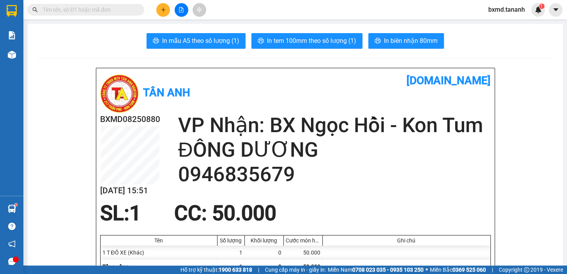
scroll to position [35, 0]
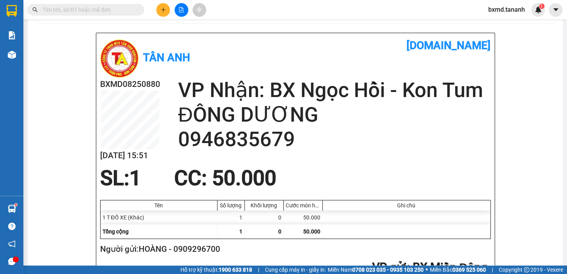
click at [162, 7] on icon "plus" at bounding box center [162, 9] width 5 height 5
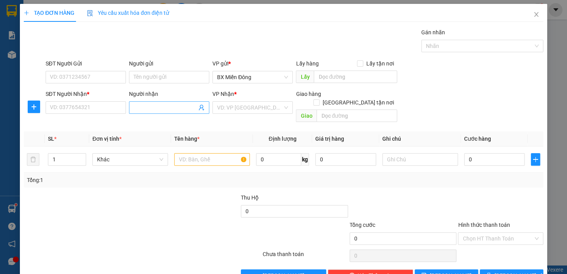
click at [152, 109] on input "Người nhận" at bounding box center [165, 107] width 63 height 9
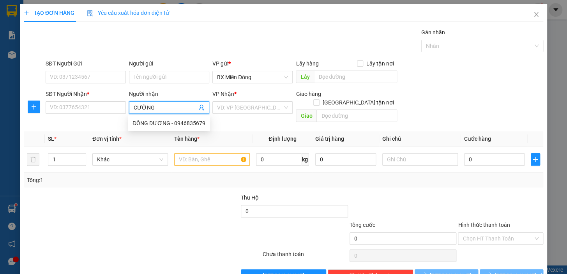
type input "CƯỜNG"
click at [93, 115] on div "SĐT Người Nhận * VD: 0377654321" at bounding box center [86, 103] width 80 height 27
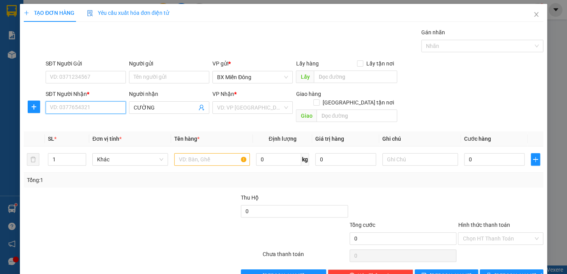
click at [94, 111] on input "SĐT Người Nhận *" at bounding box center [86, 107] width 80 height 12
type input "0344716080"
click at [109, 78] on input "SĐT Người Gửi" at bounding box center [86, 77] width 80 height 12
type input "0908359191"
click at [160, 85] on div "Người gửi Tên người gửi" at bounding box center [169, 72] width 80 height 27
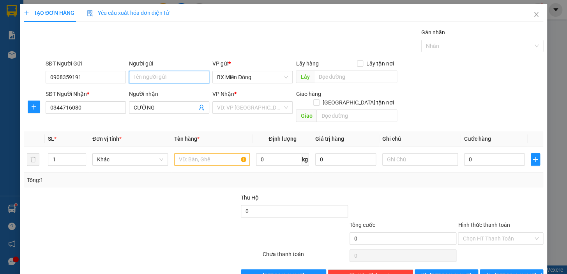
click at [159, 81] on input "Người gửi" at bounding box center [169, 77] width 80 height 12
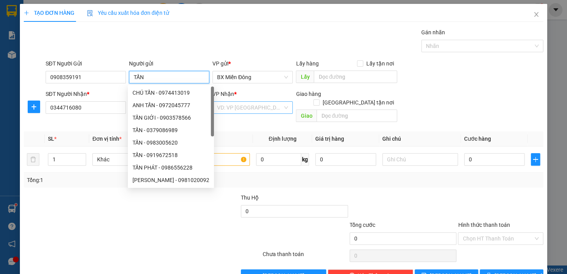
type input "TẤN"
click at [258, 109] on input "search" at bounding box center [249, 108] width 65 height 12
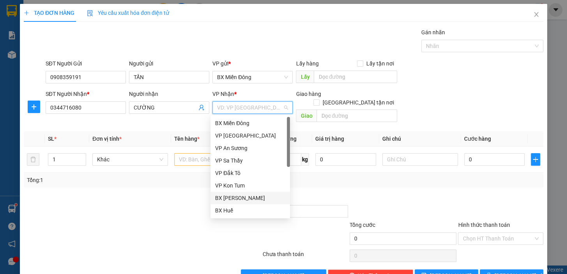
click at [255, 196] on div "BX [PERSON_NAME]" at bounding box center [250, 198] width 70 height 9
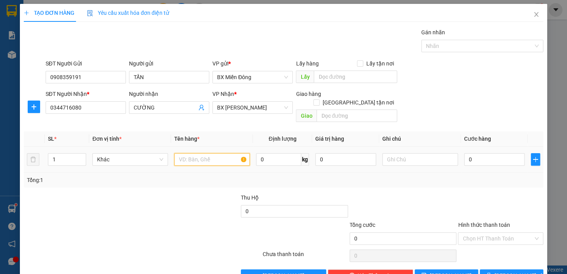
click at [199, 155] on input "text" at bounding box center [212, 159] width 76 height 12
type input "8 CỤC"
type input "3"
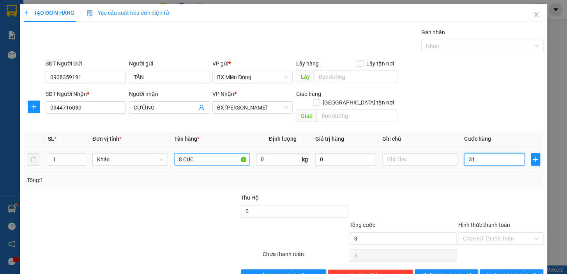
type input "312"
type input "3.120"
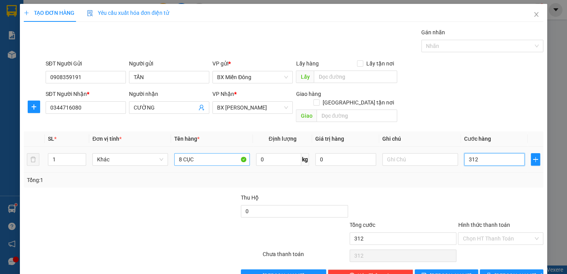
type input "3.120"
type input "312"
type input "31"
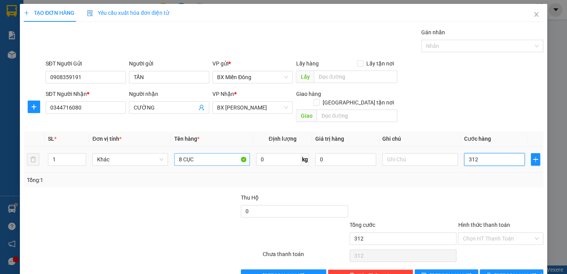
type input "31"
type input "3"
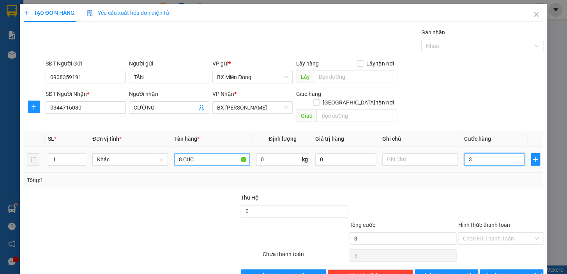
type input "32"
type input "320"
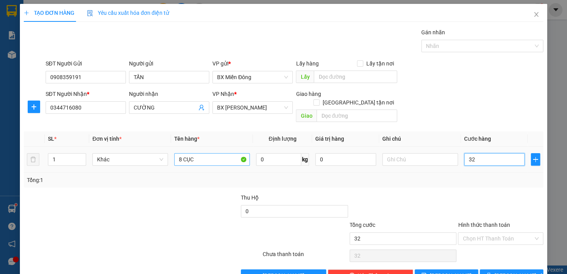
type input "320"
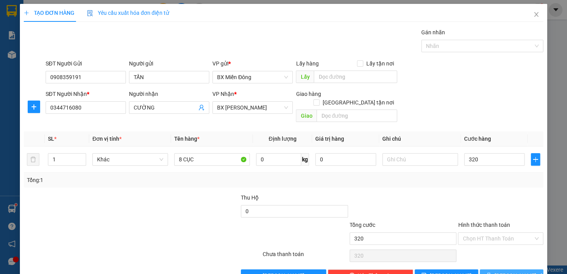
type input "320.000"
click at [531, 269] on button "[PERSON_NAME] và In" at bounding box center [510, 275] width 63 height 12
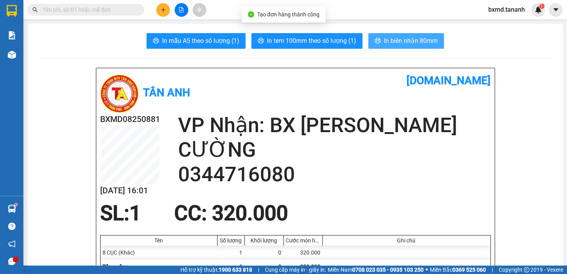
click at [404, 42] on span "In biên nhận 80mm" at bounding box center [411, 41] width 54 height 10
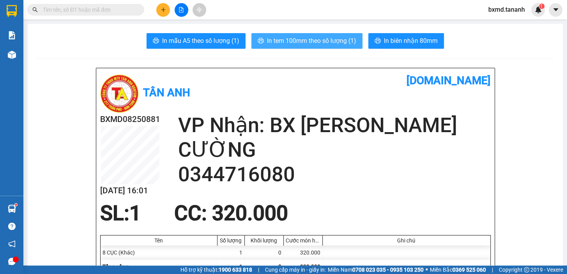
click at [331, 38] on span "In tem 100mm theo số lượng (1)" at bounding box center [311, 41] width 89 height 10
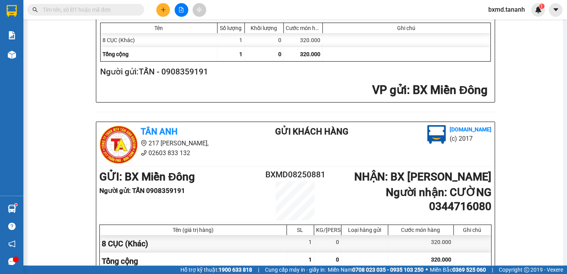
scroll to position [71, 0]
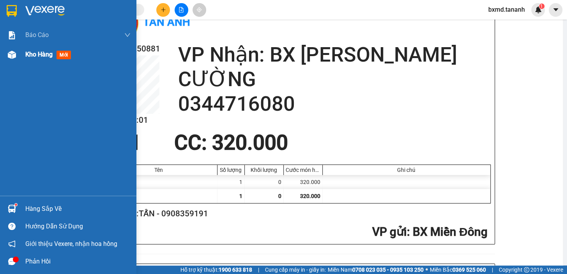
click at [23, 57] on div "Kho hàng mới" at bounding box center [68, 54] width 136 height 19
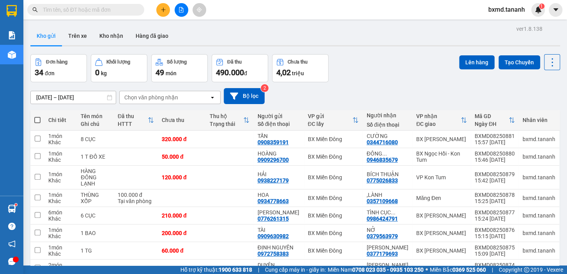
click at [166, 9] on button at bounding box center [163, 10] width 14 height 14
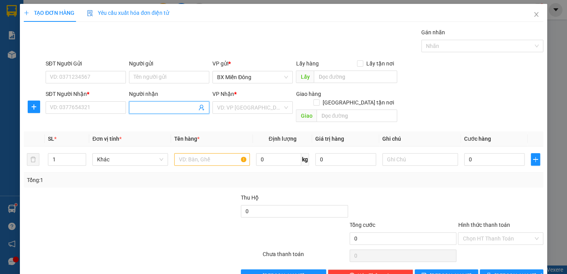
click at [157, 104] on input "Người nhận" at bounding box center [165, 107] width 63 height 9
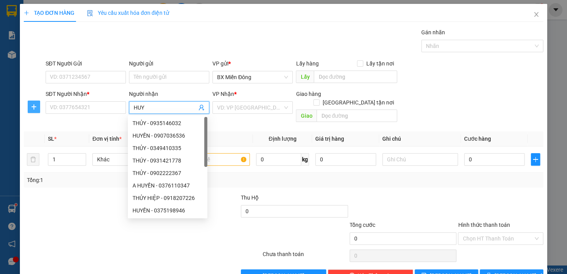
type input "HUY"
click at [37, 104] on span "plus" at bounding box center [34, 107] width 12 height 6
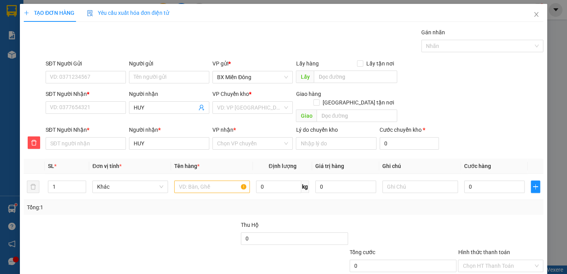
click at [53, 98] on div "SĐT Người Nhận *" at bounding box center [86, 96] width 80 height 12
click at [55, 105] on input "SĐT Người Nhận *" at bounding box center [86, 107] width 80 height 12
type input "0"
type input "09"
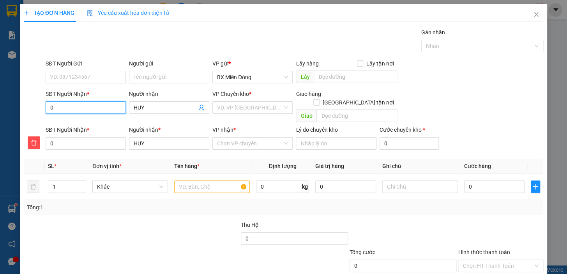
type input "09"
type input "098"
type input "0987"
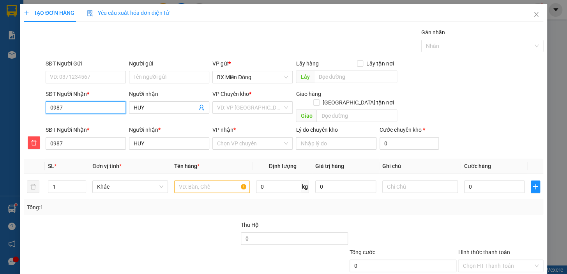
type input "09871"
type input "098719"
type input "0987195"
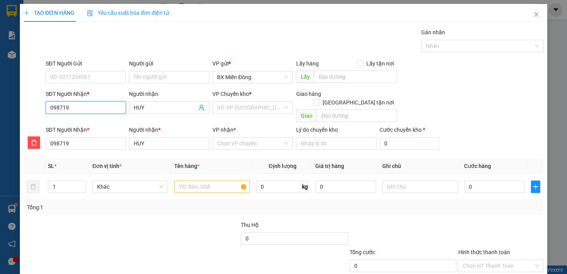
type input "0987195"
type input "09871953"
type input "098719539"
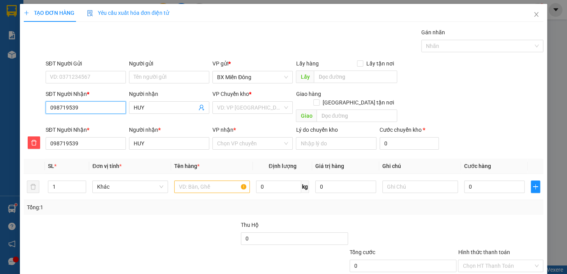
type input "0987195393"
click at [118, 72] on input "SĐT Người Gửi" at bounding box center [86, 77] width 80 height 12
type input "0798791168"
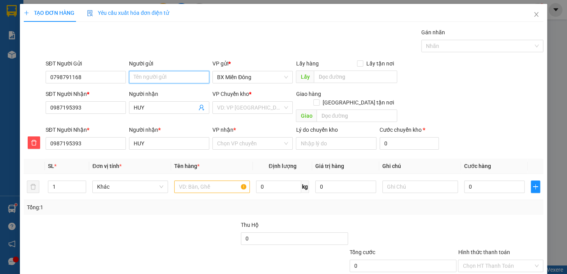
click at [169, 79] on input "Người gửi" at bounding box center [169, 77] width 80 height 12
type input "THẢO TÂM"
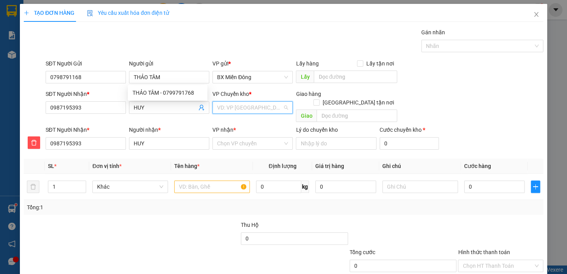
click at [251, 109] on input "search" at bounding box center [249, 108] width 65 height 12
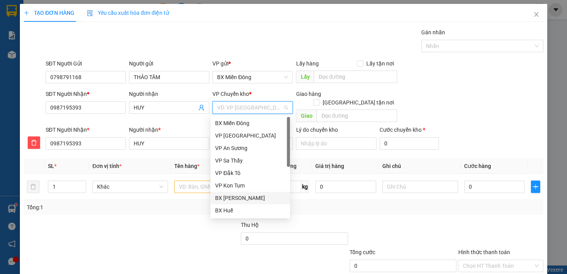
click at [265, 193] on div "BX [PERSON_NAME]" at bounding box center [249, 198] width 79 height 12
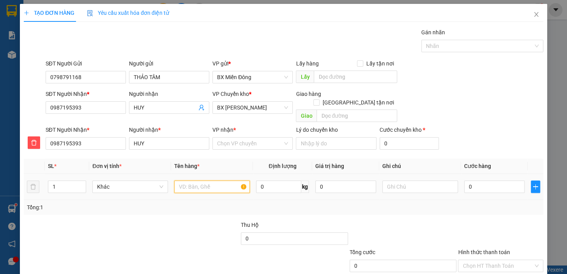
click at [210, 180] on input "text" at bounding box center [212, 186] width 76 height 12
type input "2 KIỆN"
type input "1"
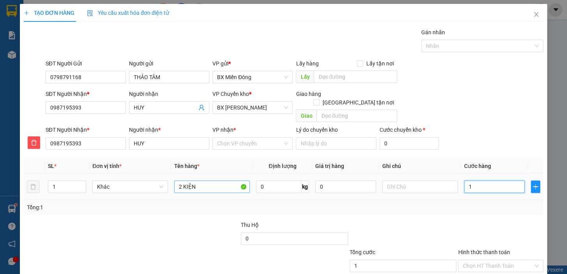
type input "12"
type input "120"
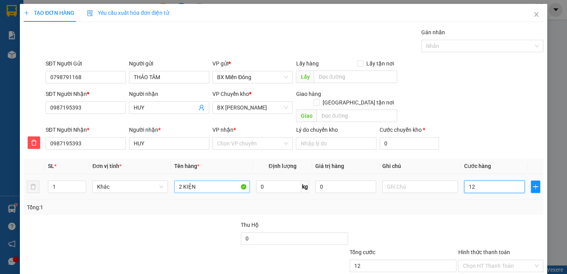
type input "120"
type input "120.000"
click at [70, 182] on input "1" at bounding box center [66, 187] width 37 height 12
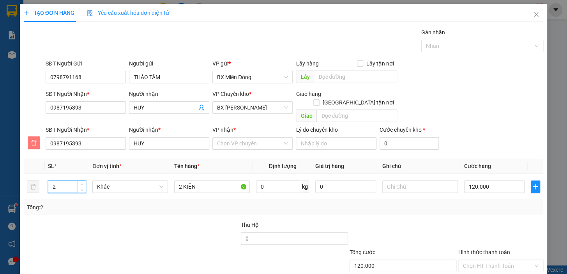
type input "2"
click at [35, 137] on button "button" at bounding box center [34, 142] width 12 height 12
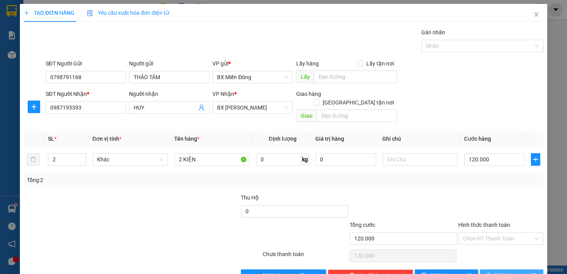
click at [522, 269] on button "[PERSON_NAME] và In" at bounding box center [510, 275] width 63 height 12
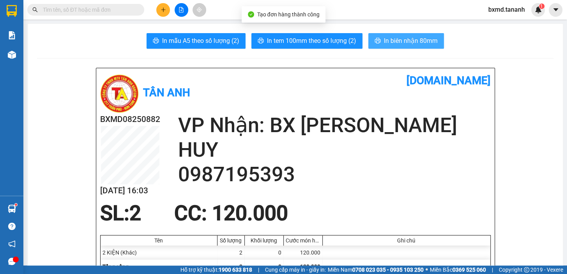
click at [401, 36] on span "In biên nhận 80mm" at bounding box center [411, 41] width 54 height 10
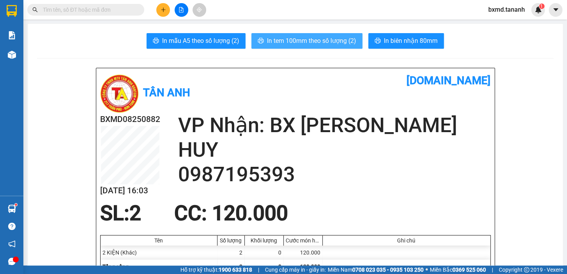
click at [323, 41] on span "In tem 100mm theo số lượng (2)" at bounding box center [311, 41] width 89 height 10
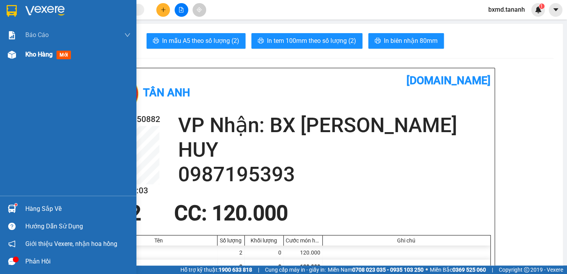
click at [20, 52] on div "Kho hàng mới" at bounding box center [68, 54] width 136 height 19
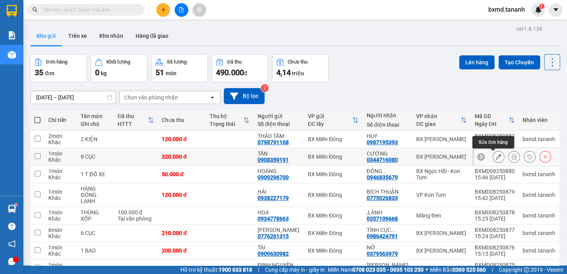
click at [495, 159] on icon at bounding box center [497, 156] width 5 height 5
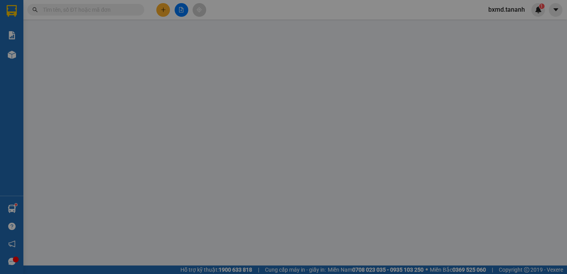
type input "0908359191"
type input "0344716080"
type input "320.000"
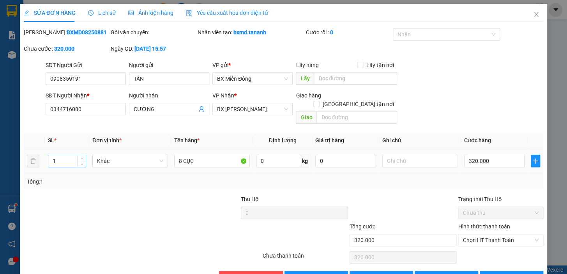
click at [60, 155] on input "1" at bounding box center [66, 161] width 37 height 12
type input "8"
click at [504, 273] on span "[PERSON_NAME] và In" at bounding box center [521, 277] width 55 height 9
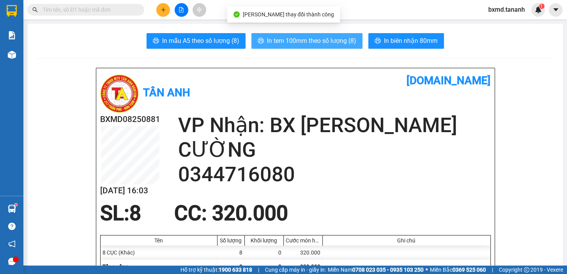
click at [326, 37] on span "In tem 100mm theo số lượng (8)" at bounding box center [311, 41] width 89 height 10
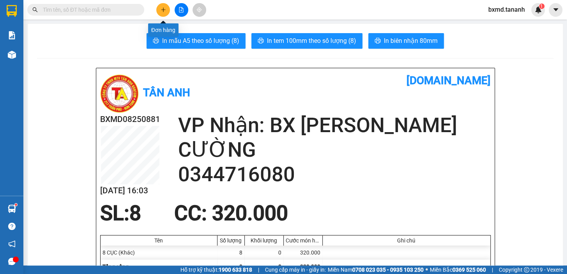
click at [161, 9] on icon "plus" at bounding box center [162, 9] width 5 height 5
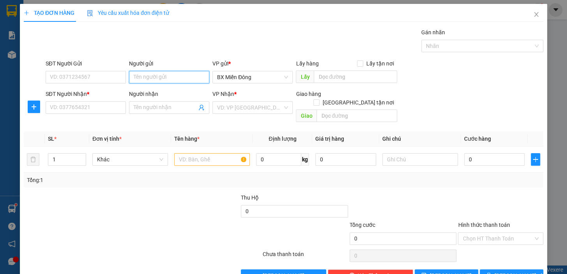
click at [152, 76] on input "Người gửi" at bounding box center [169, 77] width 80 height 12
click at [86, 82] on input "SĐT Người Gửi" at bounding box center [86, 77] width 80 height 12
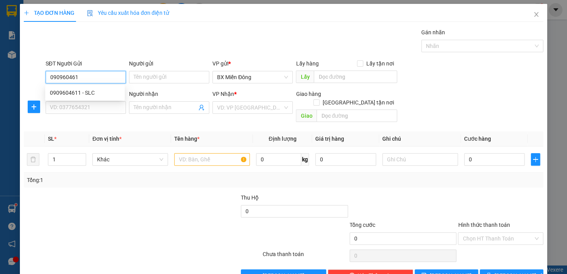
type input "0909604611"
click at [78, 97] on div "0909604611 - SLC" at bounding box center [84, 92] width 79 height 12
type input "SLC"
type input "0786060668"
type input "NGUYÊN"
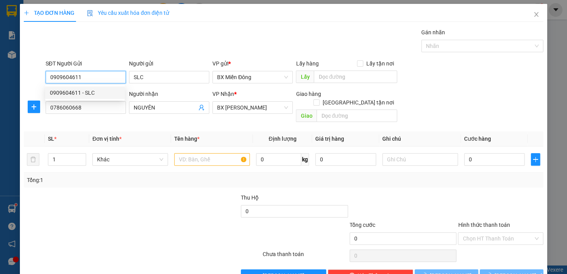
type input "50.000"
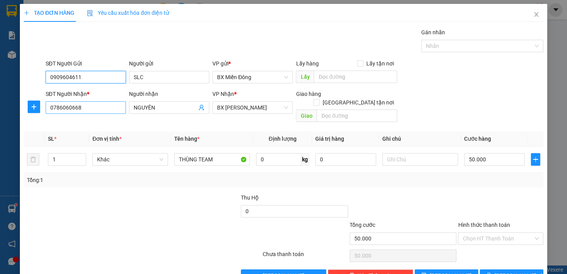
type input "0909604611"
click at [102, 110] on input "0786060668" at bounding box center [86, 107] width 80 height 12
type input "0"
type input "0982754064"
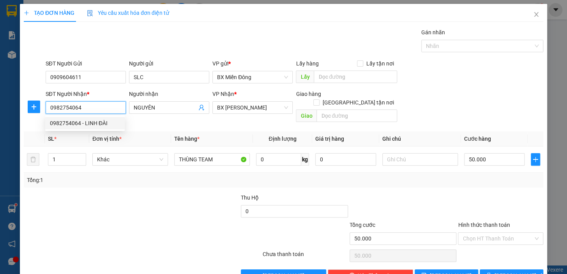
click at [101, 123] on div "0982754064 - LINH ĐÀI" at bounding box center [85, 123] width 70 height 9
type input "LINH ĐÀI"
type input "200.000"
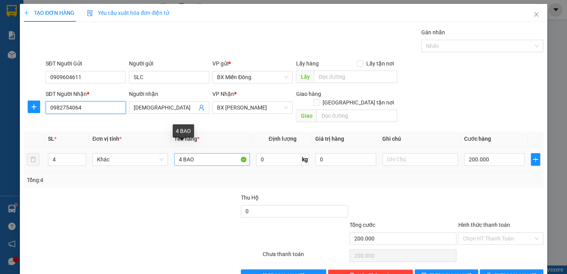
type input "0982754064"
click at [211, 154] on input "4 BAO" at bounding box center [212, 159] width 76 height 12
type input "4"
type input "1 KIỆN"
click at [65, 153] on input "4" at bounding box center [66, 159] width 37 height 12
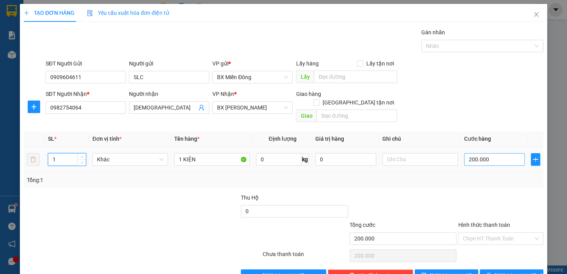
type input "1"
click at [496, 153] on input "200.000" at bounding box center [494, 159] width 61 height 12
type input "0"
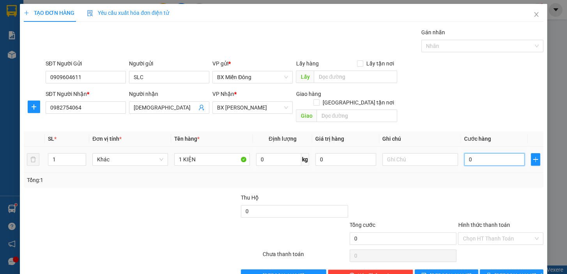
type input "3"
type input "03"
type input "30"
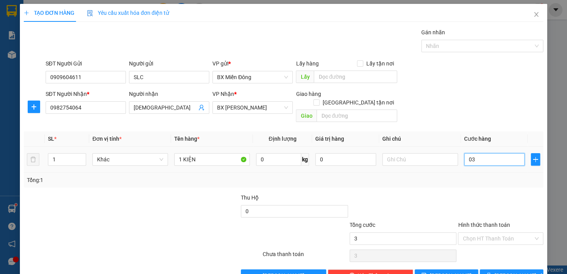
type input "030"
type input "3"
type input "03"
type input "0"
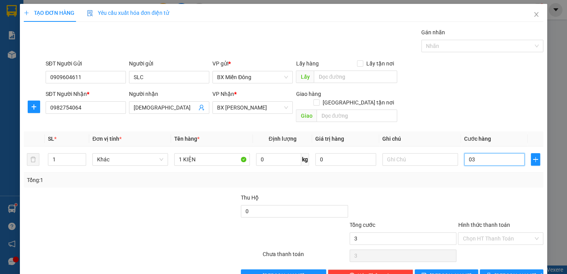
type input "0"
type input "4"
type input "04"
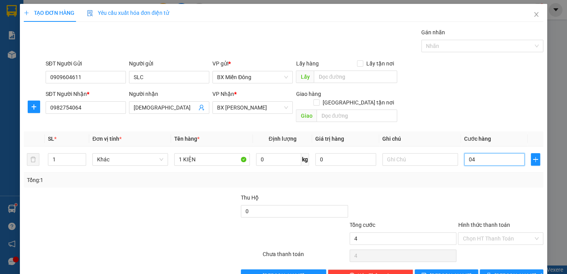
type input "0"
click at [432, 193] on div at bounding box center [403, 206] width 109 height 27
click at [499, 271] on span "[PERSON_NAME] và In" at bounding box center [521, 275] width 55 height 9
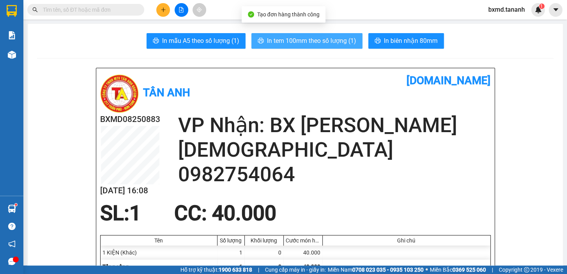
click at [314, 41] on span "In tem 100mm theo số lượng (1)" at bounding box center [311, 41] width 89 height 10
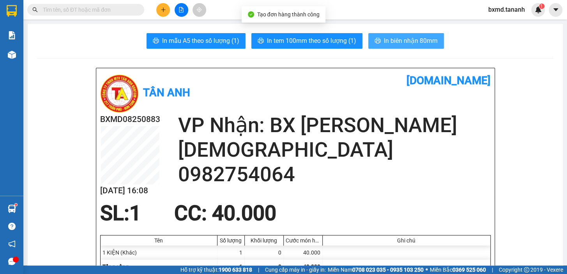
click at [402, 37] on span "In biên nhận 80mm" at bounding box center [411, 41] width 54 height 10
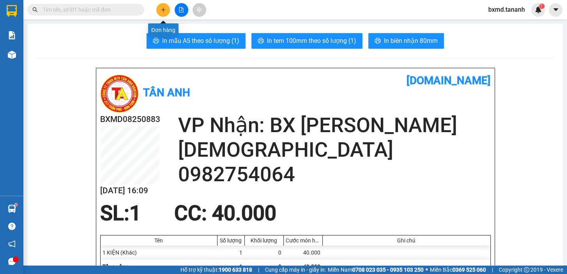
click at [164, 8] on icon "plus" at bounding box center [162, 9] width 5 height 5
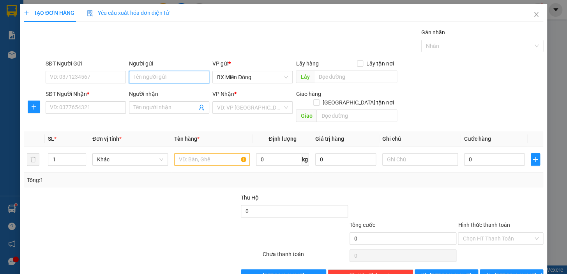
click at [148, 79] on input "Người gửi" at bounding box center [169, 77] width 80 height 12
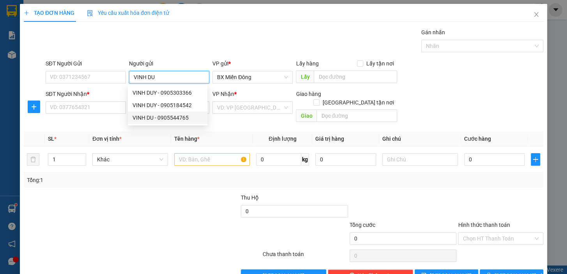
click at [164, 117] on div "VINH DU - 0905544765" at bounding box center [167, 117] width 70 height 9
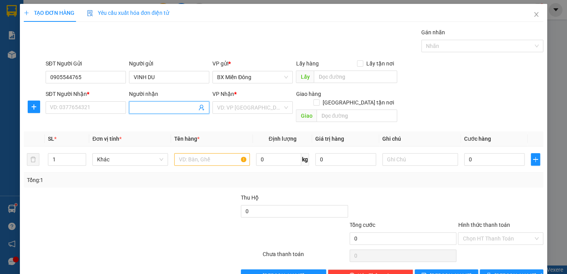
click at [187, 107] on input "Người nhận" at bounding box center [165, 107] width 63 height 9
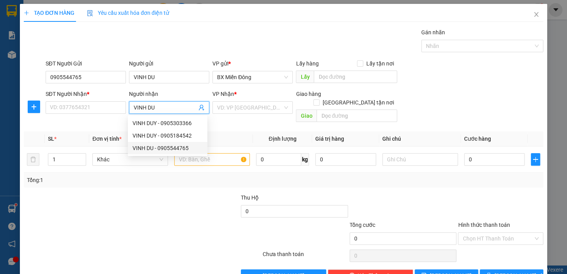
click at [164, 148] on div "VINH DU - 0905544765" at bounding box center [167, 148] width 70 height 9
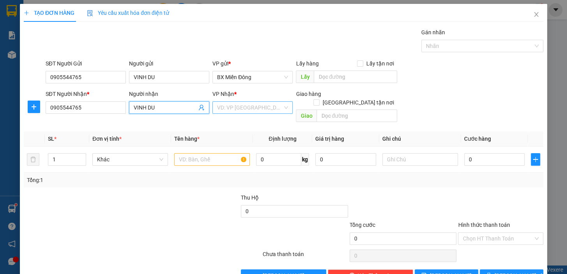
drag, startPoint x: 233, startPoint y: 109, endPoint x: 249, endPoint y: 106, distance: 17.1
click at [234, 109] on input "search" at bounding box center [249, 108] width 65 height 12
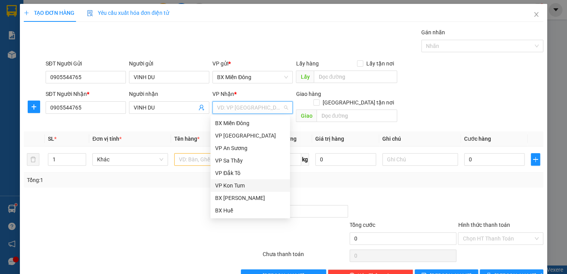
click at [240, 182] on div "VP Kon Tum" at bounding box center [250, 185] width 70 height 9
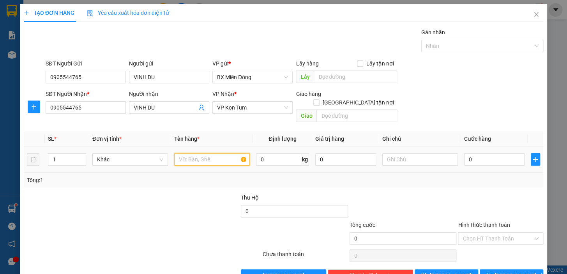
click at [237, 153] on input "text" at bounding box center [212, 159] width 76 height 12
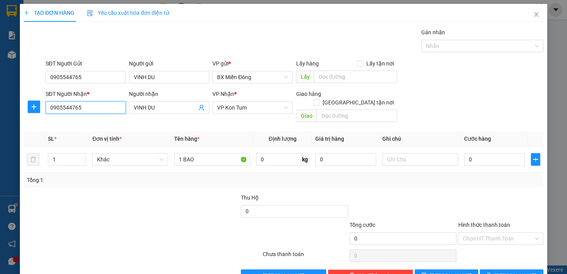
drag, startPoint x: 83, startPoint y: 105, endPoint x: 40, endPoint y: 106, distance: 43.6
click at [40, 106] on div "SĐT Người Nhận * 0905544765 0905544765 Người nhận VINH DU VP Nhận * VP Kon Tum …" at bounding box center [283, 108] width 521 height 36
click at [349, 153] on input "0" at bounding box center [345, 159] width 61 height 12
click at [388, 153] on input "text" at bounding box center [420, 159] width 76 height 12
click at [471, 153] on input "0" at bounding box center [494, 159] width 61 height 12
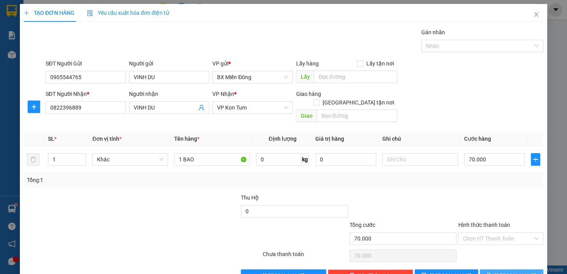
click at [507, 271] on span "[PERSON_NAME] và In" at bounding box center [521, 275] width 55 height 9
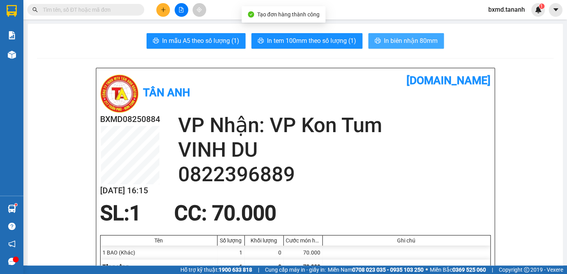
click at [387, 35] on button "In biên nhận 80mm" at bounding box center [406, 41] width 76 height 16
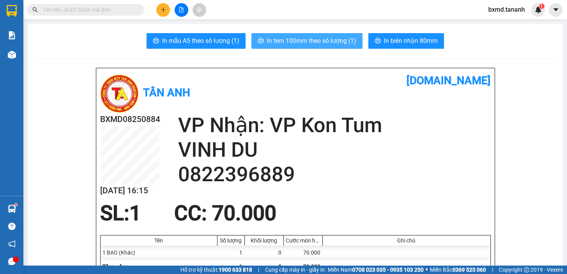
click at [328, 42] on span "In tem 100mm theo số lượng (1)" at bounding box center [311, 41] width 89 height 10
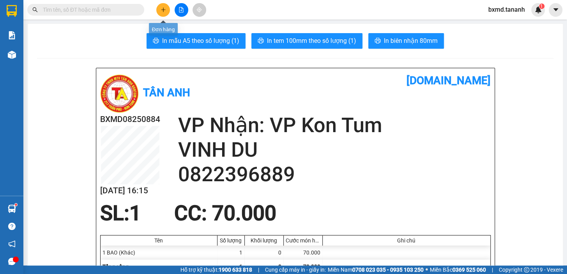
click at [166, 9] on button at bounding box center [163, 10] width 14 height 14
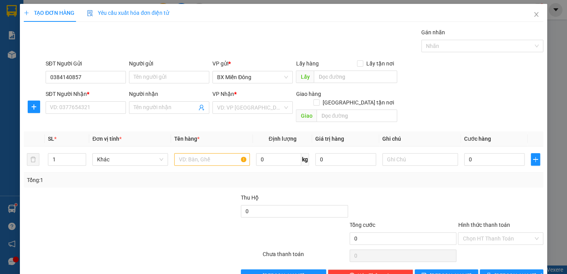
click at [150, 69] on div "Người gửi" at bounding box center [169, 65] width 80 height 12
click at [152, 75] on input "Người gửi" at bounding box center [169, 77] width 80 height 12
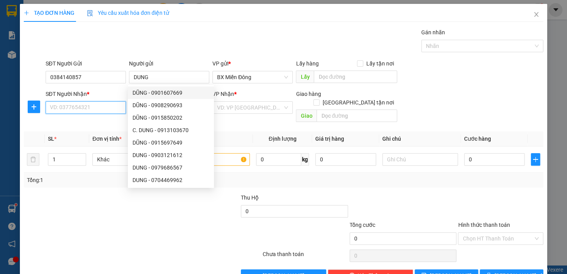
click at [86, 109] on input "SĐT Người Nhận *" at bounding box center [86, 107] width 80 height 12
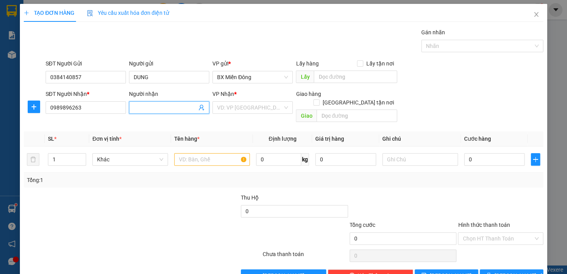
click at [168, 111] on input "Người nhận" at bounding box center [165, 107] width 63 height 9
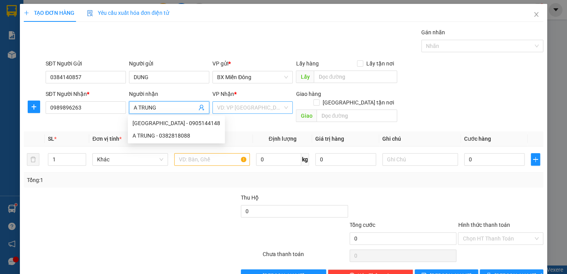
click at [242, 102] on input "search" at bounding box center [249, 108] width 65 height 12
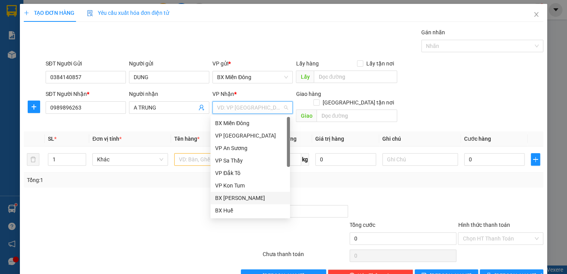
click at [243, 192] on div "BX [PERSON_NAME]" at bounding box center [249, 198] width 79 height 12
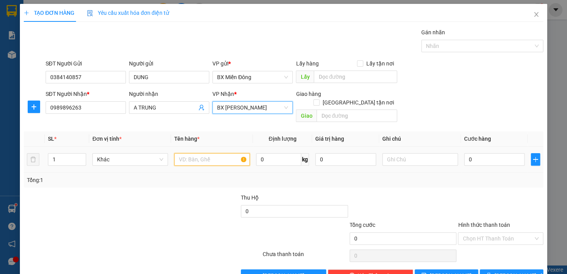
click at [201, 153] on input "text" at bounding box center [212, 159] width 76 height 12
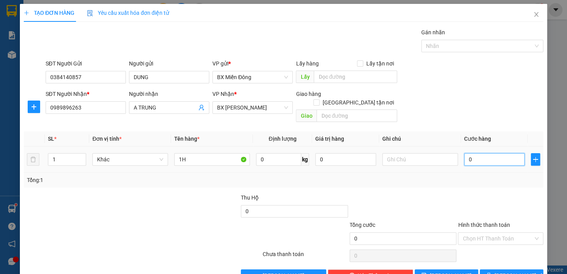
click at [471, 153] on input "0" at bounding box center [494, 159] width 61 height 12
click at [402, 193] on div at bounding box center [403, 206] width 109 height 27
click at [508, 271] on span "[PERSON_NAME] và In" at bounding box center [521, 275] width 55 height 9
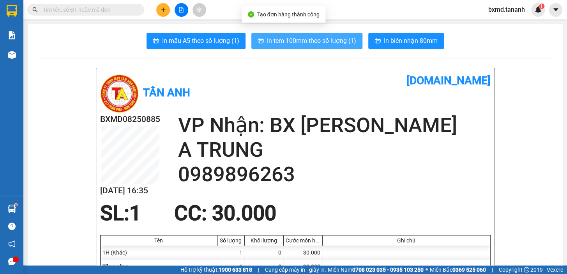
click at [331, 48] on button "In tem 100mm theo số lượng (1)" at bounding box center [306, 41] width 111 height 16
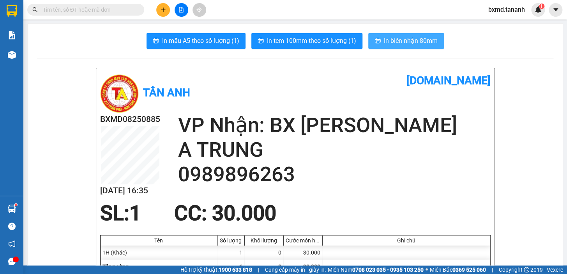
click at [407, 36] on span "In biên nhận 80mm" at bounding box center [411, 41] width 54 height 10
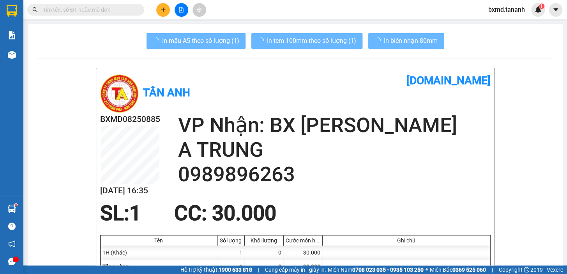
click at [431, 238] on div "Ghi chú" at bounding box center [406, 240] width 164 height 6
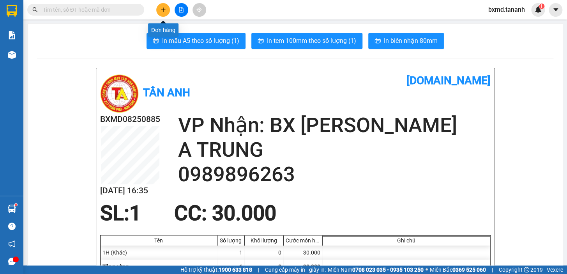
click at [161, 12] on icon "plus" at bounding box center [162, 9] width 5 height 5
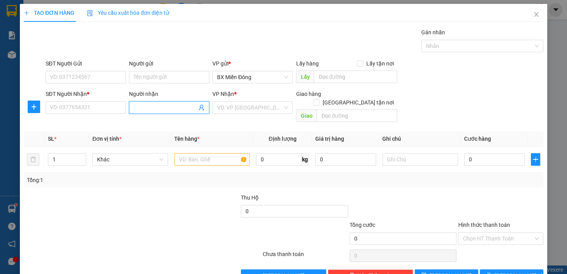
click at [141, 104] on input "Người nhận" at bounding box center [165, 107] width 63 height 9
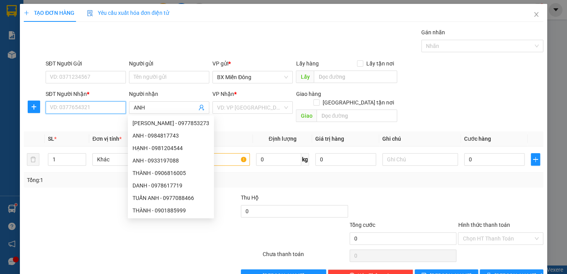
click at [81, 106] on input "SĐT Người Nhận *" at bounding box center [86, 107] width 80 height 12
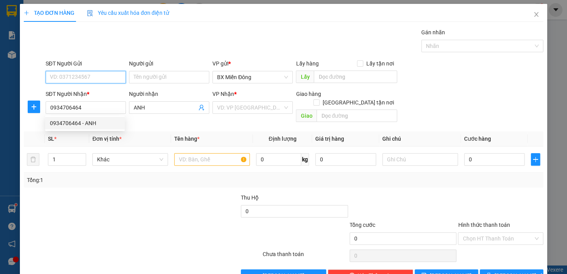
click at [110, 73] on input "SĐT Người Gửi" at bounding box center [86, 77] width 80 height 12
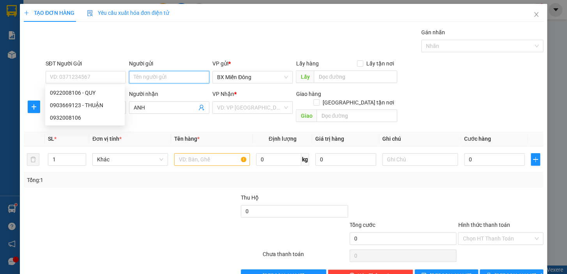
click at [140, 76] on input "Người gửi" at bounding box center [169, 77] width 80 height 12
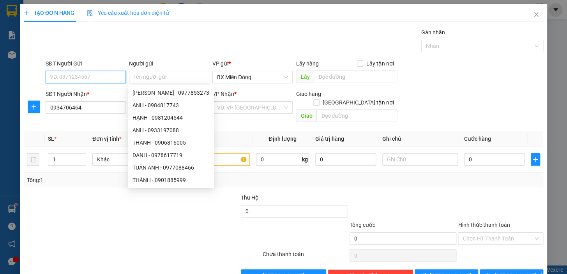
click at [103, 71] on input "SĐT Người Gửi" at bounding box center [86, 77] width 80 height 12
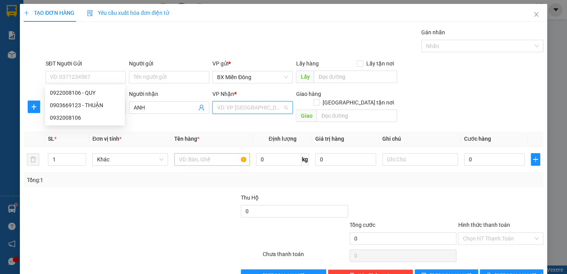
click at [228, 112] on input "search" at bounding box center [249, 108] width 65 height 12
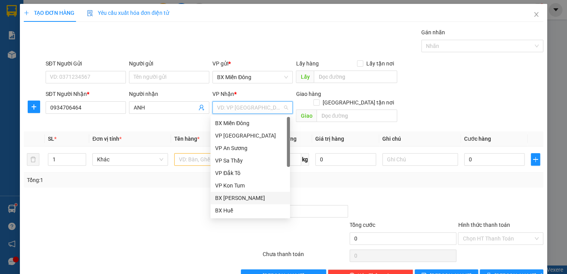
click at [239, 198] on div "BX [PERSON_NAME]" at bounding box center [250, 198] width 70 height 9
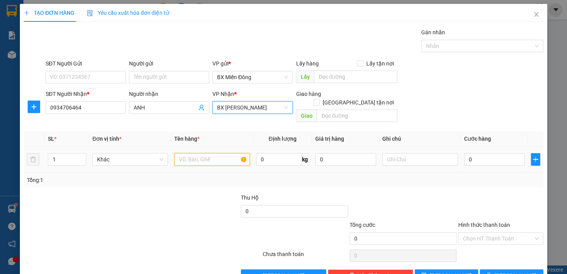
click at [190, 153] on input "text" at bounding box center [212, 159] width 76 height 12
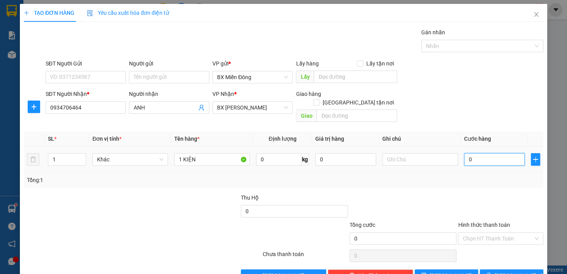
click at [469, 153] on input "0" at bounding box center [494, 159] width 61 height 12
click at [182, 75] on input "Người gửi" at bounding box center [169, 77] width 80 height 12
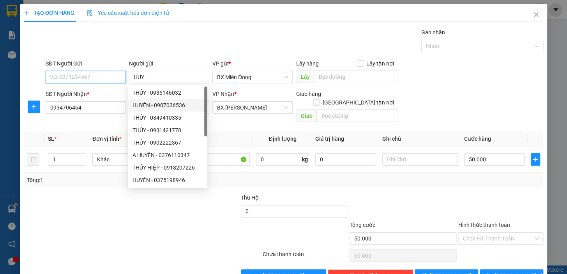
click at [99, 78] on input "SĐT Người Gửi" at bounding box center [86, 77] width 80 height 12
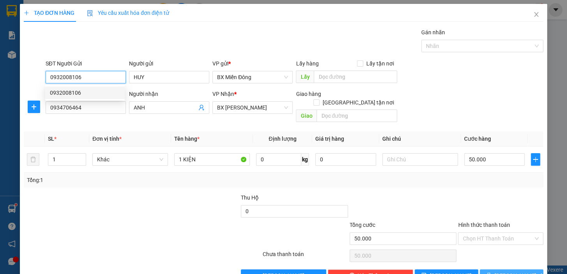
scroll to position [14, 0]
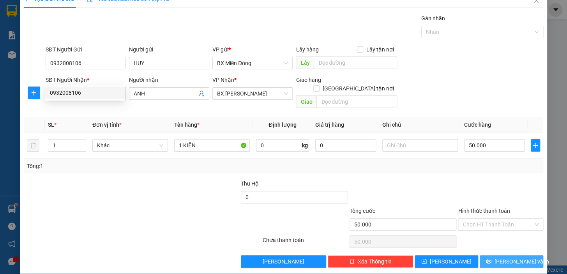
click at [506, 257] on span "[PERSON_NAME] và In" at bounding box center [521, 261] width 55 height 9
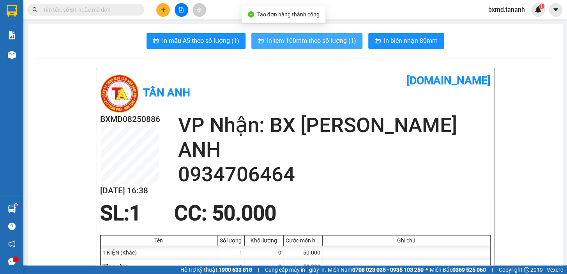
click at [317, 39] on span "In tem 100mm theo số lượng (1)" at bounding box center [311, 41] width 89 height 10
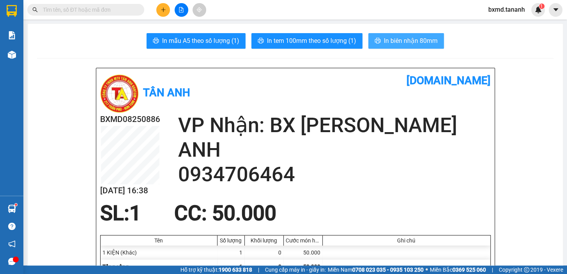
click at [414, 39] on span "In biên nhận 80mm" at bounding box center [411, 41] width 54 height 10
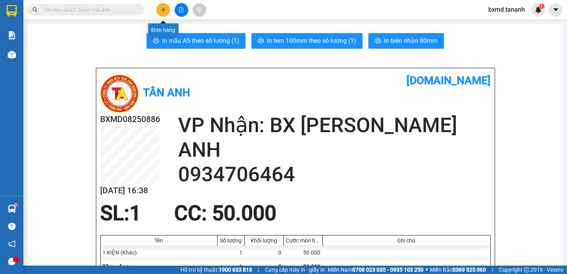
click at [164, 11] on icon "plus" at bounding box center [162, 9] width 5 height 5
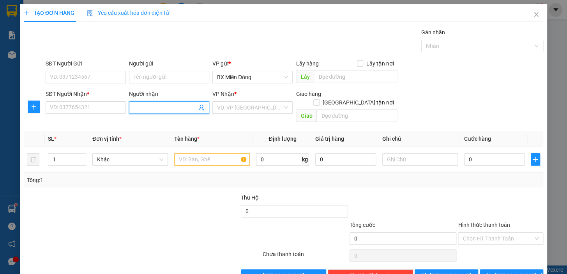
click at [180, 108] on input "Người nhận" at bounding box center [165, 107] width 63 height 9
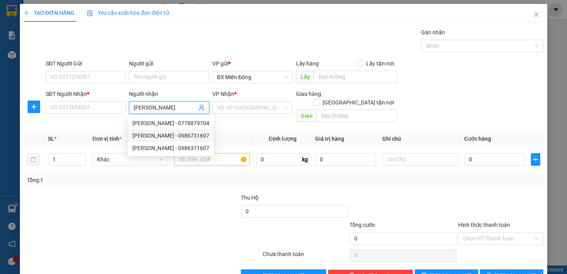
click at [180, 134] on div "HOÀNG KIM - 0986731607" at bounding box center [170, 135] width 77 height 9
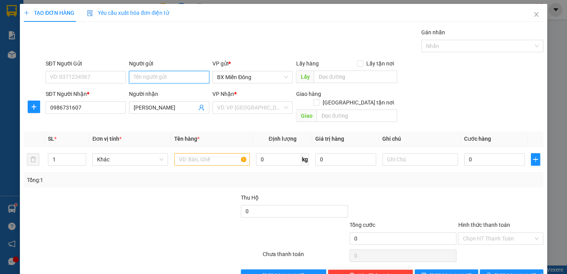
click at [163, 78] on input "Người gửi" at bounding box center [169, 77] width 80 height 12
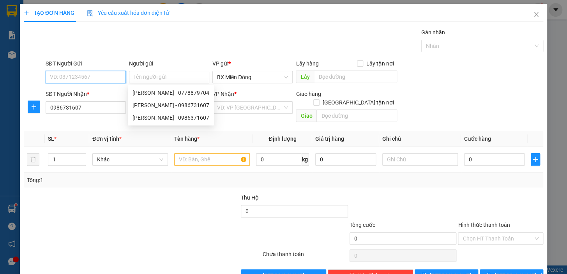
click at [65, 72] on input "SĐT Người Gửi" at bounding box center [86, 77] width 80 height 12
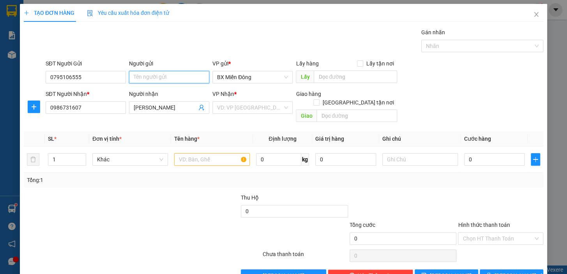
click at [144, 72] on input "Người gửi" at bounding box center [169, 77] width 80 height 12
click at [260, 110] on input "search" at bounding box center [249, 108] width 65 height 12
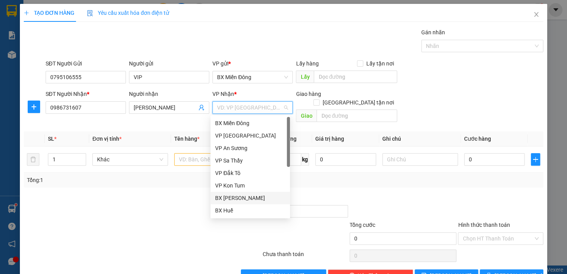
click at [242, 198] on div "BX [PERSON_NAME]" at bounding box center [250, 198] width 70 height 9
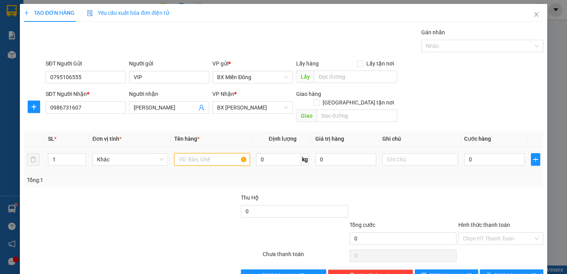
click at [206, 154] on input "text" at bounding box center [212, 159] width 76 height 12
click at [479, 153] on input "0" at bounding box center [494, 159] width 61 height 12
click at [400, 204] on div at bounding box center [403, 206] width 109 height 27
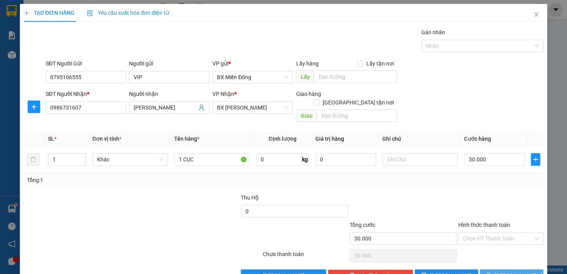
click at [491, 273] on icon "printer" at bounding box center [488, 275] width 5 height 5
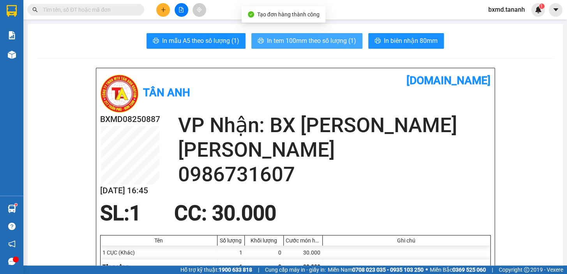
click at [328, 36] on span "In tem 100mm theo số lượng (1)" at bounding box center [311, 41] width 89 height 10
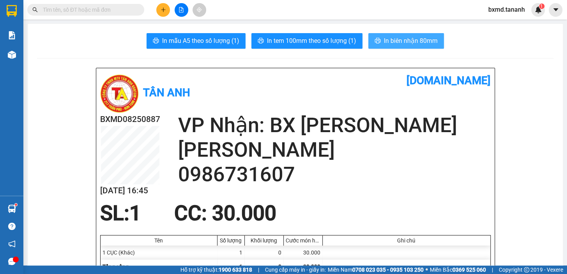
click at [397, 38] on span "In biên nhận 80mm" at bounding box center [411, 41] width 54 height 10
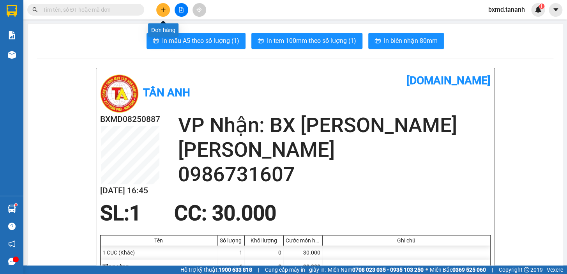
click at [160, 8] on icon "plus" at bounding box center [162, 9] width 5 height 5
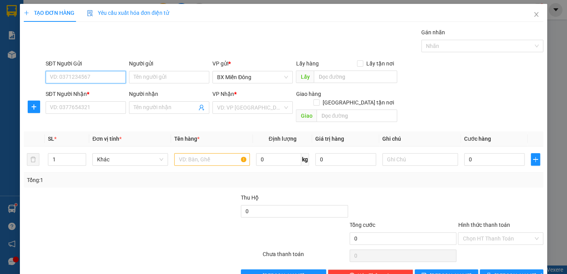
scroll to position [14, 0]
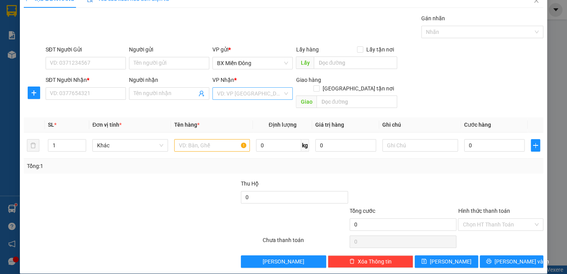
click at [259, 98] on input "search" at bounding box center [249, 94] width 65 height 12
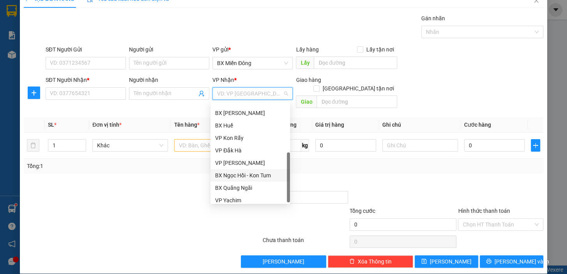
scroll to position [87, 0]
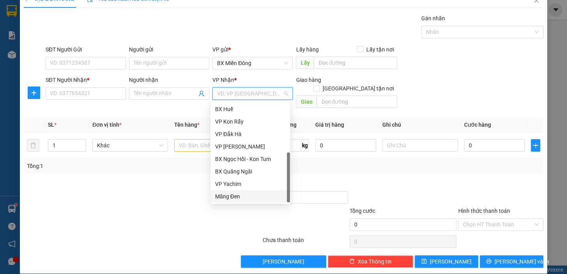
click at [240, 195] on div "Măng Đen" at bounding box center [250, 196] width 70 height 9
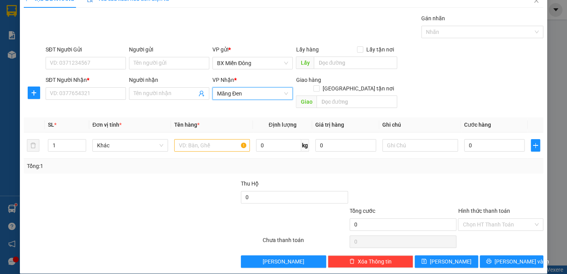
scroll to position [0, 0]
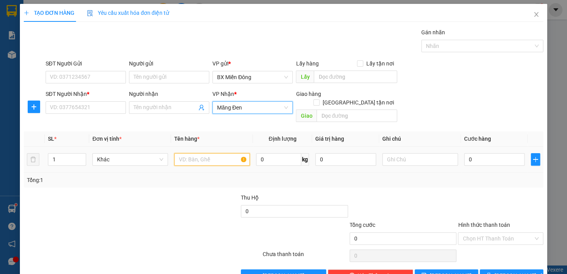
click at [212, 153] on input "text" at bounding box center [212, 159] width 76 height 12
click at [409, 153] on input "text" at bounding box center [420, 159] width 76 height 12
click at [236, 153] on input "text" at bounding box center [212, 159] width 76 height 12
click at [148, 104] on input "Người nhận" at bounding box center [165, 107] width 63 height 9
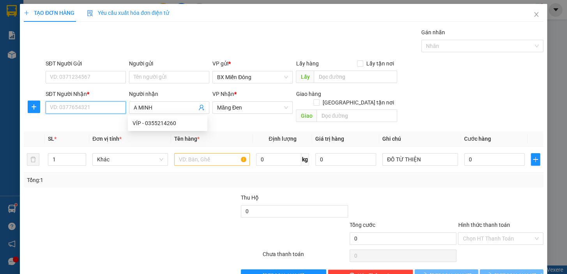
click at [103, 109] on input "SĐT Người Nhận *" at bounding box center [86, 107] width 80 height 12
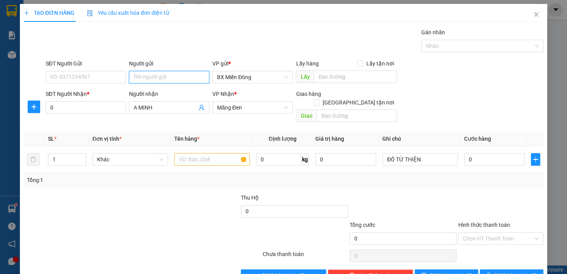
click at [149, 73] on input "Người gửi" at bounding box center [169, 77] width 80 height 12
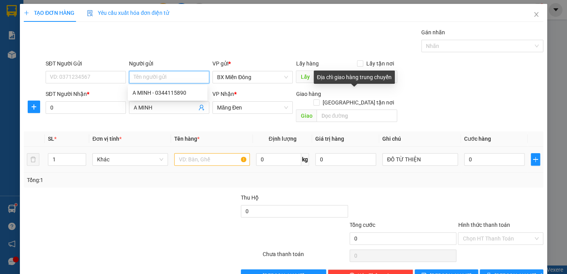
scroll to position [14, 0]
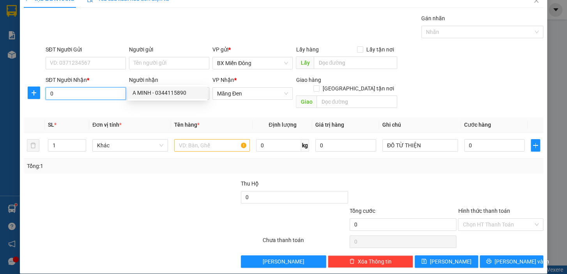
click at [75, 92] on input "0" at bounding box center [86, 93] width 80 height 12
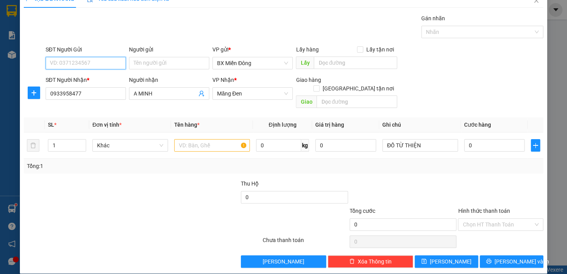
click at [91, 62] on input "SĐT Người Gửi" at bounding box center [86, 63] width 80 height 12
click at [149, 66] on input "Người gửi" at bounding box center [169, 63] width 80 height 12
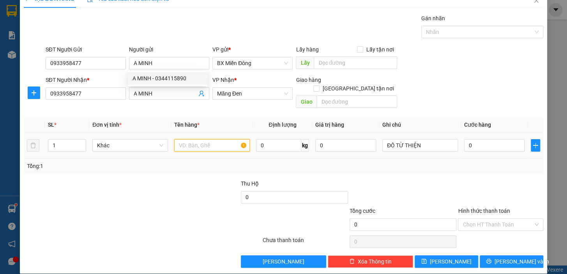
click at [182, 139] on input "text" at bounding box center [212, 145] width 76 height 12
click at [69, 139] on input "1" at bounding box center [66, 145] width 37 height 12
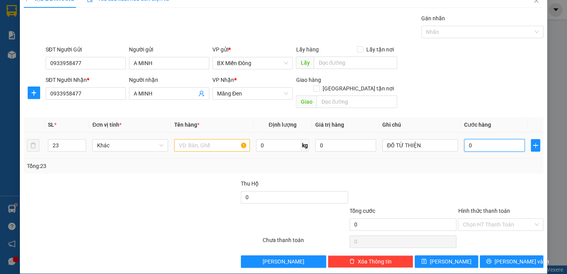
click at [489, 139] on input "0" at bounding box center [494, 145] width 61 height 12
click at [198, 139] on input "text" at bounding box center [212, 145] width 76 height 12
click at [485, 139] on input "0" at bounding box center [494, 145] width 61 height 12
click at [229, 139] on input "text" at bounding box center [212, 145] width 76 height 12
click at [185, 139] on input "text" at bounding box center [212, 145] width 76 height 12
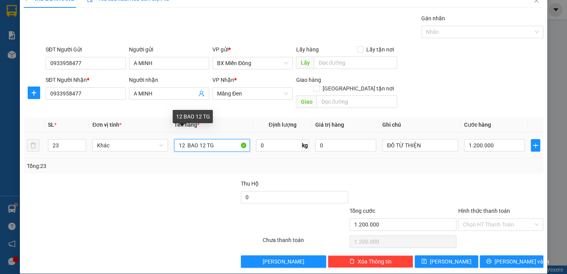
click at [184, 139] on input "12 BAO 12 TG" at bounding box center [212, 145] width 76 height 12
click at [247, 97] on span "Măng Đen" at bounding box center [252, 94] width 71 height 12
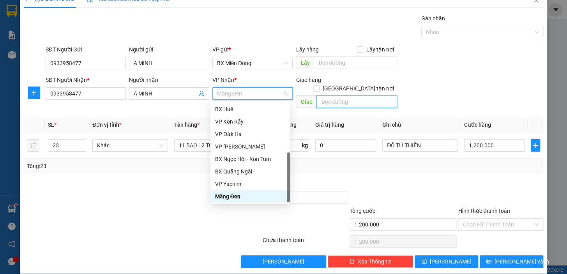
click at [335, 95] on input "text" at bounding box center [356, 101] width 81 height 12
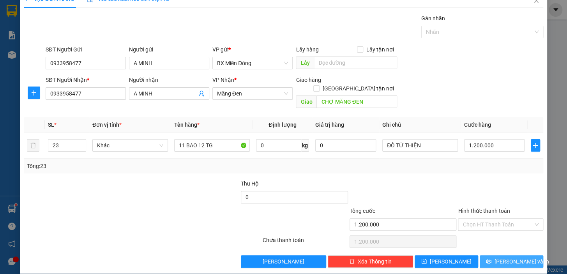
click at [502, 257] on span "[PERSON_NAME] và In" at bounding box center [521, 261] width 55 height 9
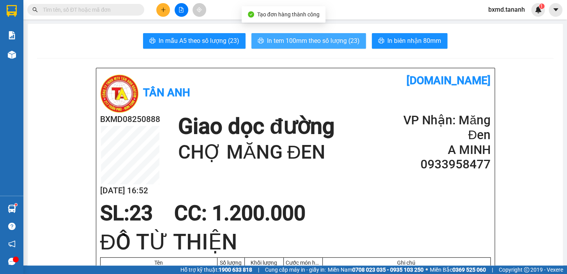
click at [321, 43] on span "In tem 100mm theo số lượng (23)" at bounding box center [313, 41] width 93 height 10
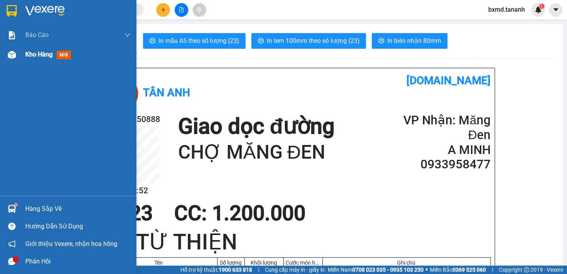
click at [11, 52] on img at bounding box center [12, 55] width 8 height 8
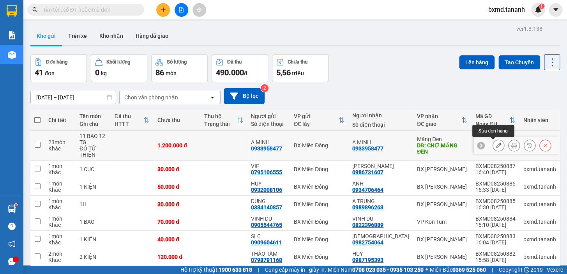
click at [495, 147] on icon at bounding box center [497, 145] width 5 height 5
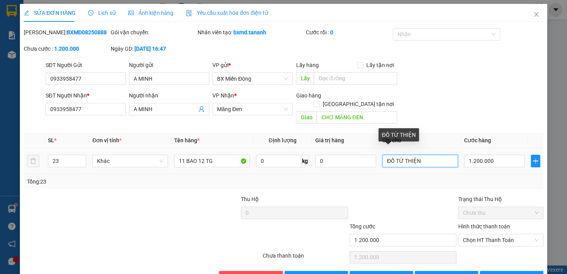
click at [424, 155] on input "ĐỒ TỪ THIỆN" at bounding box center [420, 161] width 76 height 12
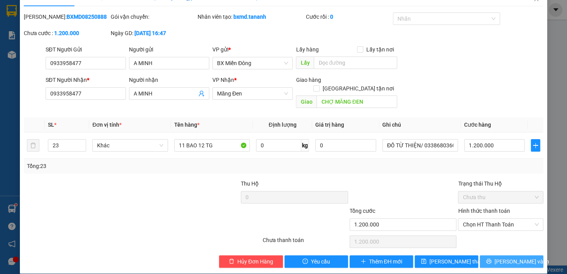
click at [498, 255] on button "[PERSON_NAME] và In" at bounding box center [510, 261] width 63 height 12
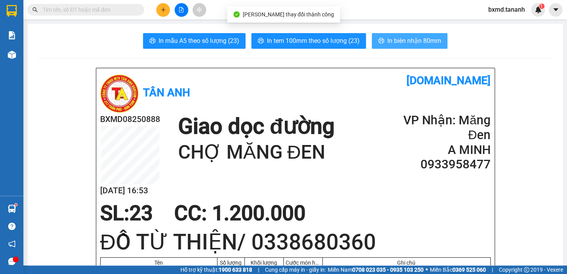
click at [390, 37] on span "In biên nhận 80mm" at bounding box center [414, 41] width 54 height 10
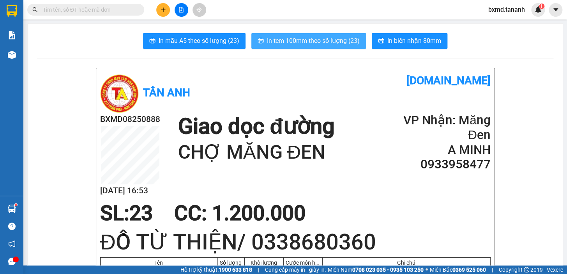
click at [331, 39] on span "In tem 100mm theo số lượng (23)" at bounding box center [313, 41] width 93 height 10
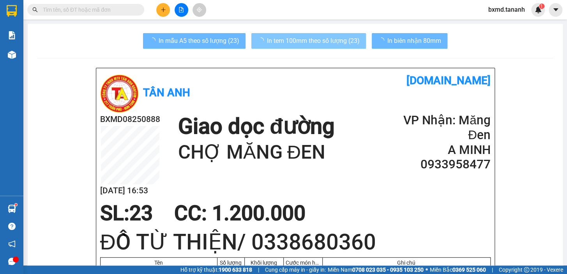
click at [454, 234] on h1 "ĐỒ TỪ THIỆN/ 0338680360" at bounding box center [295, 242] width 390 height 30
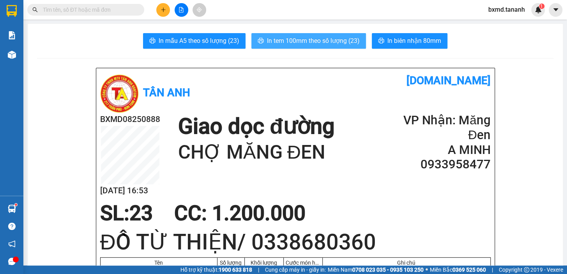
click at [349, 37] on span "In tem 100mm theo số lượng (23)" at bounding box center [313, 41] width 93 height 10
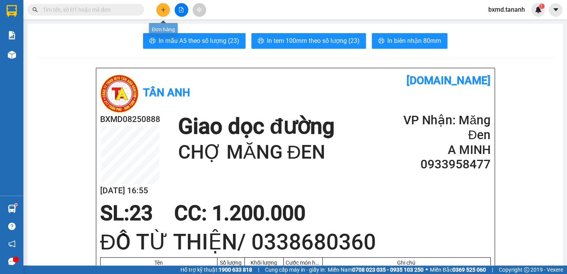
click at [162, 12] on button at bounding box center [163, 10] width 14 height 14
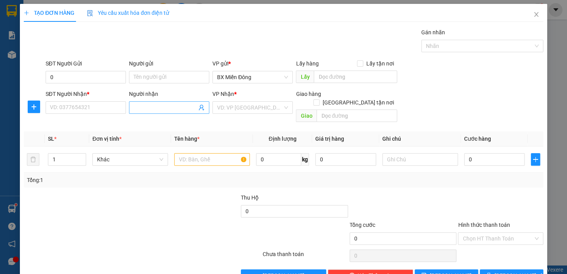
click at [152, 113] on span at bounding box center [169, 107] width 80 height 12
click at [79, 105] on input "SĐT Người Nhận *" at bounding box center [86, 107] width 80 height 12
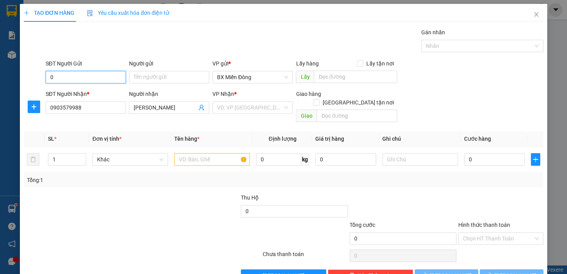
click at [108, 78] on input "0" at bounding box center [86, 77] width 80 height 12
click at [156, 73] on input "Người gửi" at bounding box center [169, 77] width 80 height 12
drag, startPoint x: 257, startPoint y: 107, endPoint x: 259, endPoint y: 111, distance: 5.4
click at [257, 107] on input "search" at bounding box center [249, 108] width 65 height 12
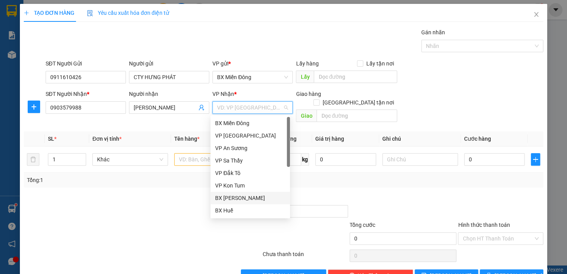
click at [258, 198] on div "BX [PERSON_NAME]" at bounding box center [250, 198] width 70 height 9
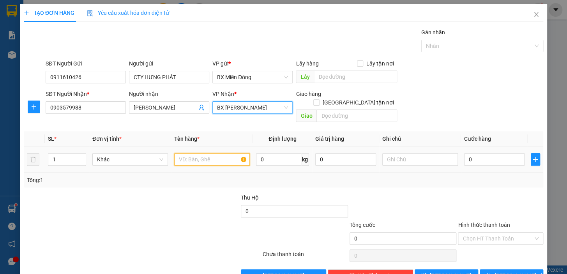
click at [226, 153] on input "text" at bounding box center [212, 159] width 76 height 12
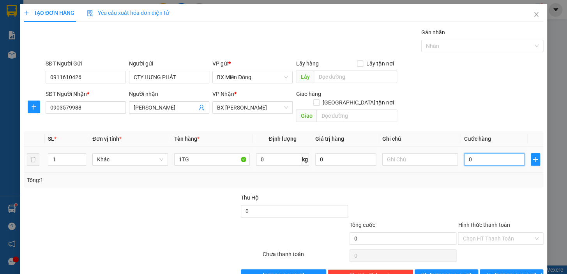
click at [482, 153] on input "0" at bounding box center [494, 159] width 61 height 12
click at [485, 193] on div at bounding box center [500, 206] width 87 height 27
click at [501, 271] on span "[PERSON_NAME] và In" at bounding box center [521, 275] width 55 height 9
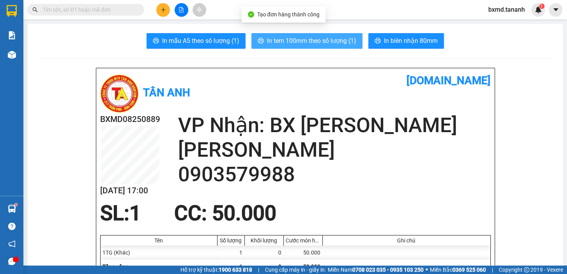
click at [340, 46] on button "In tem 100mm theo số lượng (1)" at bounding box center [306, 41] width 111 height 16
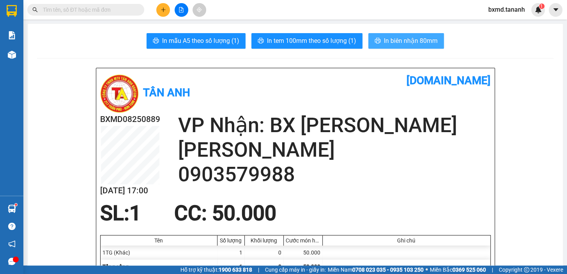
click at [407, 33] on button "In biên nhận 80mm" at bounding box center [406, 41] width 76 height 16
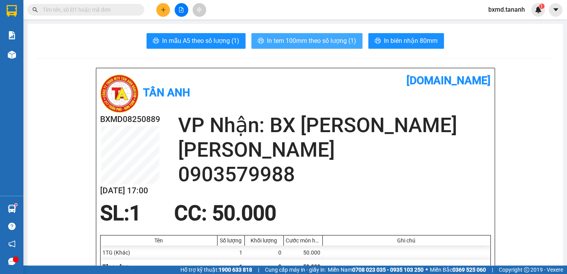
click at [331, 43] on span "In tem 100mm theo số lượng (1)" at bounding box center [311, 41] width 89 height 10
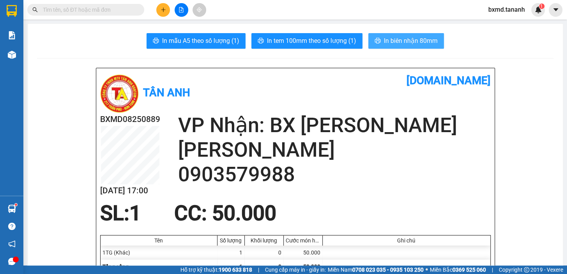
click at [392, 42] on span "In biên nhận 80mm" at bounding box center [411, 41] width 54 height 10
click at [166, 3] on div at bounding box center [181, 10] width 58 height 14
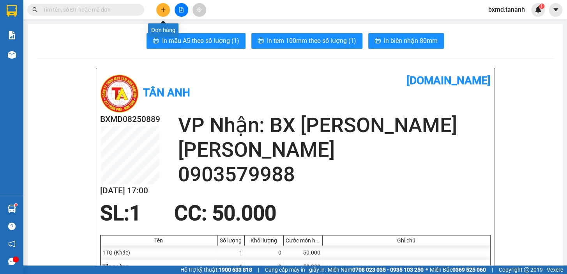
click at [163, 5] on button at bounding box center [163, 10] width 14 height 14
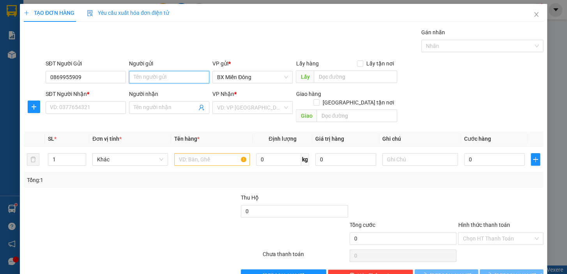
click at [157, 83] on input "Người gửi" at bounding box center [169, 77] width 80 height 12
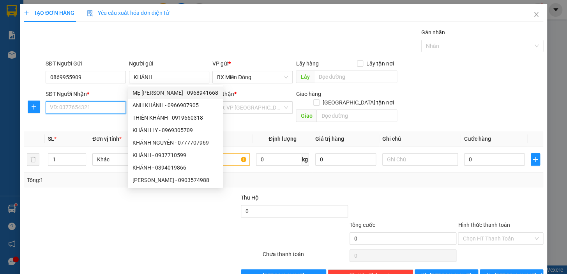
click at [117, 104] on input "SĐT Người Nhận *" at bounding box center [86, 107] width 80 height 12
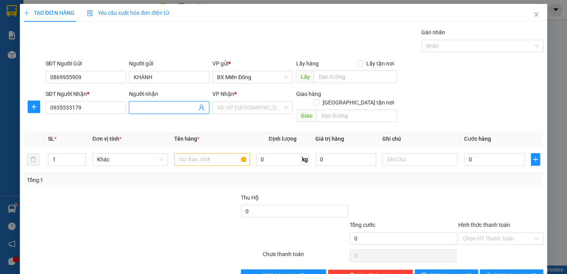
click at [136, 110] on input "Người nhận" at bounding box center [165, 107] width 63 height 9
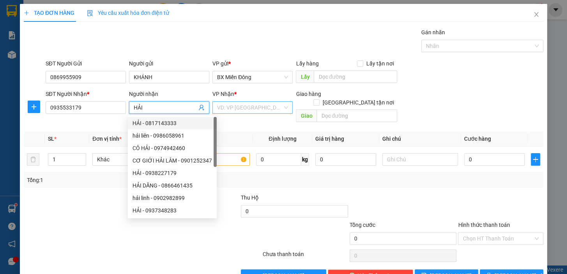
click at [243, 111] on input "search" at bounding box center [249, 108] width 65 height 12
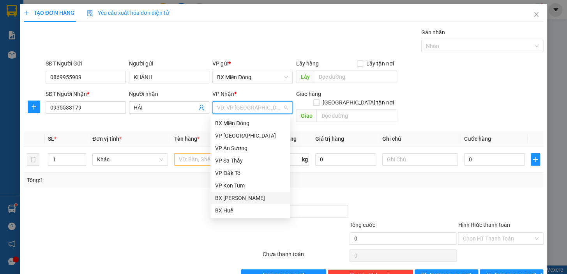
click at [243, 196] on div "BX [PERSON_NAME]" at bounding box center [250, 198] width 70 height 9
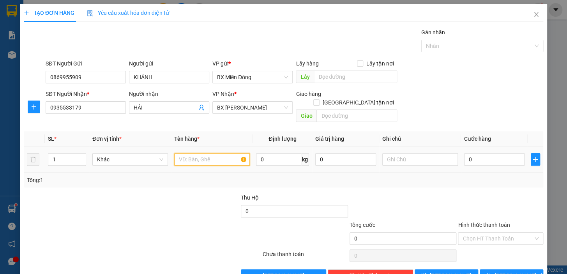
click at [210, 154] on input "text" at bounding box center [212, 159] width 76 height 12
click at [506, 153] on input "0" at bounding box center [494, 159] width 61 height 12
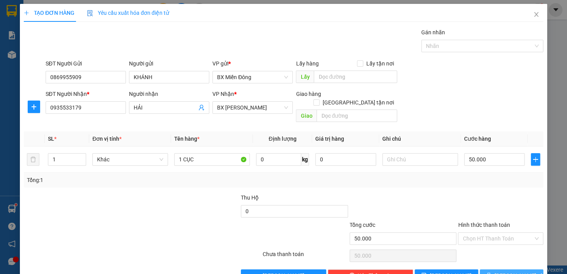
click at [499, 271] on span "[PERSON_NAME] và In" at bounding box center [521, 275] width 55 height 9
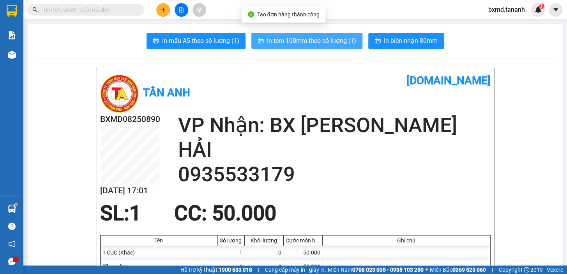
click at [345, 39] on span "In tem 100mm theo số lượng (1)" at bounding box center [311, 41] width 89 height 10
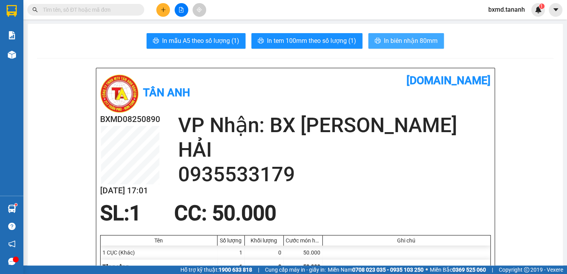
click at [410, 38] on span "In biên nhận 80mm" at bounding box center [411, 41] width 54 height 10
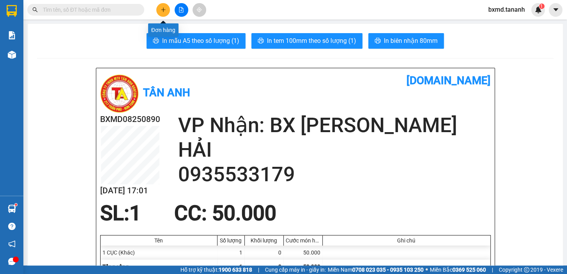
click at [164, 8] on icon "plus" at bounding box center [162, 9] width 5 height 5
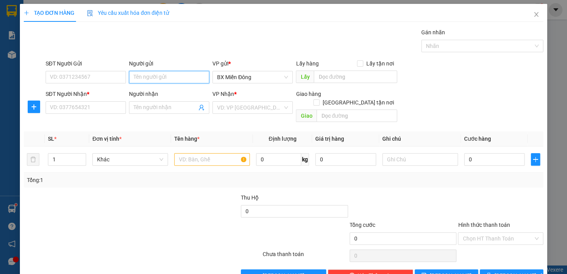
click at [163, 78] on input "Người gửi" at bounding box center [169, 77] width 80 height 12
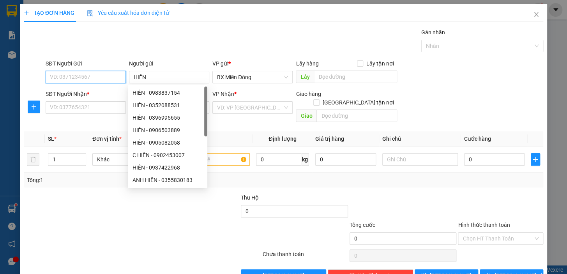
click at [96, 80] on input "SĐT Người Gửi" at bounding box center [86, 77] width 80 height 12
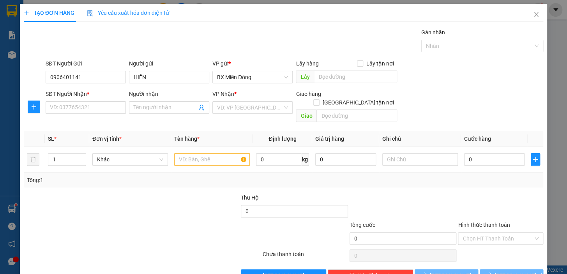
click at [107, 115] on div "SĐT Người Nhận * VD: 0377654321" at bounding box center [86, 103] width 80 height 27
click at [109, 112] on input "SĐT Người Nhận *" at bounding box center [86, 107] width 80 height 12
click at [157, 107] on input "Người nhận" at bounding box center [165, 107] width 63 height 9
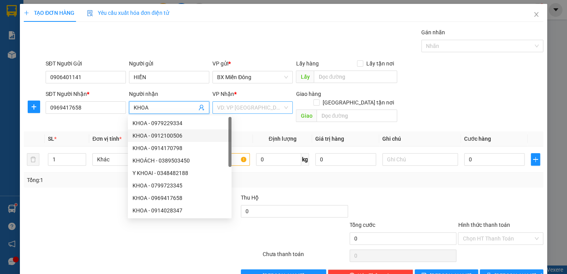
click at [250, 109] on input "search" at bounding box center [249, 108] width 65 height 12
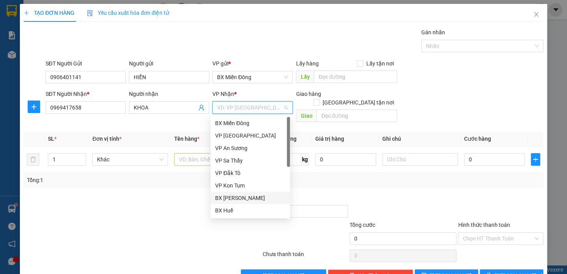
click at [255, 196] on div "BX [PERSON_NAME]" at bounding box center [250, 198] width 70 height 9
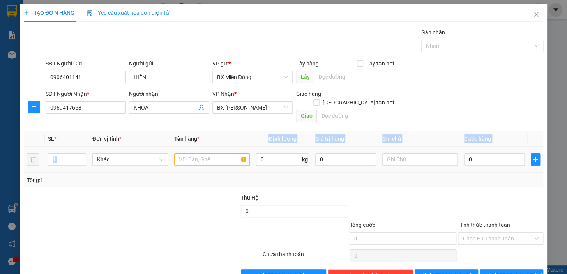
drag, startPoint x: 198, startPoint y: 136, endPoint x: 201, endPoint y: 150, distance: 14.1
click at [201, 150] on table "SL * Đơn vị tính * Tên hàng * Định lượng Giá trị hàng Ghi chú Cước hàng 1 Khác …" at bounding box center [283, 151] width 519 height 41
click at [203, 153] on input "text" at bounding box center [212, 159] width 76 height 12
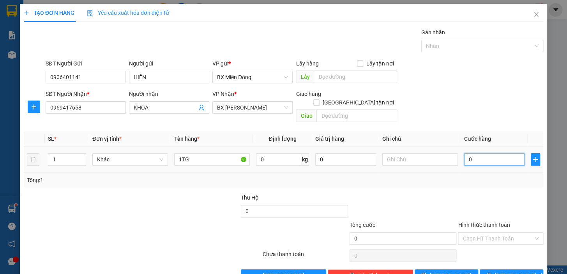
click at [475, 153] on input "0" at bounding box center [494, 159] width 61 height 12
click at [523, 269] on button "[PERSON_NAME] và In" at bounding box center [510, 275] width 63 height 12
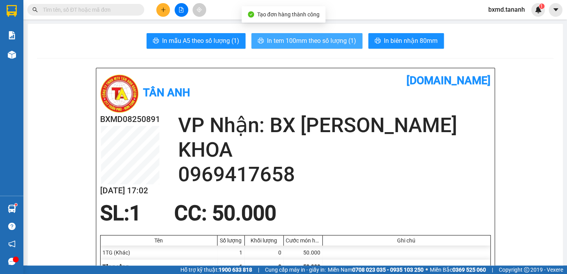
click at [320, 41] on span "In tem 100mm theo số lượng (1)" at bounding box center [311, 41] width 89 height 10
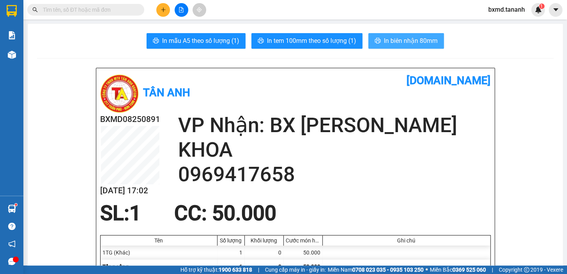
click at [391, 35] on button "In biên nhận 80mm" at bounding box center [406, 41] width 76 height 16
click at [161, 7] on icon "plus" at bounding box center [162, 9] width 5 height 5
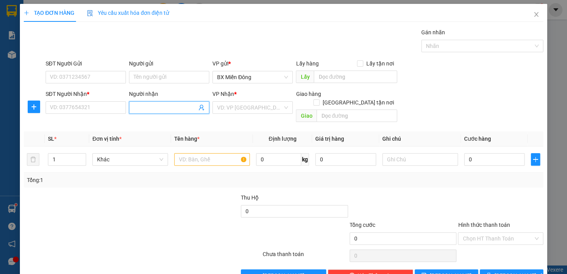
click at [175, 106] on input "Người nhận" at bounding box center [165, 107] width 63 height 9
click at [152, 126] on div "QUỐC ĐĂNG - 0379350393" at bounding box center [167, 123] width 70 height 9
click at [148, 76] on input "Người gửi" at bounding box center [169, 77] width 80 height 12
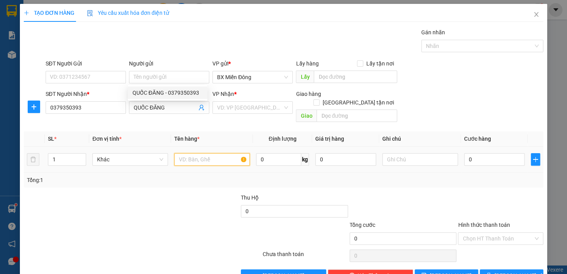
click at [203, 153] on input "text" at bounding box center [212, 159] width 76 height 12
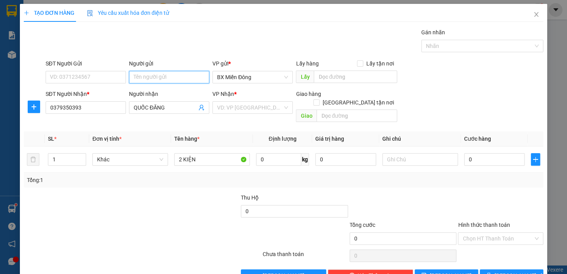
click at [144, 79] on input "Người gửi" at bounding box center [169, 77] width 80 height 12
click at [100, 78] on input "SĐT Người Gửi" at bounding box center [86, 77] width 80 height 12
click at [234, 106] on input "search" at bounding box center [249, 108] width 65 height 12
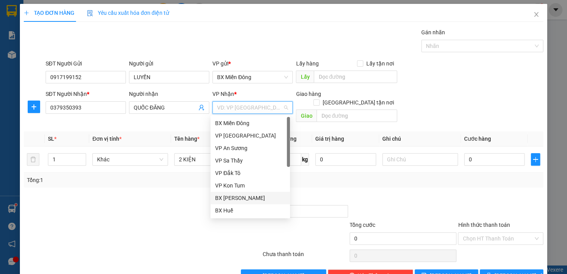
click at [246, 198] on div "BX [PERSON_NAME]" at bounding box center [250, 198] width 70 height 9
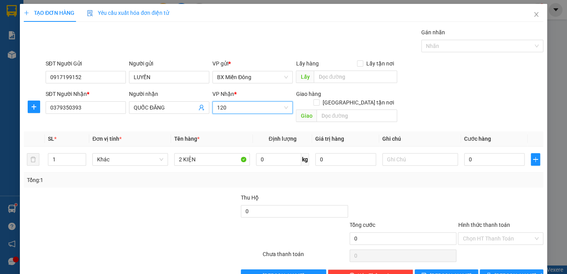
click at [261, 105] on input "120" at bounding box center [249, 108] width 65 height 12
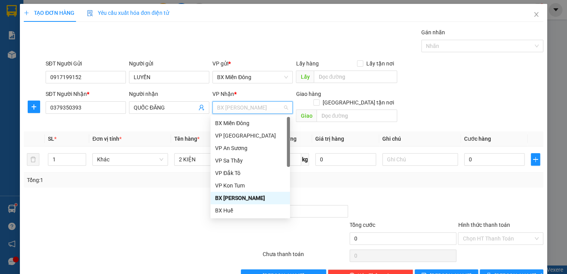
click at [260, 196] on div "BX [PERSON_NAME]" at bounding box center [250, 198] width 70 height 9
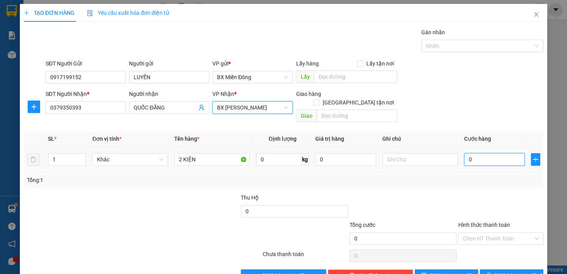
click at [491, 153] on input "0" at bounding box center [494, 159] width 61 height 12
click at [448, 193] on div at bounding box center [403, 206] width 109 height 27
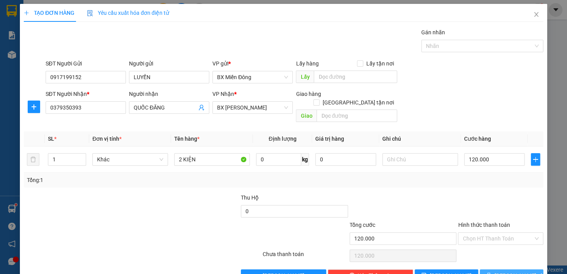
click at [495, 269] on button "[PERSON_NAME] và In" at bounding box center [510, 275] width 63 height 12
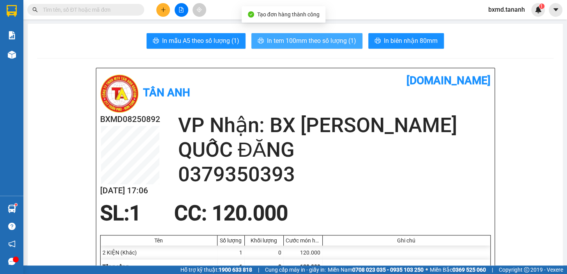
click at [346, 48] on button "In tem 100mm theo số lượng (1)" at bounding box center [306, 41] width 111 height 16
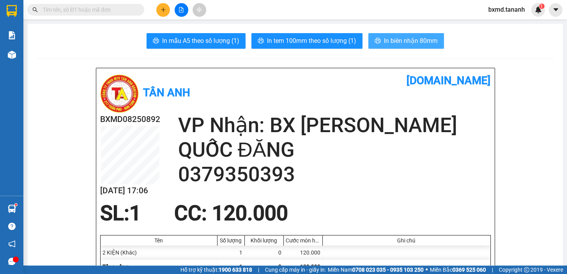
click at [415, 42] on span "In biên nhận 80mm" at bounding box center [411, 41] width 54 height 10
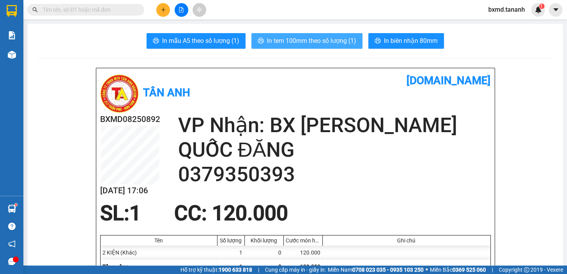
click at [312, 39] on span "In tem 100mm theo số lượng (1)" at bounding box center [311, 41] width 89 height 10
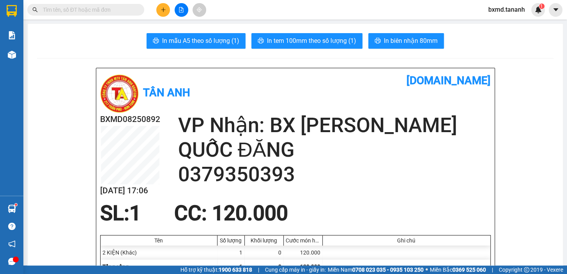
click at [175, 9] on button at bounding box center [182, 10] width 14 height 14
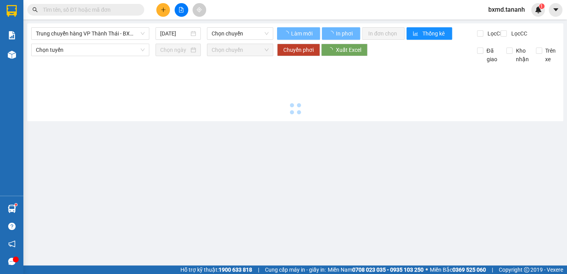
click at [161, 9] on icon "plus" at bounding box center [162, 9] width 5 height 5
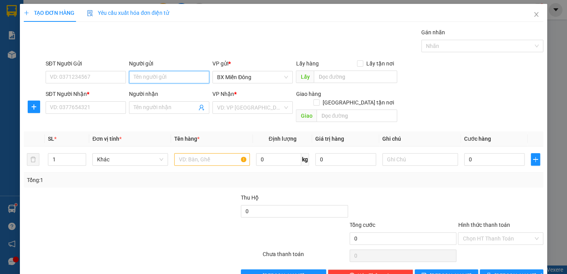
click at [157, 80] on input "Người gửi" at bounding box center [169, 77] width 80 height 12
click at [109, 105] on input "SĐT Người Nhận *" at bounding box center [86, 107] width 80 height 12
click at [143, 108] on input "Người nhận" at bounding box center [165, 107] width 63 height 9
click at [146, 73] on input "Người gửi" at bounding box center [169, 77] width 80 height 12
click at [113, 76] on input "SĐT Người Gửi" at bounding box center [86, 77] width 80 height 12
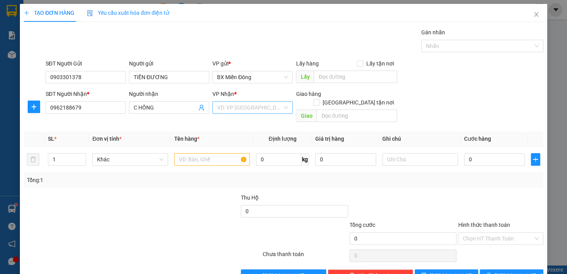
click at [245, 106] on input "search" at bounding box center [249, 108] width 65 height 12
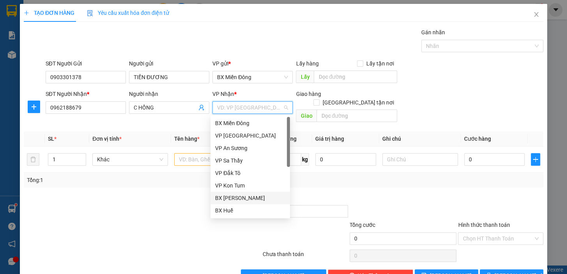
click at [247, 200] on div "BX [PERSON_NAME]" at bounding box center [250, 198] width 70 height 9
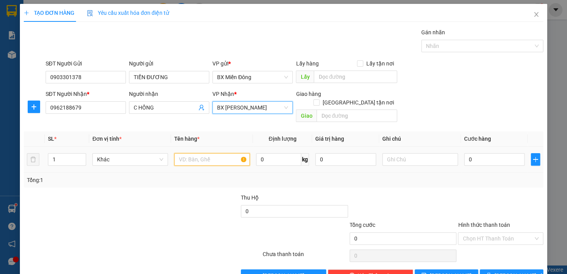
click at [212, 155] on input "text" at bounding box center [212, 159] width 76 height 12
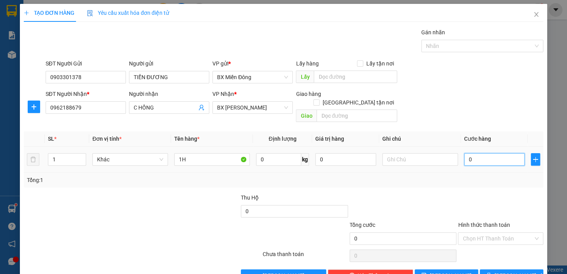
click at [479, 155] on input "0" at bounding box center [494, 159] width 61 height 12
click at [476, 193] on div at bounding box center [500, 206] width 87 height 27
click at [505, 269] on button "[PERSON_NAME] và In" at bounding box center [510, 275] width 63 height 12
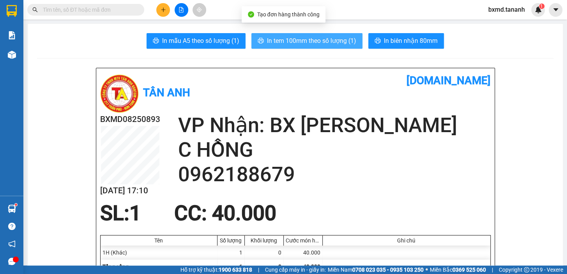
click at [336, 40] on span "In tem 100mm theo số lượng (1)" at bounding box center [311, 41] width 89 height 10
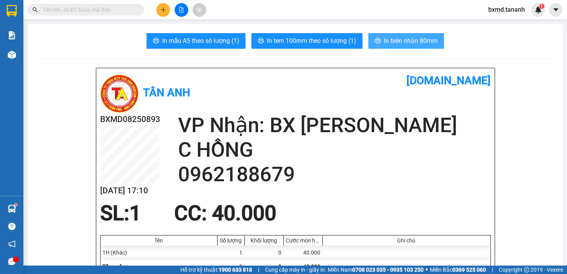
click at [411, 41] on span "In biên nhận 80mm" at bounding box center [411, 41] width 54 height 10
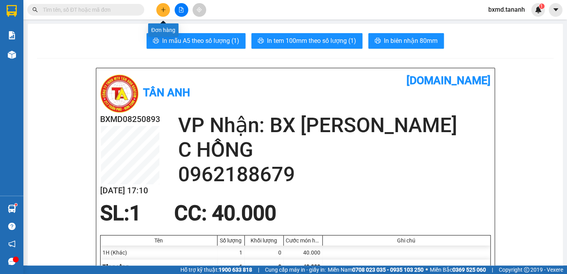
click at [159, 6] on button at bounding box center [163, 10] width 14 height 14
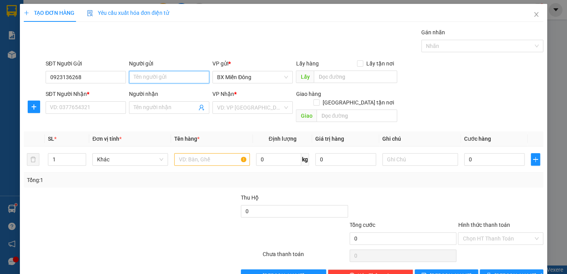
click at [161, 78] on input "Người gửi" at bounding box center [169, 77] width 80 height 12
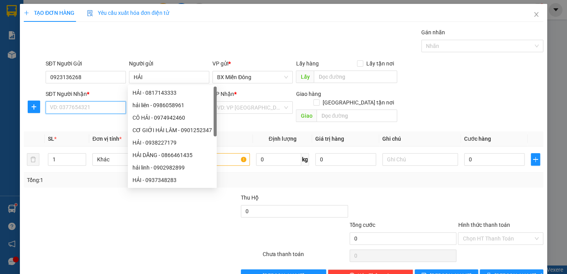
click at [91, 106] on input "SĐT Người Nhận *" at bounding box center [86, 107] width 80 height 12
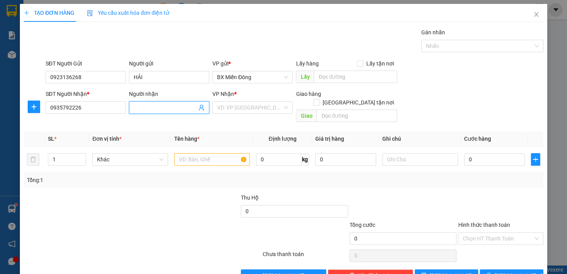
click at [147, 104] on input "Người nhận" at bounding box center [165, 107] width 63 height 9
click at [225, 110] on input "search" at bounding box center [249, 108] width 65 height 12
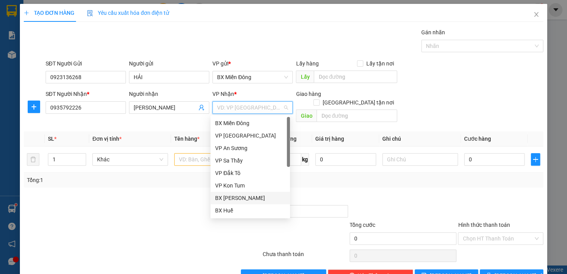
click at [241, 198] on div "BX [PERSON_NAME]" at bounding box center [250, 198] width 70 height 9
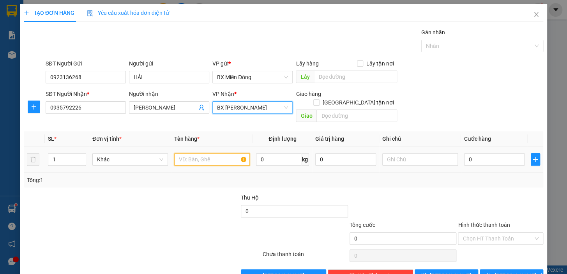
click at [205, 153] on input "text" at bounding box center [212, 159] width 76 height 12
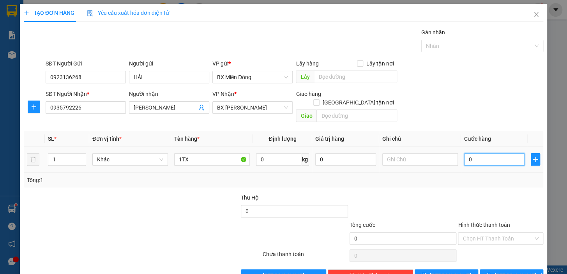
click at [479, 153] on input "0" at bounding box center [494, 159] width 61 height 12
click at [482, 233] on input "Hình thức thanh toán" at bounding box center [497, 239] width 71 height 12
click at [434, 197] on div at bounding box center [403, 206] width 109 height 27
click at [505, 271] on span "[PERSON_NAME] và In" at bounding box center [521, 275] width 55 height 9
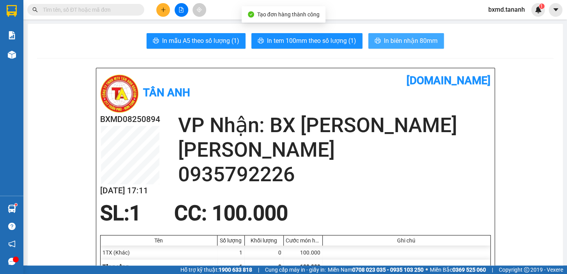
click at [403, 37] on span "In biên nhận 80mm" at bounding box center [411, 41] width 54 height 10
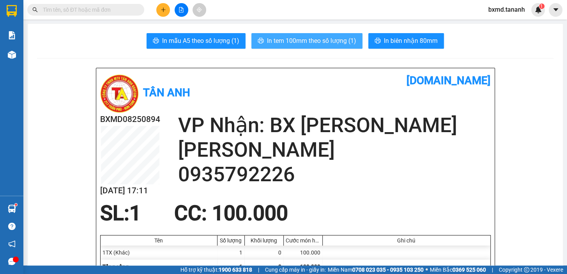
click at [333, 42] on span "In tem 100mm theo số lượng (1)" at bounding box center [311, 41] width 89 height 10
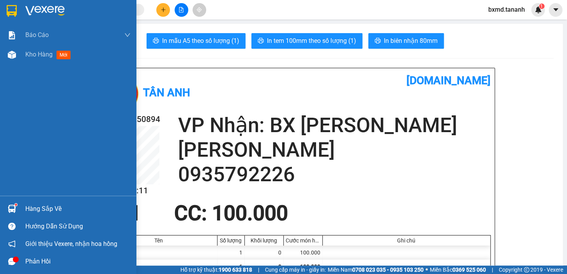
click at [15, 7] on img at bounding box center [12, 11] width 10 height 12
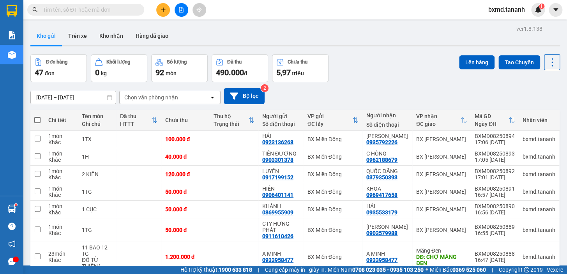
click at [165, 4] on button at bounding box center [163, 10] width 14 height 14
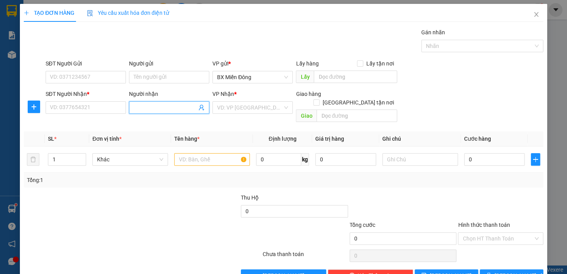
click at [148, 101] on span at bounding box center [169, 107] width 80 height 12
click at [136, 109] on input "A HẬT" at bounding box center [165, 107] width 63 height 9
click at [116, 108] on input "SĐT Người Nhận *" at bounding box center [86, 107] width 80 height 12
click at [157, 74] on input "Người gửi" at bounding box center [169, 77] width 80 height 12
click at [78, 77] on input "SĐT Người Gửi" at bounding box center [86, 77] width 80 height 12
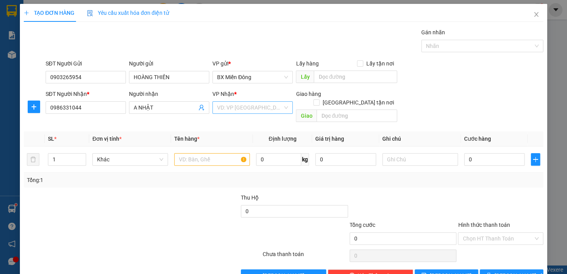
click at [219, 102] on input "search" at bounding box center [249, 108] width 65 height 12
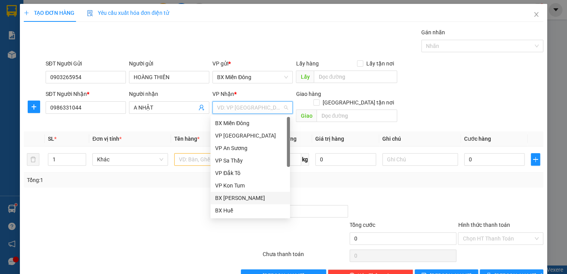
click at [252, 196] on div "BX [PERSON_NAME]" at bounding box center [250, 198] width 70 height 9
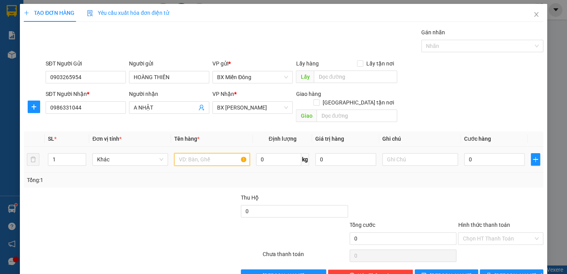
click at [226, 154] on input "text" at bounding box center [212, 159] width 76 height 12
click at [73, 153] on input "1" at bounding box center [66, 159] width 37 height 12
click at [202, 153] on input "text" at bounding box center [212, 159] width 76 height 12
click at [485, 146] on td "0" at bounding box center [494, 159] width 67 height 26
click at [485, 153] on input "0" at bounding box center [494, 159] width 61 height 12
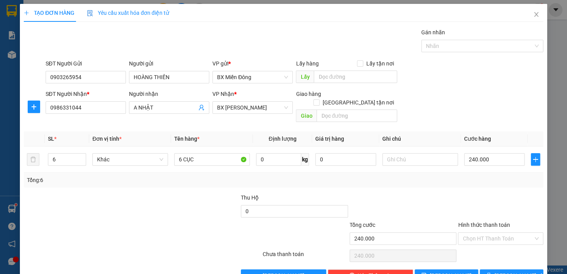
click at [479, 200] on div at bounding box center [500, 206] width 87 height 27
click at [479, 233] on input "Hình thức thanh toán" at bounding box center [497, 239] width 71 height 12
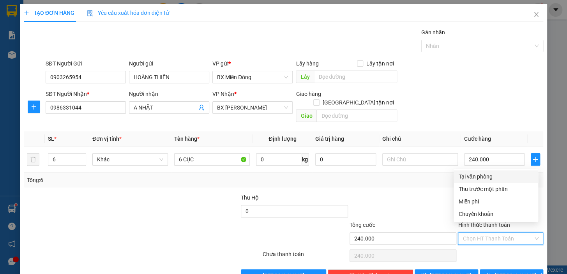
click at [477, 180] on div "Tại văn phòng" at bounding box center [495, 176] width 75 height 9
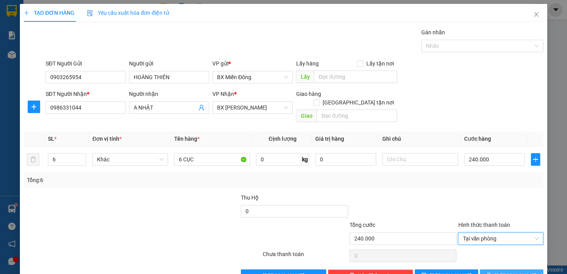
click at [504, 269] on button "[PERSON_NAME] và In" at bounding box center [510, 275] width 63 height 12
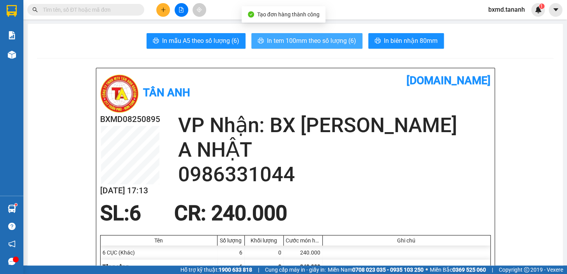
click at [342, 42] on span "In tem 100mm theo số lượng (6)" at bounding box center [311, 41] width 89 height 10
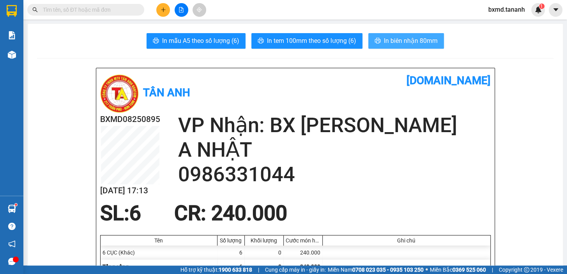
click at [409, 38] on span "In biên nhận 80mm" at bounding box center [411, 41] width 54 height 10
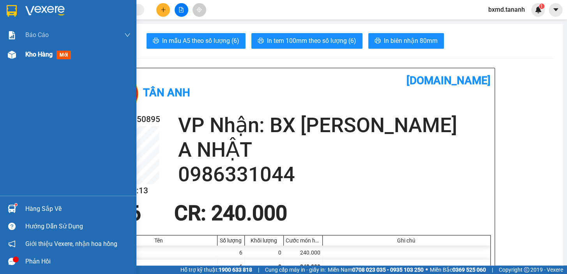
click at [10, 49] on div at bounding box center [12, 55] width 14 height 14
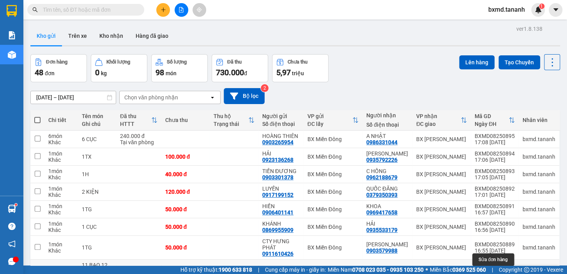
click at [495, 271] on icon at bounding box center [497, 273] width 5 height 5
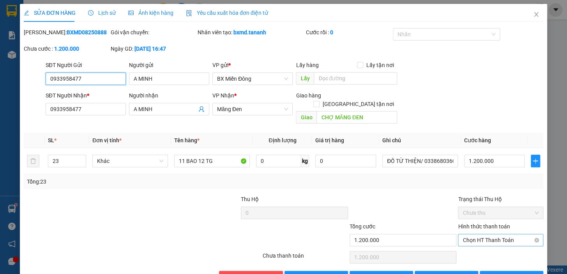
click at [486, 234] on span "Chọn HT Thanh Toán" at bounding box center [500, 240] width 76 height 12
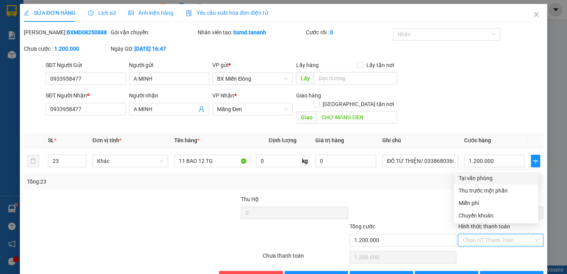
click at [485, 175] on div "Tại văn phòng" at bounding box center [495, 178] width 75 height 9
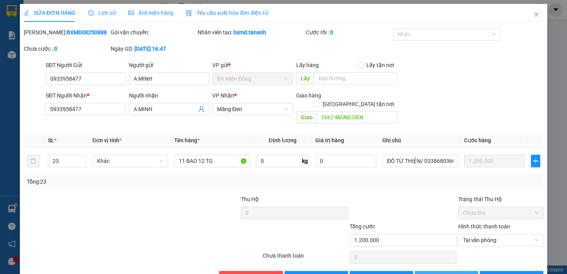
click at [441, 273] on span "Lưu thay đổi" at bounding box center [460, 277] width 62 height 9
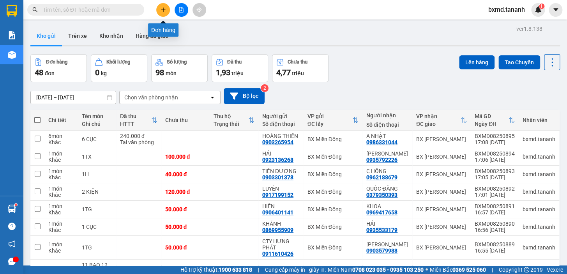
click at [164, 9] on icon "plus" at bounding box center [162, 9] width 5 height 5
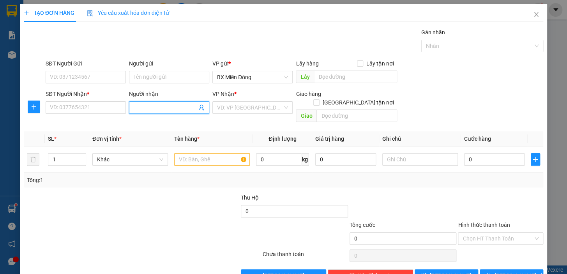
click at [160, 108] on input "Người nhận" at bounding box center [165, 107] width 63 height 9
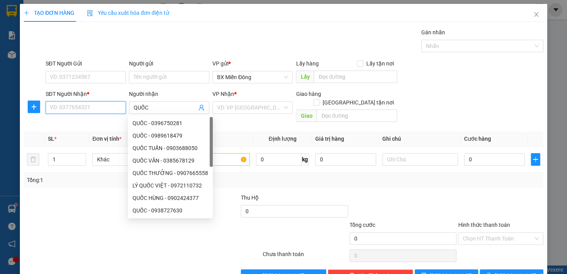
click at [104, 112] on input "SĐT Người Nhận *" at bounding box center [86, 107] width 80 height 12
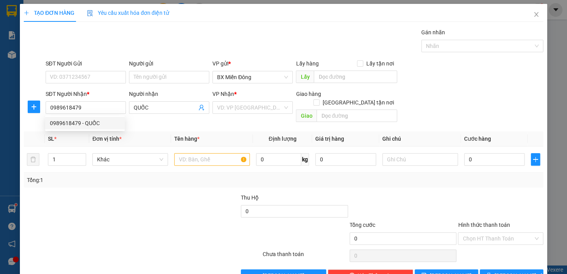
click at [161, 83] on div "Người gửi Tên người gửi" at bounding box center [169, 72] width 80 height 27
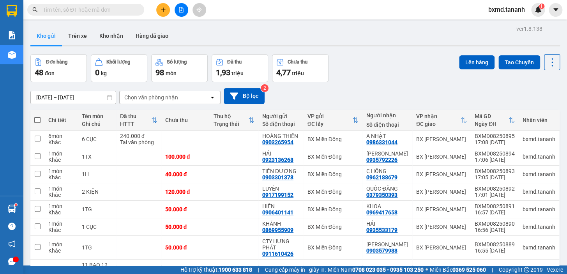
click at [168, 20] on main "ver 1.8.138 Kho gửi Trên xe Kho nhận Hàng đã giao Đơn hàng 48 đơn Khối lượng 0 …" at bounding box center [283, 132] width 567 height 265
click at [161, 5] on button at bounding box center [163, 10] width 14 height 14
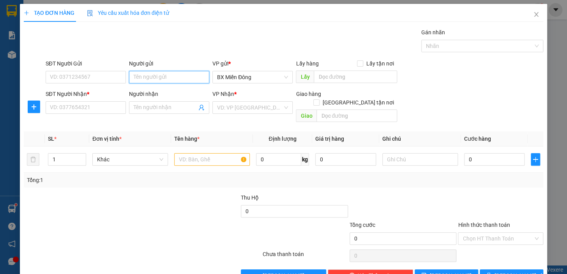
click at [164, 74] on input "Người gửi" at bounding box center [169, 77] width 80 height 12
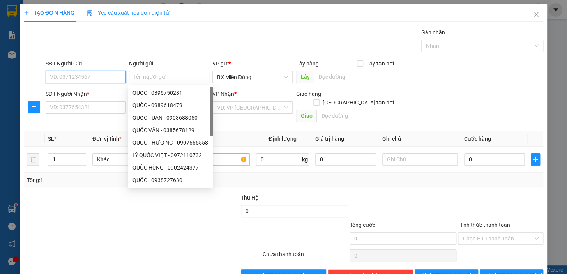
click at [101, 76] on input "SĐT Người Gửi" at bounding box center [86, 77] width 80 height 12
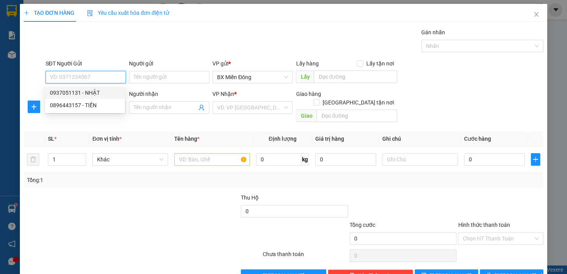
click at [100, 92] on div "0937051131 - NHẬT" at bounding box center [85, 92] width 70 height 9
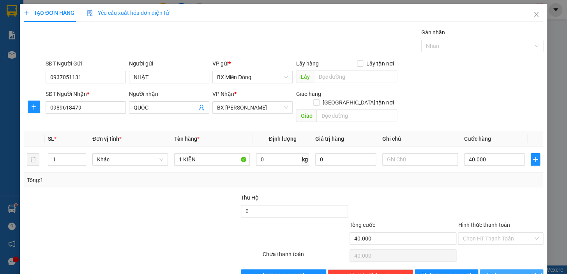
click at [499, 269] on button "[PERSON_NAME] và In" at bounding box center [510, 275] width 63 height 12
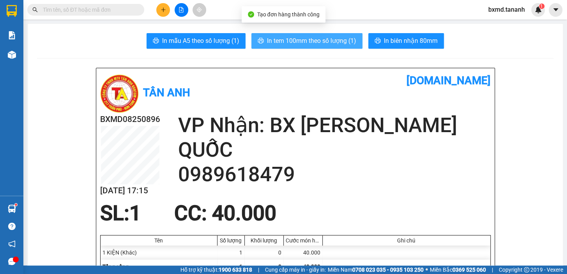
click at [327, 41] on span "In tem 100mm theo số lượng (1)" at bounding box center [311, 41] width 89 height 10
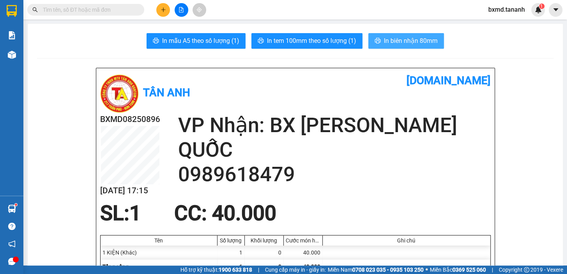
click at [416, 36] on span "In biên nhận 80mm" at bounding box center [411, 41] width 54 height 10
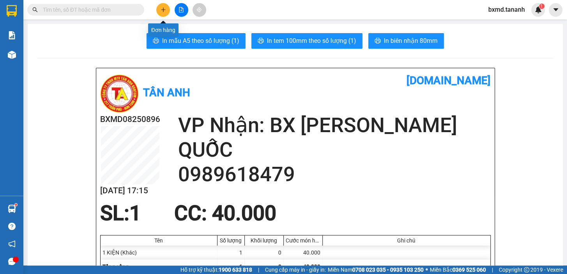
click at [162, 11] on icon "plus" at bounding box center [162, 9] width 5 height 5
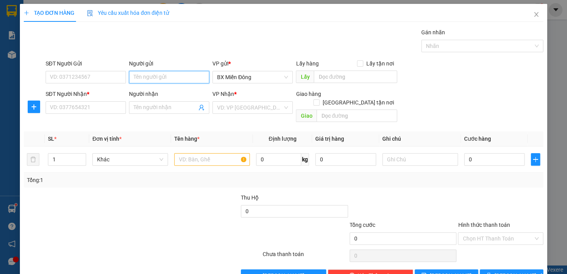
click at [138, 77] on input "Người gửi" at bounding box center [169, 77] width 80 height 12
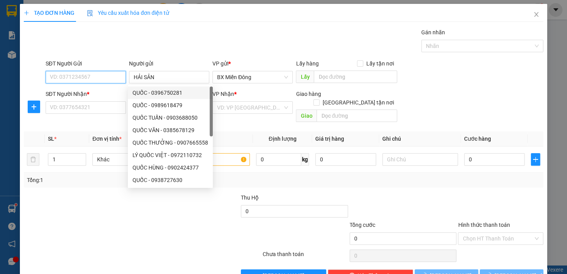
click at [86, 77] on input "SĐT Người Gửi" at bounding box center [86, 77] width 80 height 12
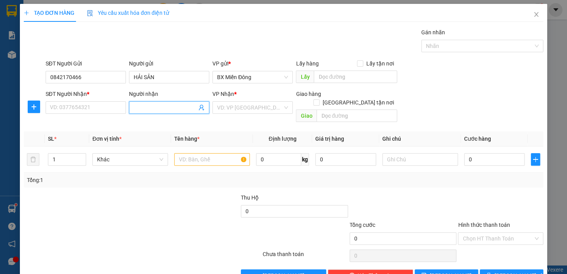
click at [156, 102] on span at bounding box center [169, 107] width 80 height 12
click at [99, 111] on input "SĐT Người Nhận *" at bounding box center [86, 107] width 80 height 12
click at [150, 106] on input "A TRUBNG" at bounding box center [165, 107] width 63 height 9
click at [213, 106] on div "VD: VP [GEOGRAPHIC_DATA]" at bounding box center [252, 107] width 80 height 12
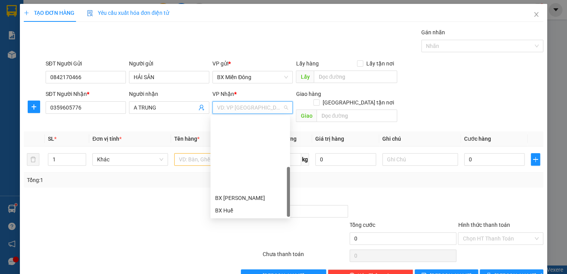
click at [230, 256] on div "BX Ngọc Hồi - Kon Tum" at bounding box center [250, 260] width 70 height 9
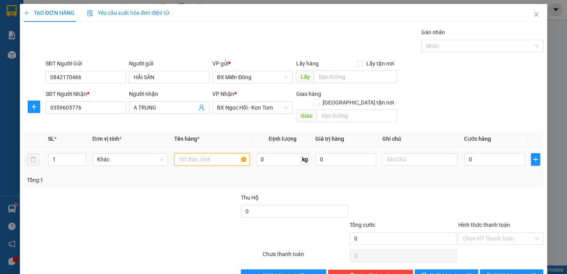
click at [201, 153] on input "text" at bounding box center [212, 159] width 76 height 12
click at [478, 153] on input "0" at bounding box center [494, 159] width 61 height 12
click at [483, 176] on div "Tổng: 1" at bounding box center [283, 180] width 513 height 9
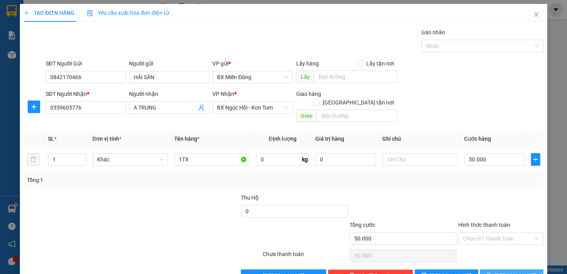
click at [518, 271] on span "[PERSON_NAME] và In" at bounding box center [521, 275] width 55 height 9
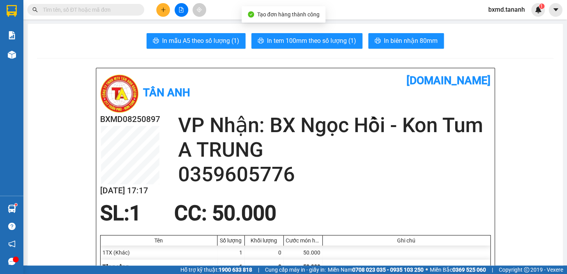
click at [407, 40] on span "In biên nhận 80mm" at bounding box center [411, 41] width 54 height 10
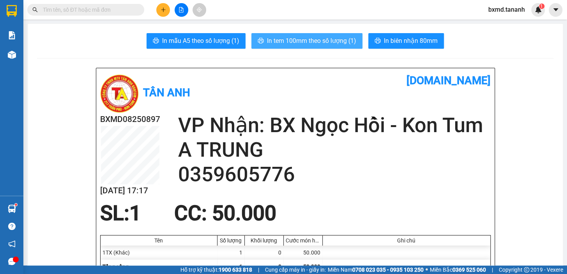
click at [322, 41] on span "In tem 100mm theo số lượng (1)" at bounding box center [311, 41] width 89 height 10
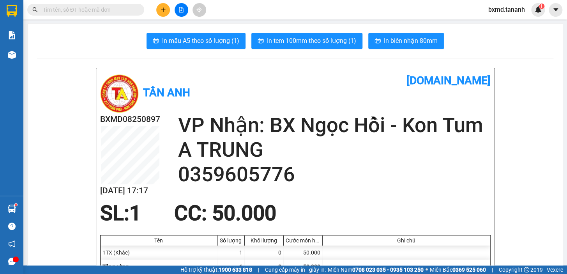
click at [165, 8] on icon "plus" at bounding box center [162, 9] width 5 height 5
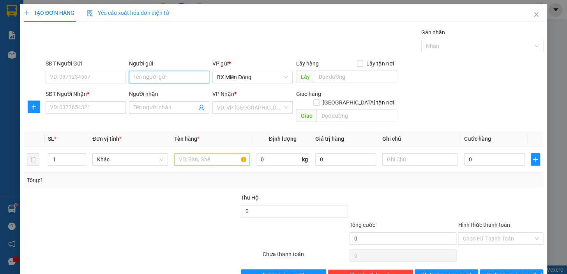
click at [153, 76] on input "Người gửi" at bounding box center [169, 77] width 80 height 12
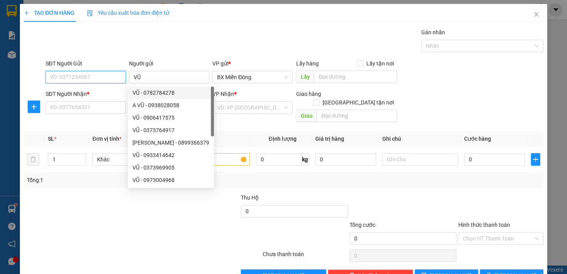
click at [79, 81] on input "SĐT Người Gửi" at bounding box center [86, 77] width 80 height 12
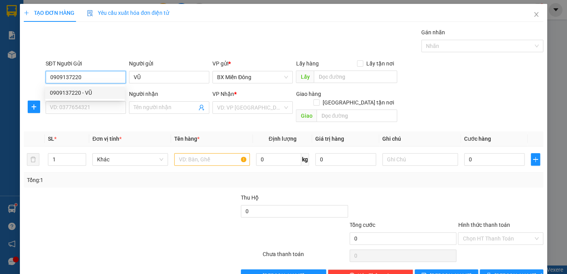
click at [78, 90] on div "0909137220 - VŨ" at bounding box center [85, 92] width 70 height 9
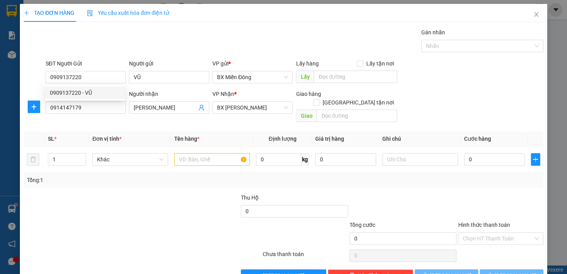
click at [78, 90] on div "SĐT Người Nhận *" at bounding box center [86, 94] width 80 height 9
click at [78, 101] on input "0914147179" at bounding box center [86, 107] width 80 height 12
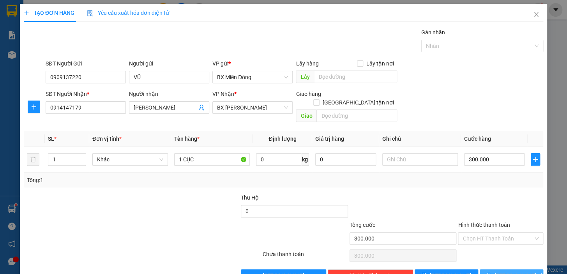
click at [502, 271] on span "[PERSON_NAME] và In" at bounding box center [521, 275] width 55 height 9
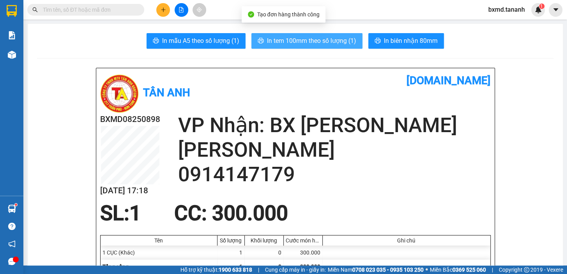
click at [344, 40] on span "In tem 100mm theo số lượng (1)" at bounding box center [311, 41] width 89 height 10
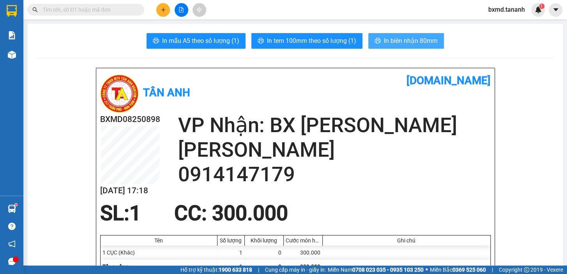
click at [389, 41] on span "In biên nhận 80mm" at bounding box center [411, 41] width 54 height 10
click at [154, 6] on div at bounding box center [181, 10] width 58 height 14
click at [162, 10] on icon "plus" at bounding box center [163, 9] width 4 height 0
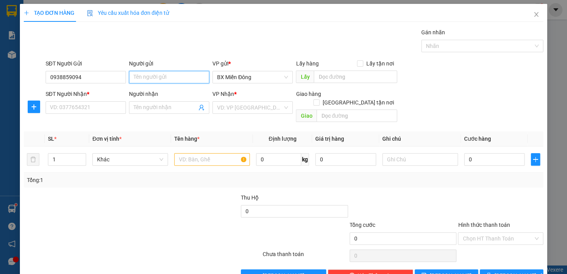
click at [134, 75] on input "Người gửi" at bounding box center [169, 77] width 80 height 12
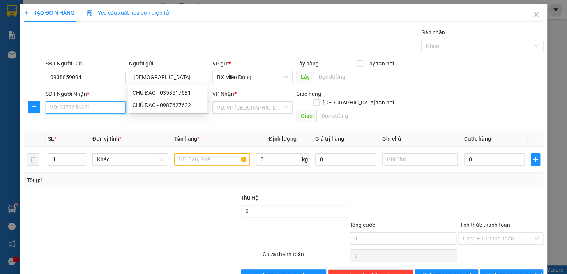
click at [98, 104] on input "SĐT Người Nhận *" at bounding box center [86, 107] width 80 height 12
click at [225, 111] on input "search" at bounding box center [249, 108] width 65 height 12
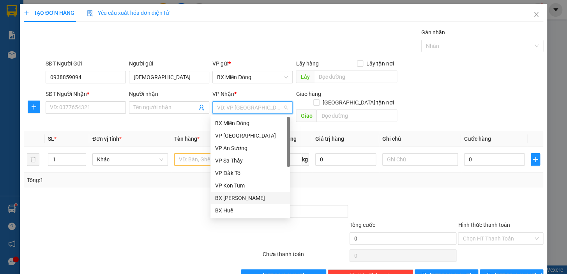
click at [240, 198] on div "BX [PERSON_NAME]" at bounding box center [250, 198] width 70 height 9
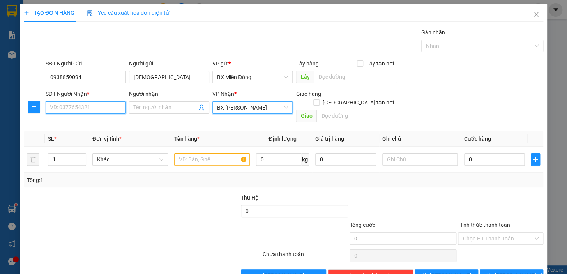
click at [99, 113] on input "SĐT Người Nhận *" at bounding box center [86, 107] width 80 height 12
type input "0974857841"
click at [137, 107] on input "Người nhận" at bounding box center [165, 107] width 63 height 9
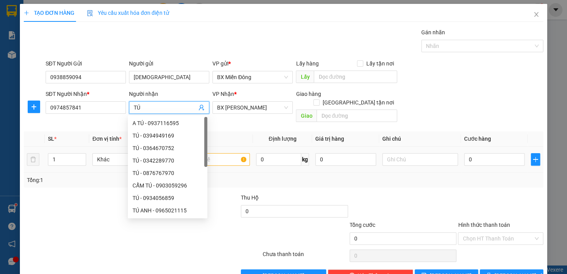
type input "TÚ"
click at [222, 158] on div at bounding box center [212, 160] width 76 height 16
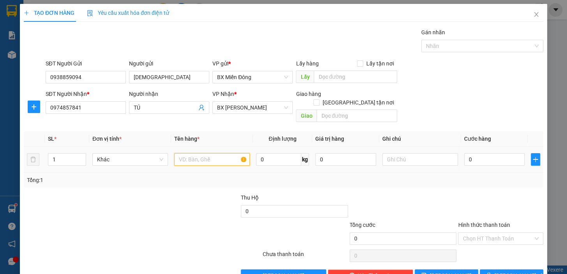
click at [222, 154] on input "text" at bounding box center [212, 159] width 76 height 12
type input "1TX"
click at [469, 153] on input "0" at bounding box center [494, 159] width 61 height 12
type input "1"
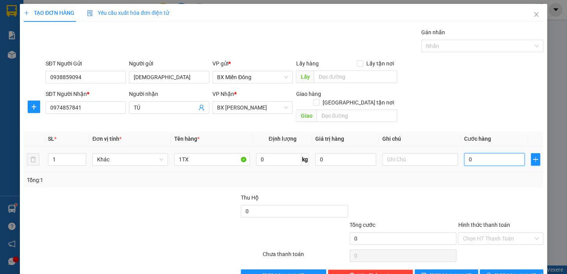
type input "1"
type input "10"
type input "100"
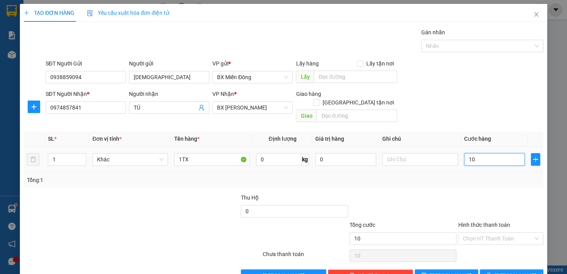
type input "100"
type input "100.000"
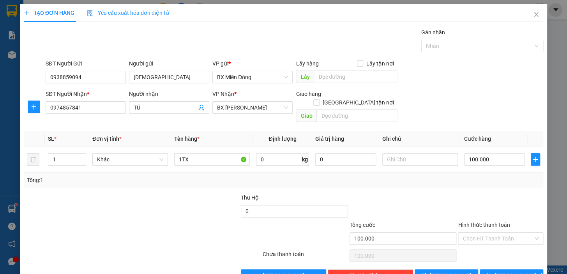
click at [460, 201] on div at bounding box center [500, 206] width 87 height 27
click at [502, 271] on span "[PERSON_NAME] và In" at bounding box center [521, 275] width 55 height 9
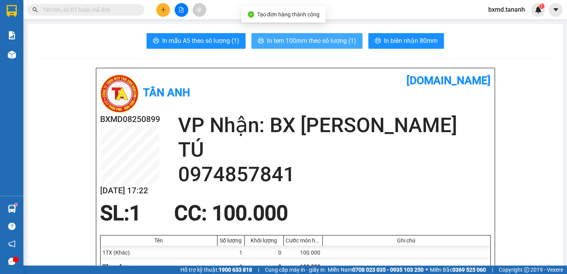
click at [333, 42] on span "In tem 100mm theo số lượng (1)" at bounding box center [311, 41] width 89 height 10
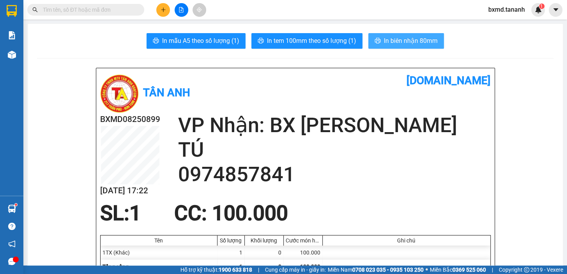
click at [380, 37] on button "In biên nhận 80mm" at bounding box center [406, 41] width 76 height 16
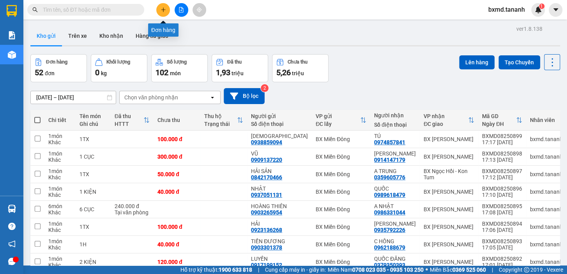
click at [158, 9] on button at bounding box center [163, 10] width 14 height 14
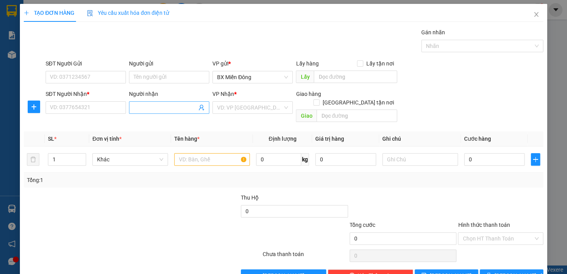
click at [160, 107] on input "Người nhận" at bounding box center [165, 107] width 63 height 9
type input "THƯỢNG"
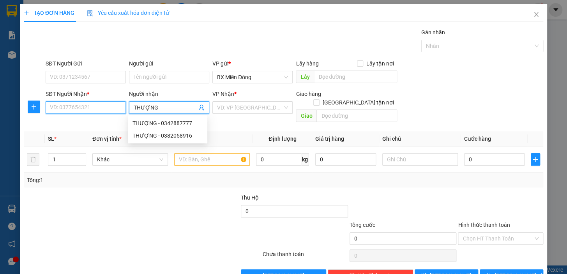
click at [86, 108] on input "SĐT Người Nhận *" at bounding box center [86, 107] width 80 height 12
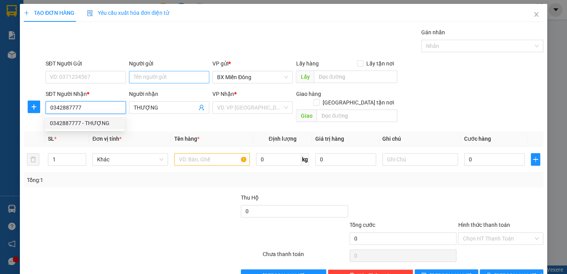
type input "0342887777"
click at [143, 80] on input "Người gửi" at bounding box center [169, 77] width 80 height 12
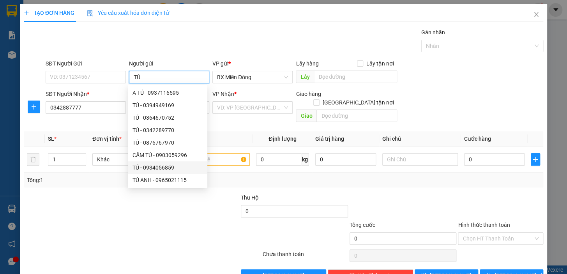
scroll to position [25, 0]
type input "TÚ"
click at [92, 77] on input "SĐT Người Gửi" at bounding box center [86, 77] width 80 height 12
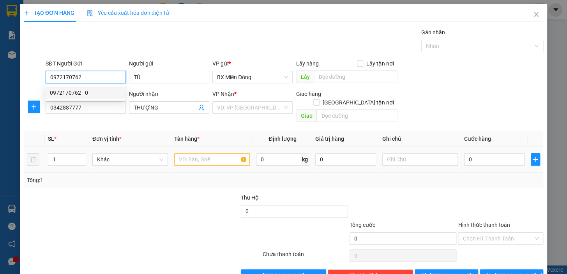
type input "0972170762"
click at [208, 153] on input "text" at bounding box center [212, 159] width 76 height 12
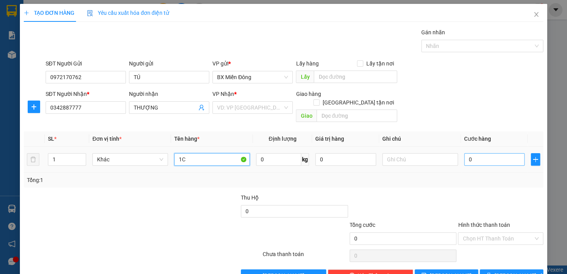
type input "1C"
click at [484, 155] on input "0" at bounding box center [494, 159] width 61 height 12
type input "5"
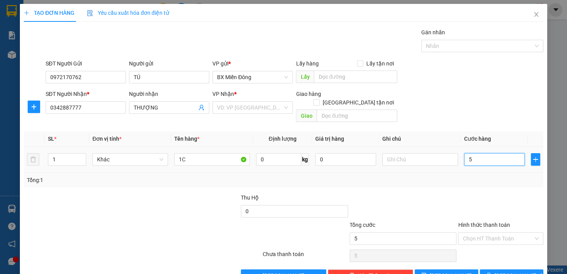
type input "50"
type input "50.000"
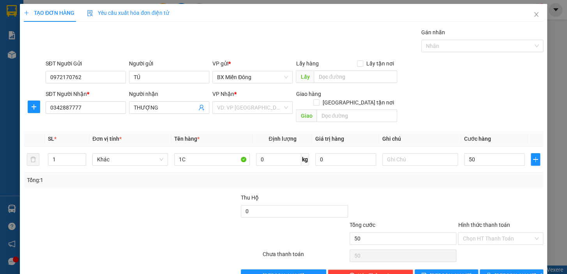
type input "50.000"
click at [491, 269] on button "[PERSON_NAME] và In" at bounding box center [510, 275] width 63 height 12
click at [255, 107] on input "search" at bounding box center [249, 108] width 65 height 12
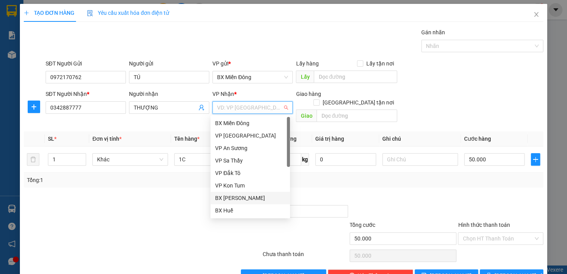
click at [254, 199] on div "BX [PERSON_NAME]" at bounding box center [250, 198] width 70 height 9
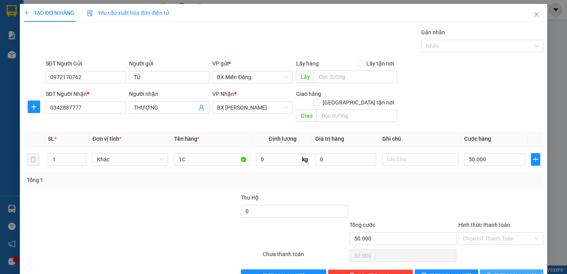
click at [491, 272] on icon "printer" at bounding box center [488, 274] width 5 height 5
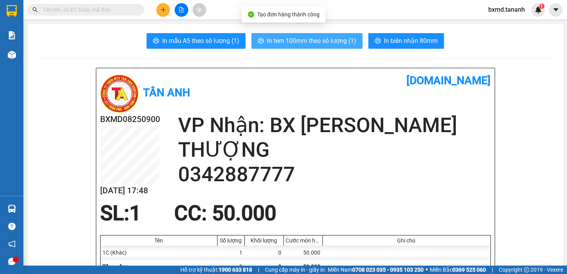
click at [316, 35] on button "In tem 100mm theo số lượng (1)" at bounding box center [306, 41] width 111 height 16
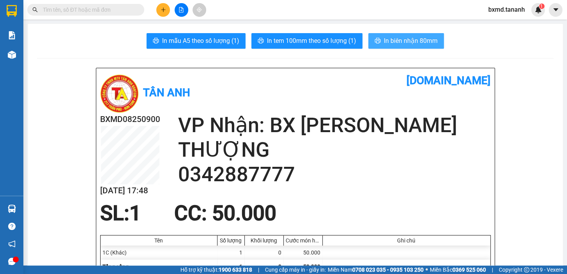
click at [401, 39] on span "In biên nhận 80mm" at bounding box center [411, 41] width 54 height 10
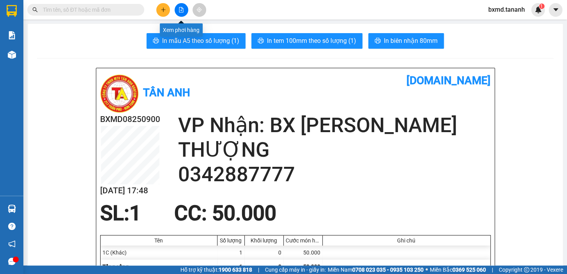
click at [161, 11] on icon "plus" at bounding box center [162, 9] width 5 height 5
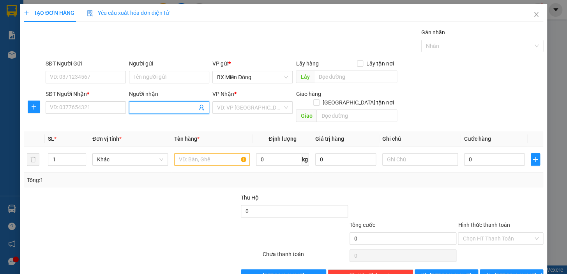
click at [145, 109] on input "Người nhận" at bounding box center [165, 107] width 63 height 9
type input "QUẢN"
click at [112, 106] on input "SĐT Người Nhận *" at bounding box center [86, 107] width 80 height 12
type input "0372791567"
click at [150, 75] on input "Người gửi" at bounding box center [169, 77] width 80 height 12
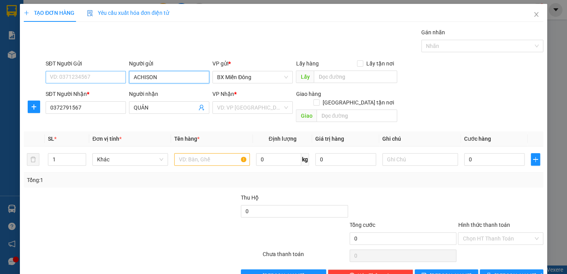
type input "ACHISON"
click at [96, 71] on input "SĐT Người Gửi" at bounding box center [86, 77] width 80 height 12
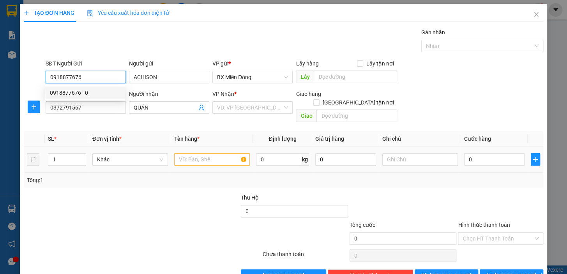
type input "0918877676"
click at [214, 153] on input "text" at bounding box center [212, 159] width 76 height 12
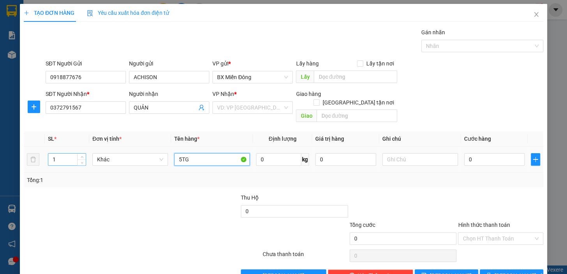
type input "5TG"
click at [59, 153] on input "1" at bounding box center [66, 159] width 37 height 12
type input "5"
click at [493, 153] on input "0" at bounding box center [494, 159] width 61 height 12
type input "02"
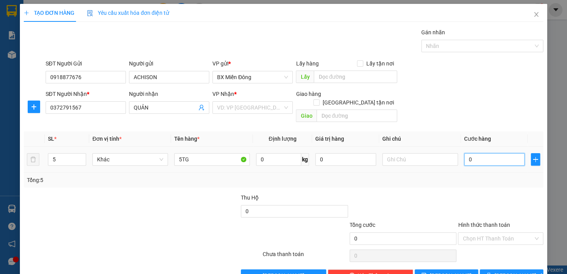
type input "2"
type input "025"
type input "25"
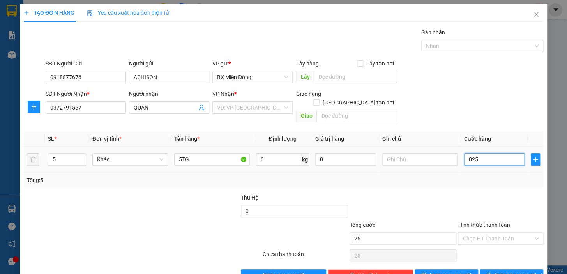
type input "0.250"
type input "250"
type input "250.000"
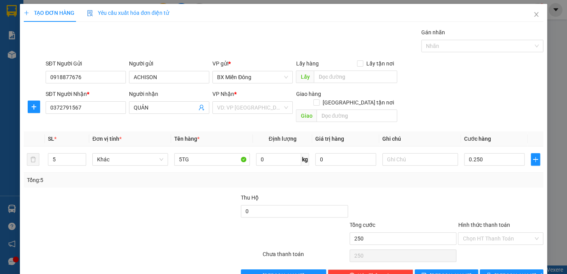
type input "250.000"
click at [396, 193] on div at bounding box center [403, 206] width 109 height 27
click at [400, 153] on input "text" at bounding box center [420, 159] width 76 height 12
type input "MAI VỀ"
click at [509, 271] on span "[PERSON_NAME] và In" at bounding box center [521, 275] width 55 height 9
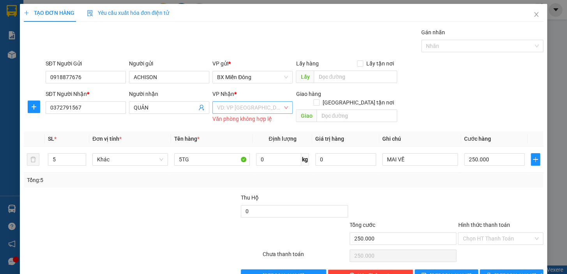
click at [268, 106] on input "search" at bounding box center [249, 108] width 65 height 12
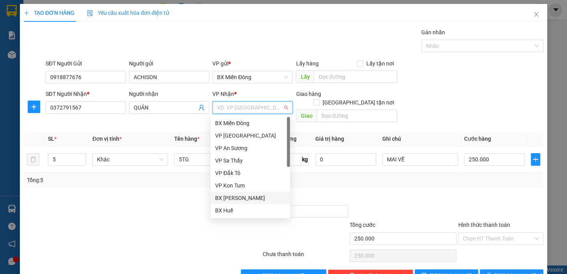
click at [267, 194] on div "BX [PERSON_NAME]" at bounding box center [250, 198] width 70 height 9
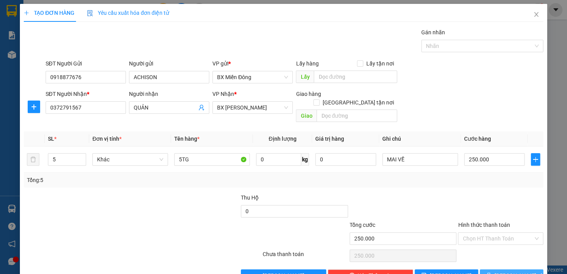
click at [497, 269] on button "[PERSON_NAME] và In" at bounding box center [510, 275] width 63 height 12
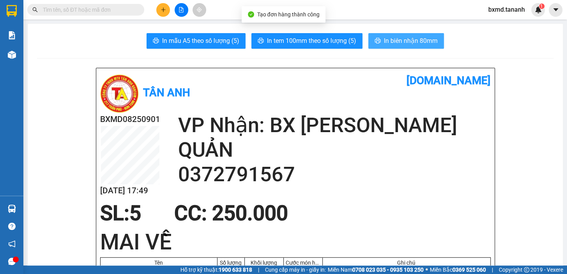
click at [388, 37] on span "In biên nhận 80mm" at bounding box center [411, 41] width 54 height 10
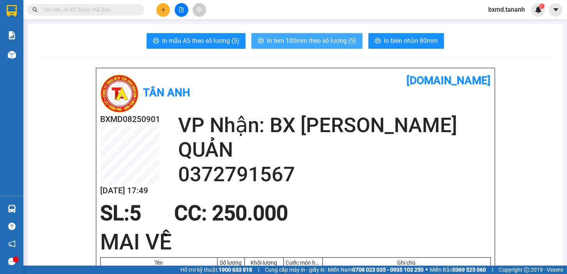
click at [319, 40] on span "In tem 100mm theo số lượng (5)" at bounding box center [311, 41] width 89 height 10
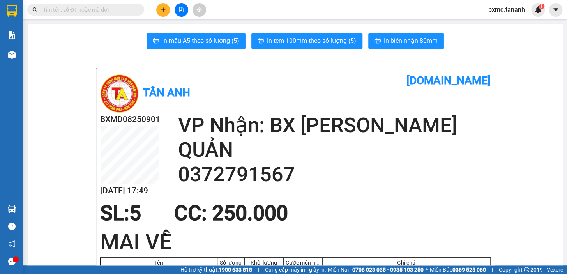
click at [162, 6] on button at bounding box center [163, 10] width 14 height 14
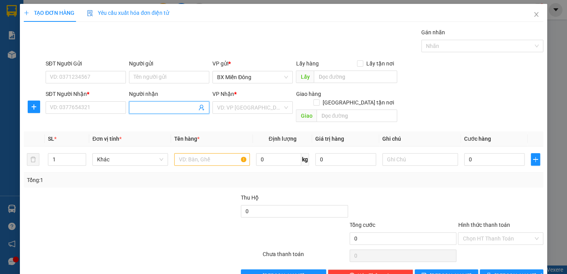
click at [152, 111] on input "Người nhận" at bounding box center [165, 107] width 63 height 9
type input "THẢO HIỀN"
click at [163, 124] on div "THẢO HIỀN - 0906657600" at bounding box center [167, 123] width 70 height 9
type input "0906657600"
type input "THẢO HIỀN"
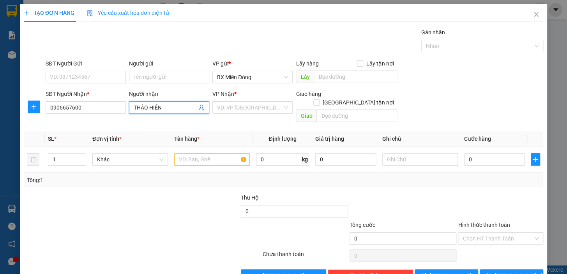
click at [157, 70] on div "Người gửi" at bounding box center [169, 65] width 80 height 12
click at [155, 77] on input "Người gửi" at bounding box center [169, 77] width 80 height 12
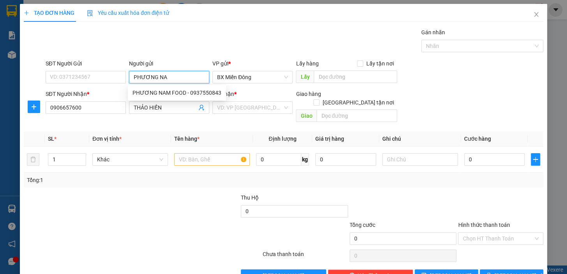
type input "PHƯƠNG NAM"
click at [178, 93] on div "PHƯƠNG NAM FOOD - 0937550843" at bounding box center [176, 92] width 89 height 9
type input "0937550843"
type input "PHƯƠNG NAM FOOD"
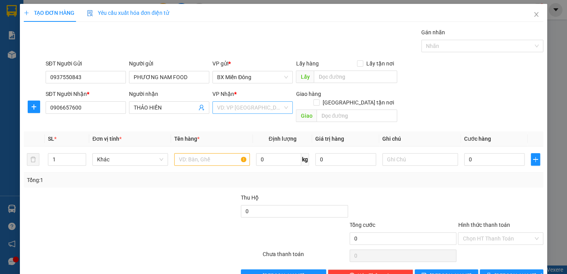
click at [262, 102] on input "search" at bounding box center [249, 108] width 65 height 12
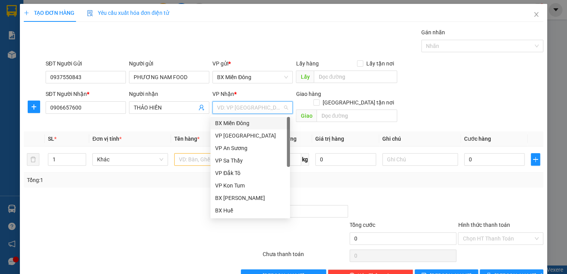
click at [263, 112] on input "search" at bounding box center [249, 108] width 65 height 12
click at [259, 197] on div "BX [PERSON_NAME]" at bounding box center [250, 198] width 70 height 9
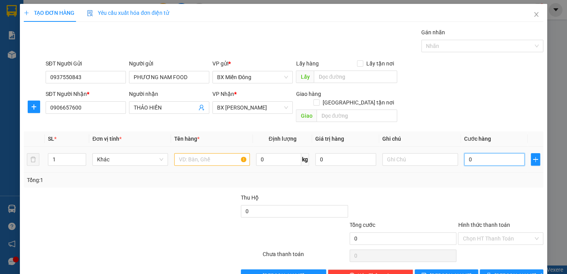
click at [471, 153] on input "0" at bounding box center [494, 159] width 61 height 12
type input "5"
type input "50"
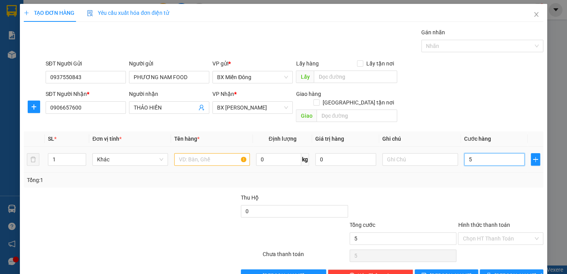
type input "50"
type input "50.000"
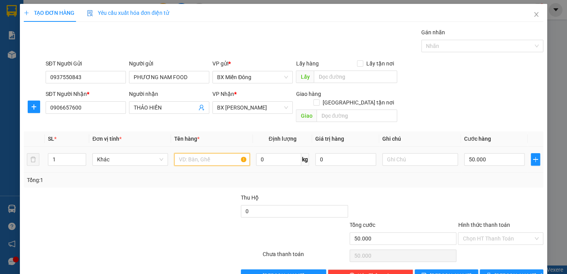
click at [211, 153] on input "text" at bounding box center [212, 159] width 76 height 12
type input "1 KIỆN"
click at [506, 271] on span "[PERSON_NAME] và In" at bounding box center [521, 275] width 55 height 9
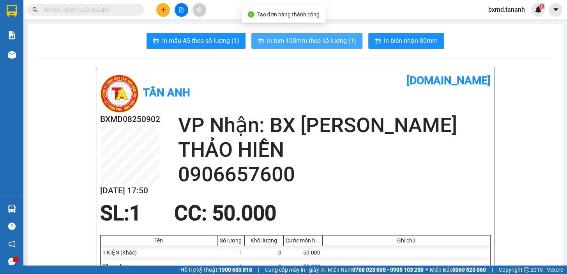
click at [327, 45] on span "In tem 100mm theo số lượng (1)" at bounding box center [311, 41] width 89 height 10
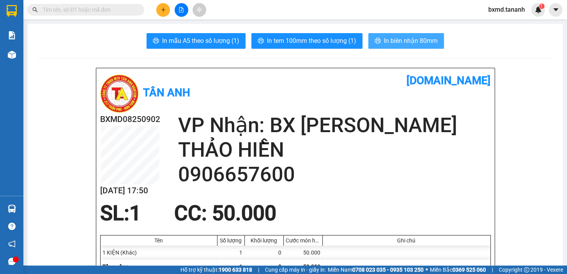
click at [409, 40] on span "In biên nhận 80mm" at bounding box center [411, 41] width 54 height 10
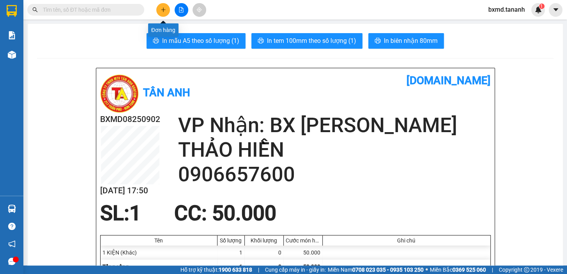
click at [164, 8] on icon "plus" at bounding box center [162, 9] width 5 height 5
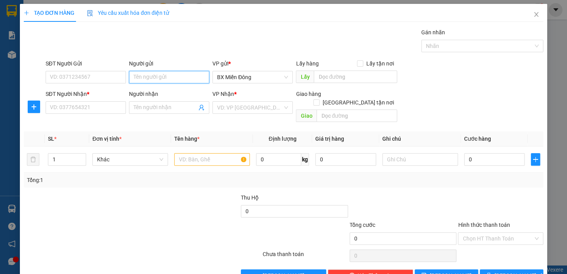
click at [162, 80] on input "Người gửi" at bounding box center [169, 77] width 80 height 12
type input "PHƯƠNG NAM"
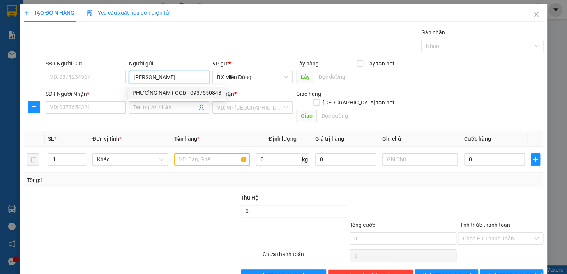
click at [180, 92] on div "PHƯƠNG NAM FOOD - 0937550843" at bounding box center [176, 92] width 89 height 9
type input "0937550843"
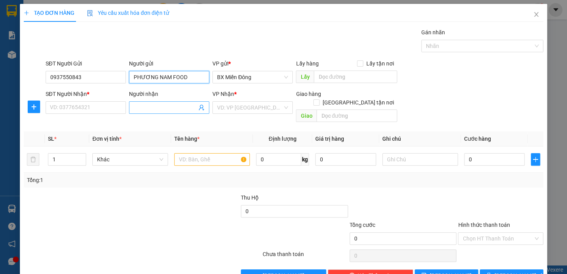
type input "PHƯƠNG NAM FOOD"
click at [168, 106] on input "Người nhận" at bounding box center [165, 107] width 63 height 9
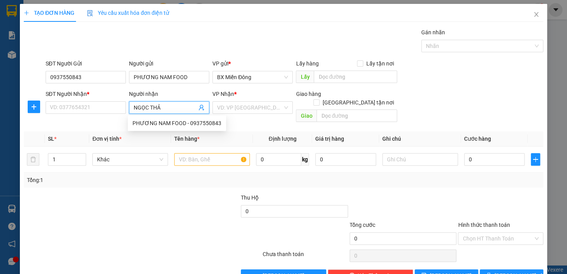
type input "[PERSON_NAME]"
click at [142, 120] on div "[PERSON_NAME] TC - 0793066262" at bounding box center [174, 123] width 85 height 9
type input "0793066262"
type input "[PERSON_NAME] TC"
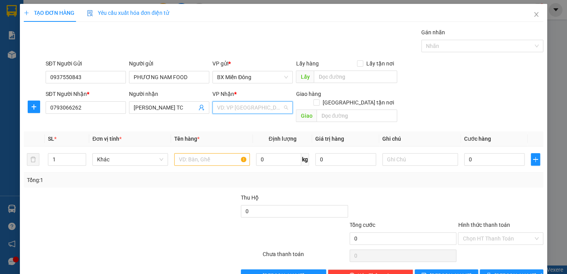
click at [234, 113] on input "search" at bounding box center [249, 108] width 65 height 12
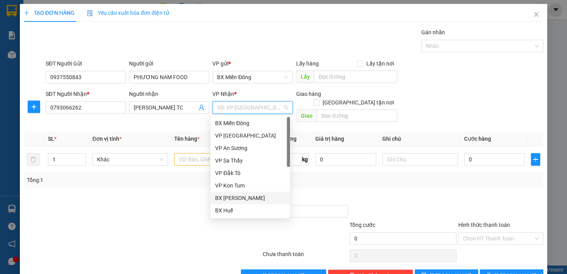
click at [252, 195] on div "BX [PERSON_NAME]" at bounding box center [250, 198] width 70 height 9
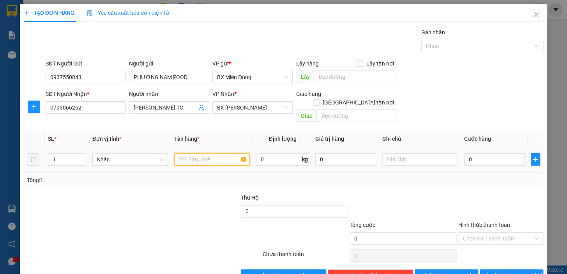
click at [195, 153] on input "text" at bounding box center [212, 159] width 76 height 12
type input "2 KIỆN"
click at [464, 155] on input "0" at bounding box center [494, 159] width 61 height 12
type input "02"
type input "2"
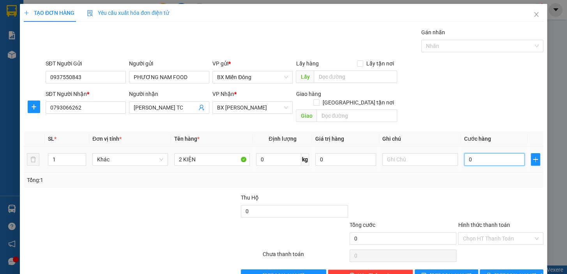
type input "2"
type input "021"
type input "21"
type input "0.210"
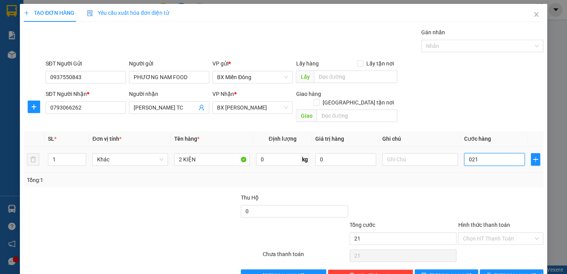
type input "210"
type input "02.100"
type input "2.100"
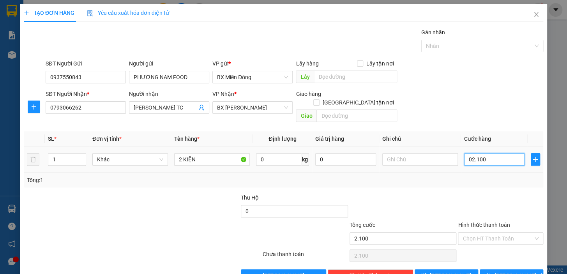
type input "0.210"
type input "210"
type input "0"
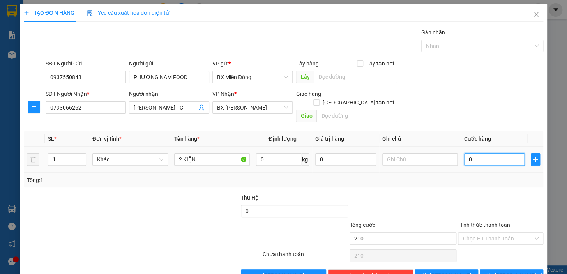
type input "0"
click at [499, 269] on button "[PERSON_NAME] và In" at bounding box center [510, 275] width 63 height 12
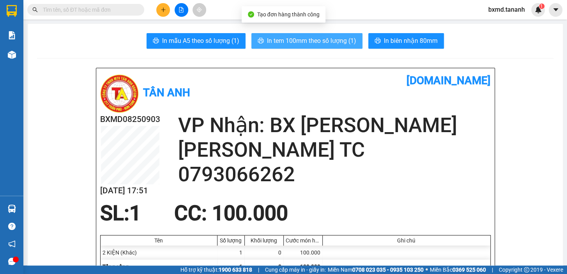
click at [335, 46] on button "In tem 100mm theo số lượng (1)" at bounding box center [306, 41] width 111 height 16
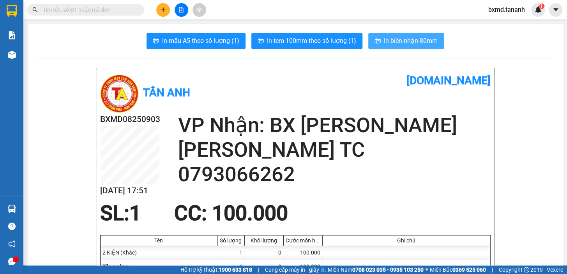
click at [409, 35] on button "In biên nhận 80mm" at bounding box center [406, 41] width 76 height 16
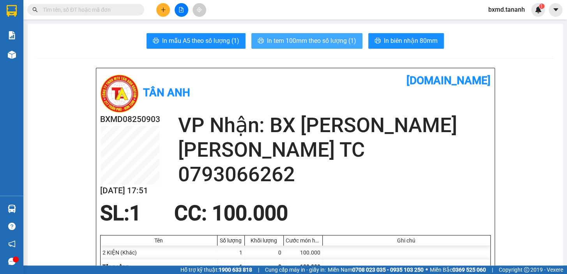
click at [311, 41] on span "In tem 100mm theo số lượng (1)" at bounding box center [311, 41] width 89 height 10
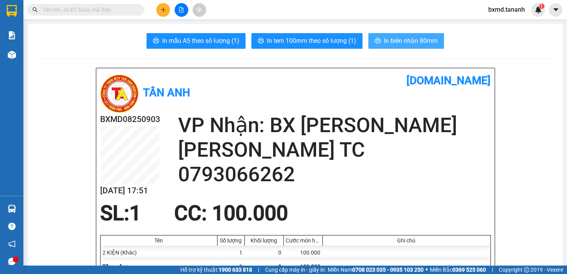
click at [400, 36] on span "In biên nhận 80mm" at bounding box center [411, 41] width 54 height 10
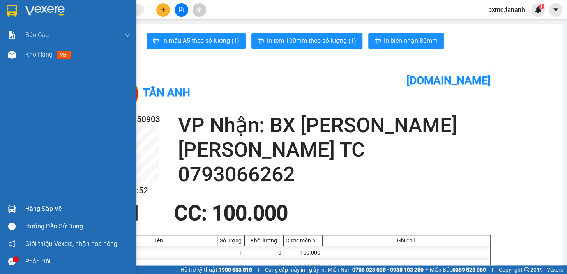
click at [40, 109] on div "Báo cáo Báo cáo dòng tiền (nhân viên) - chỉ tính tiền mặt Doanh số tạo đơn theo…" at bounding box center [68, 110] width 136 height 170
click at [50, 57] on span "Kho hàng" at bounding box center [38, 54] width 27 height 7
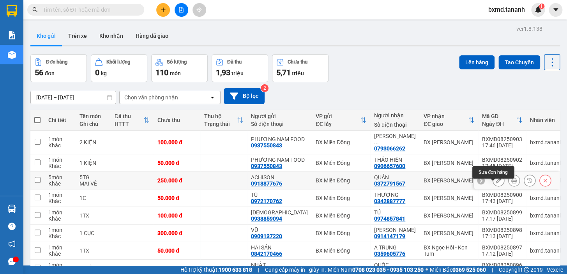
click at [495, 183] on icon at bounding box center [497, 180] width 5 height 5
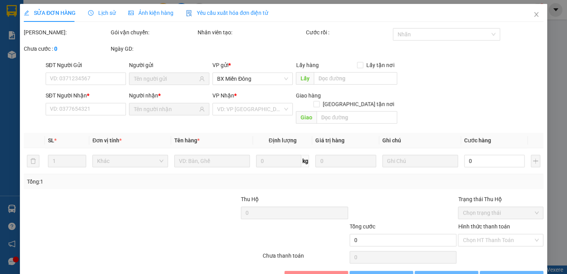
type input "0918877676"
type input "0372791567"
type input "250.000"
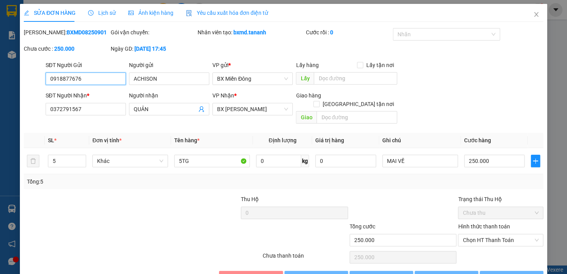
scroll to position [16, 0]
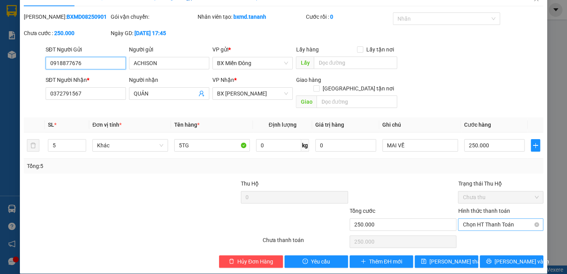
click at [494, 219] on span "Chọn HT Thanh Toán" at bounding box center [500, 225] width 76 height 12
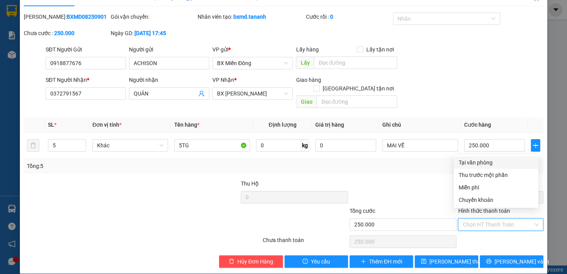
click at [488, 165] on div "Tại văn phòng" at bounding box center [495, 162] width 75 height 9
type input "0"
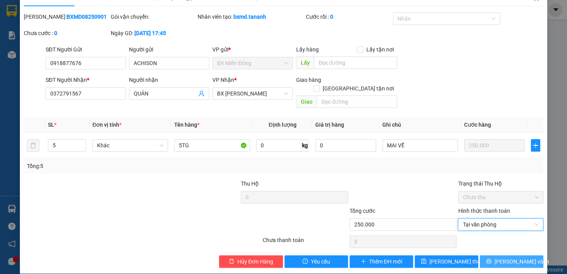
click at [500, 257] on span "[PERSON_NAME] và In" at bounding box center [521, 261] width 55 height 9
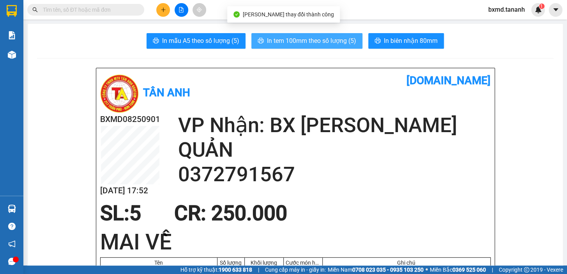
click at [342, 42] on span "In tem 100mm theo số lượng (5)" at bounding box center [311, 41] width 89 height 10
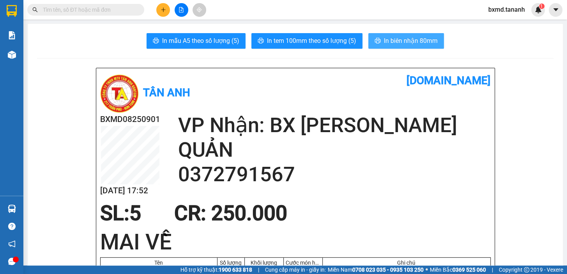
click at [412, 39] on span "In biên nhận 80mm" at bounding box center [411, 41] width 54 height 10
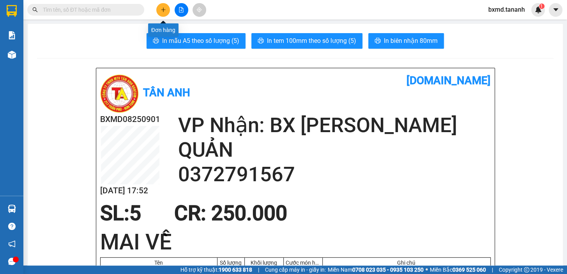
click at [166, 11] on icon "plus" at bounding box center [162, 9] width 5 height 5
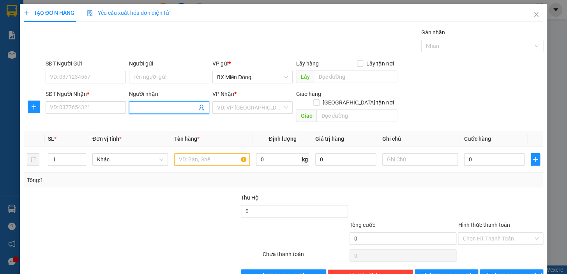
click at [168, 108] on input "Người nhận" at bounding box center [165, 107] width 63 height 9
type input "QUỐC ĐĂNG"
click at [160, 120] on div "QUỐC ĐĂNG - 0379350393" at bounding box center [167, 123] width 70 height 9
type input "0379350393"
type input "QUỐC ĐĂNG"
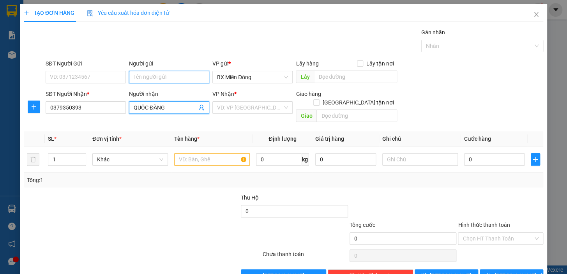
click at [167, 74] on input "Người gửi" at bounding box center [169, 77] width 80 height 12
click at [229, 111] on input "search" at bounding box center [249, 108] width 65 height 12
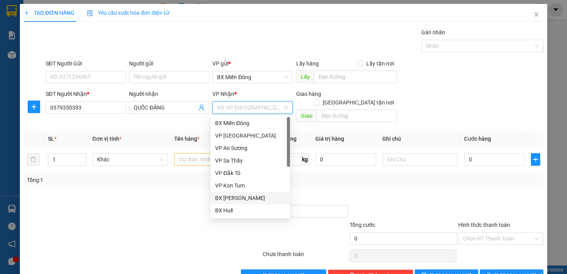
click at [242, 199] on div "BX [PERSON_NAME]" at bounding box center [250, 198] width 70 height 9
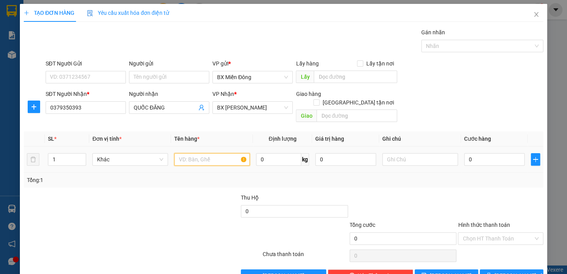
drag, startPoint x: 203, startPoint y: 147, endPoint x: 206, endPoint y: 155, distance: 8.4
click at [204, 153] on input "text" at bounding box center [212, 159] width 76 height 12
type input "4 KIỆN"
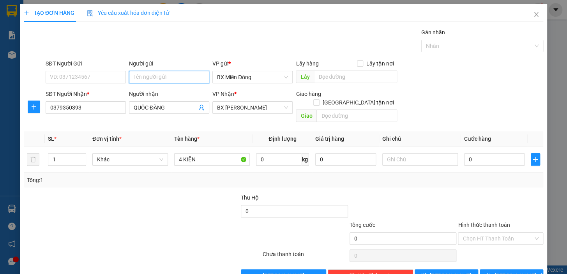
click at [138, 78] on input "Người gửi" at bounding box center [169, 77] width 80 height 12
type input "HÀ MY"
click at [160, 92] on div "HÀ MY TC - 0383882882" at bounding box center [167, 92] width 70 height 9
type input "0383882882"
type input "HÀ MY TC"
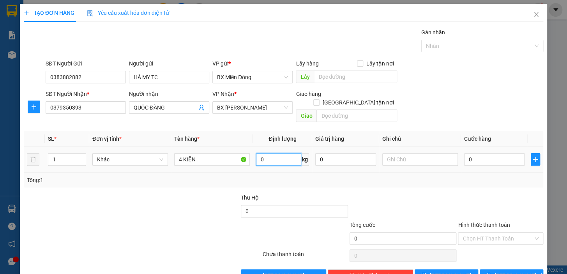
click at [277, 153] on input "0" at bounding box center [279, 159] width 46 height 12
click at [472, 153] on input "0" at bounding box center [494, 159] width 61 height 12
type input "2"
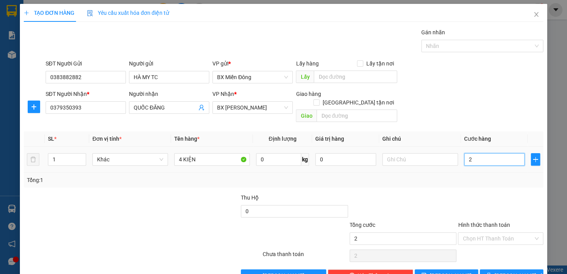
type input "20"
type input "200"
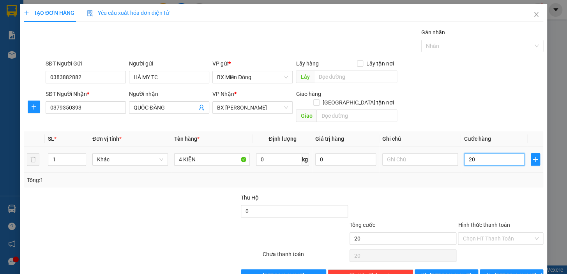
type input "200"
type input "200.000"
click at [506, 271] on span "[PERSON_NAME] và In" at bounding box center [521, 275] width 55 height 9
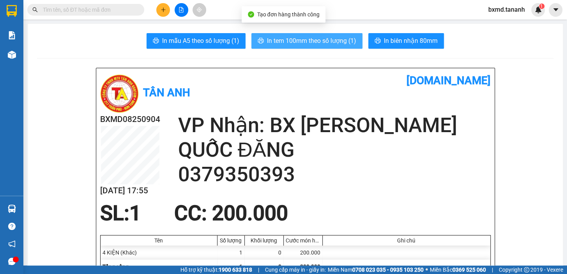
click at [341, 39] on span "In tem 100mm theo số lượng (1)" at bounding box center [311, 41] width 89 height 10
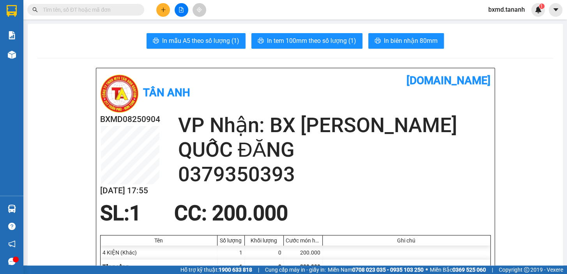
click at [412, 44] on span "In biên nhận 80mm" at bounding box center [411, 41] width 54 height 10
click at [165, 10] on icon "plus" at bounding box center [162, 9] width 5 height 5
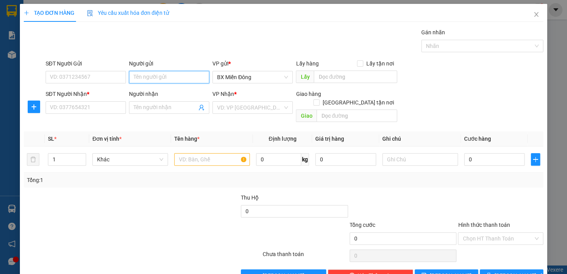
click at [169, 74] on input "Người gửi" at bounding box center [169, 77] width 80 height 12
type input "HÀ MY"
click at [153, 96] on div "HÀ MY TC - 0383882882" at bounding box center [167, 92] width 70 height 9
type input "0383882882"
type input "HÀ MY TC"
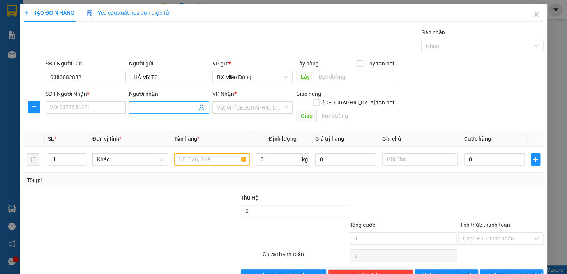
click at [158, 102] on span at bounding box center [169, 107] width 80 height 12
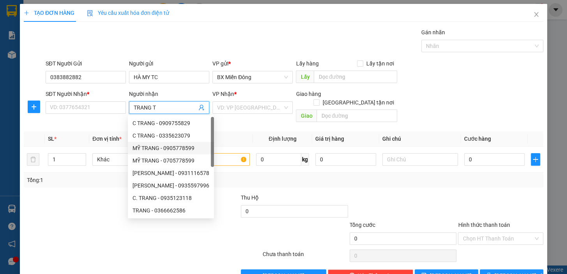
type input "TRANG TC"
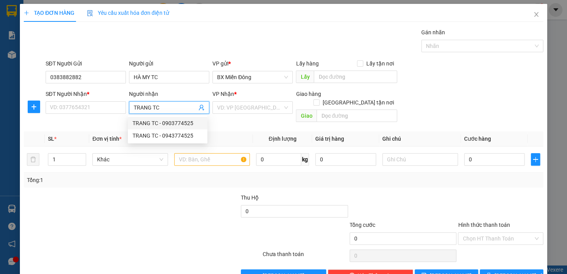
click at [160, 125] on div "TRANG TC - 0903774525" at bounding box center [167, 123] width 70 height 9
type input "0903774525"
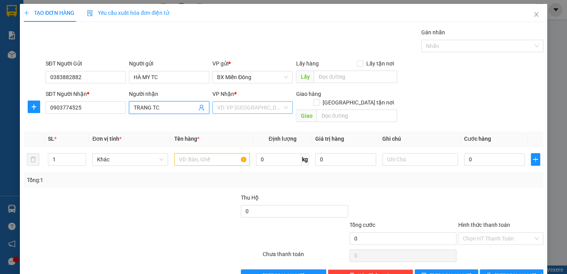
type input "TRANG TC"
click at [269, 102] on input "search" at bounding box center [249, 108] width 65 height 12
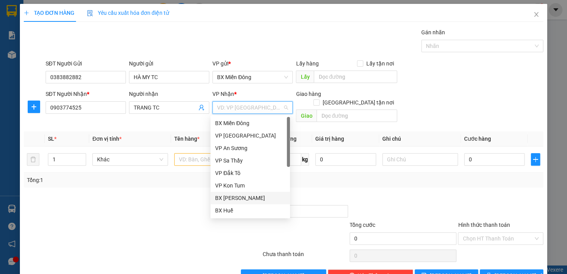
click at [257, 197] on div "BX [PERSON_NAME]" at bounding box center [250, 198] width 70 height 9
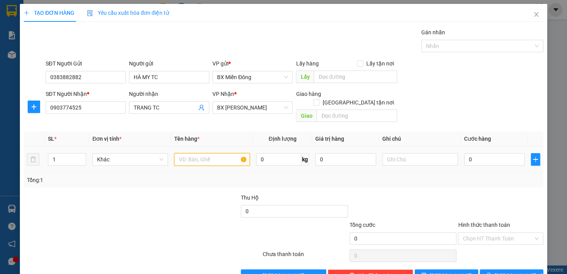
click at [191, 153] on input "text" at bounding box center [212, 159] width 76 height 12
type input "1 KIỆN"
click at [484, 153] on input "0" at bounding box center [494, 159] width 61 height 12
type input "5"
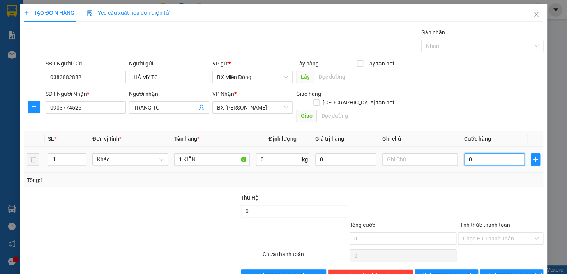
type input "5"
type input "50"
click at [502, 269] on button "[PERSON_NAME] và In" at bounding box center [510, 275] width 63 height 12
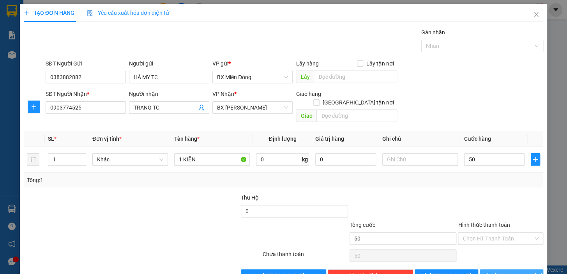
type input "50.000"
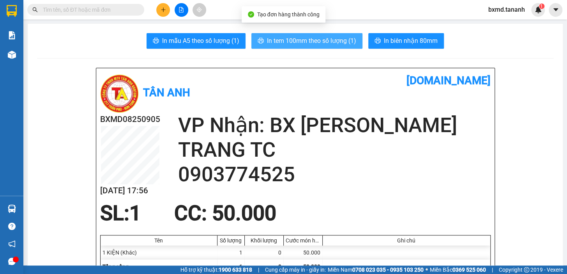
click at [337, 46] on button "In tem 100mm theo số lượng (1)" at bounding box center [306, 41] width 111 height 16
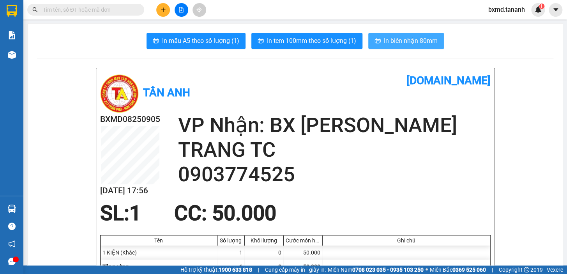
click at [403, 41] on span "In biên nhận 80mm" at bounding box center [411, 41] width 54 height 10
click at [165, 8] on icon "plus" at bounding box center [162, 9] width 5 height 5
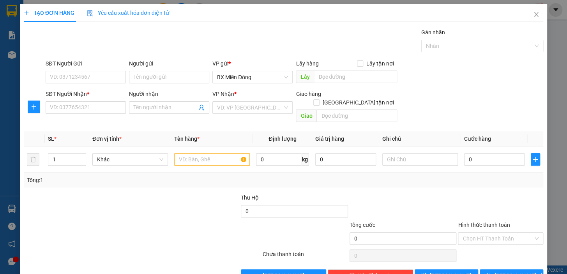
click at [16, 57] on div "TẠO ĐƠN HÀNG Yêu cầu xuất hóa đơn điện tử Transit Pickup Surcharge Ids Transit …" at bounding box center [283, 137] width 567 height 274
click at [11, 53] on div "TẠO ĐƠN HÀNG Yêu cầu xuất hóa đơn điện tử Transit Pickup Surcharge Ids Transit …" at bounding box center [283, 137] width 567 height 274
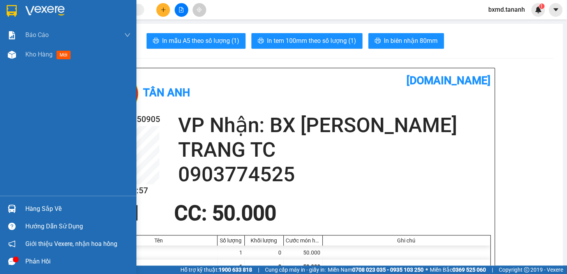
click at [26, 105] on div "Báo cáo Báo cáo dòng tiền (nhân viên) - chỉ tính tiền mặt Doanh số tạo đơn theo…" at bounding box center [68, 110] width 136 height 170
click at [34, 53] on span "Kho hàng" at bounding box center [38, 54] width 27 height 7
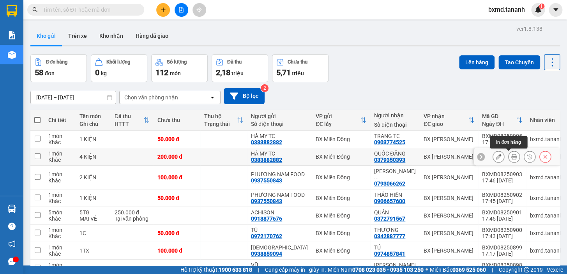
click at [511, 158] on icon at bounding box center [513, 156] width 5 height 5
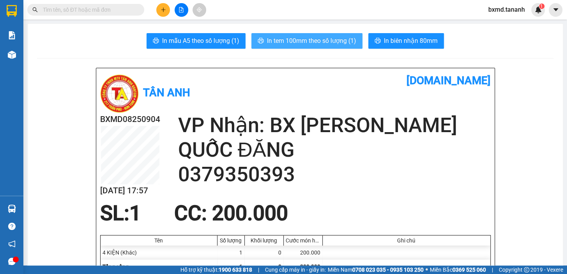
click at [334, 41] on span "In tem 100mm theo số lượng (1)" at bounding box center [311, 41] width 89 height 10
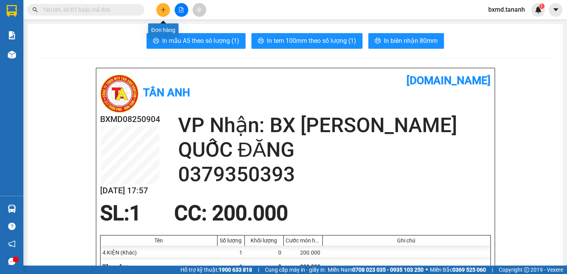
click at [160, 12] on icon "plus" at bounding box center [162, 9] width 5 height 5
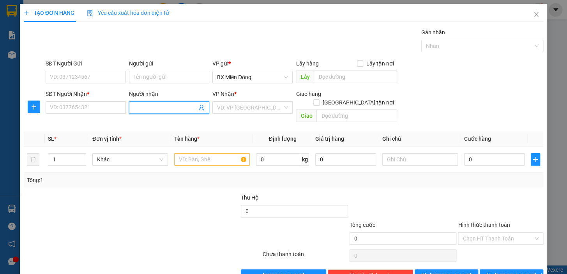
click at [191, 113] on span at bounding box center [169, 107] width 80 height 12
type input "TÂN THỊNH PHÁT"
click at [76, 101] on input "SĐT Người Nhận *" at bounding box center [86, 107] width 80 height 12
type input "0972407348"
click at [86, 81] on input "SĐT Người Gửi" at bounding box center [86, 77] width 80 height 12
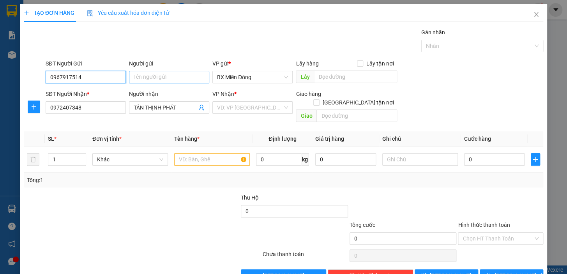
type input "0967917514"
click at [144, 76] on input "Người gửi" at bounding box center [169, 77] width 80 height 12
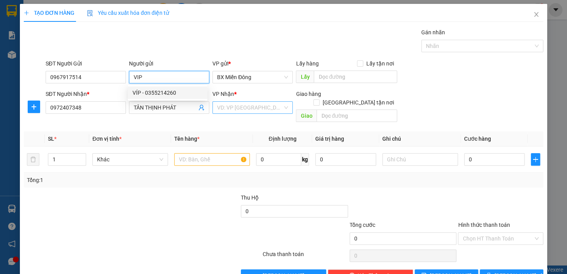
type input "VIP"
click at [245, 109] on input "search" at bounding box center [249, 108] width 65 height 12
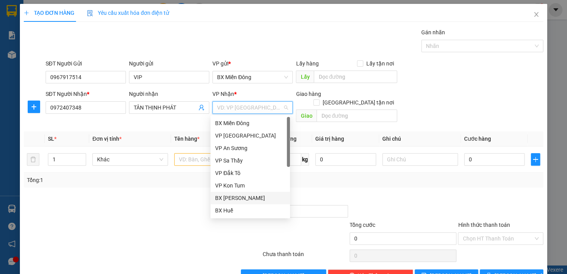
click at [266, 199] on div "BX [PERSON_NAME]" at bounding box center [250, 198] width 70 height 9
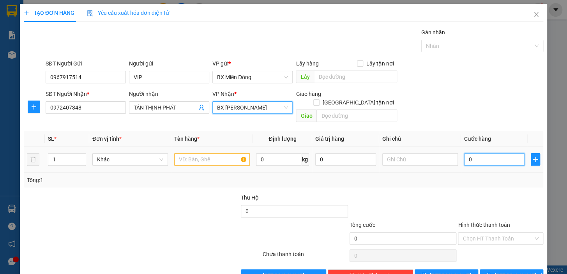
click at [484, 153] on input "0" at bounding box center [494, 159] width 61 height 12
type input "2"
type input "20"
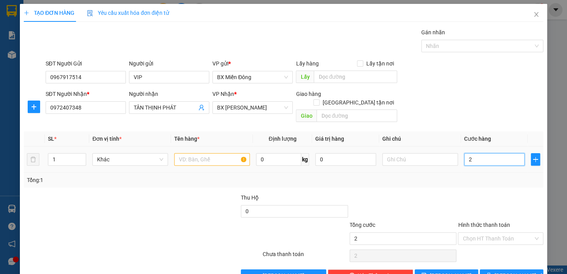
type input "20"
type input "200"
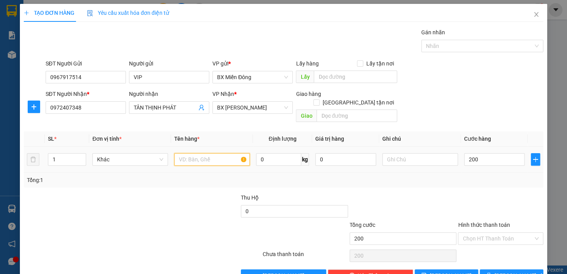
type input "200.000"
click at [206, 153] on input "text" at bounding box center [212, 159] width 76 height 12
type input "1 KIỆN"
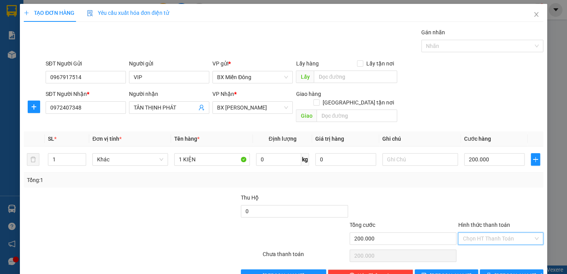
click at [499, 233] on input "Hình thức thanh toán" at bounding box center [497, 239] width 71 height 12
click at [486, 178] on div "Tại văn phòng" at bounding box center [495, 176] width 75 height 9
type input "0"
click at [508, 271] on span "[PERSON_NAME] và In" at bounding box center [521, 275] width 55 height 9
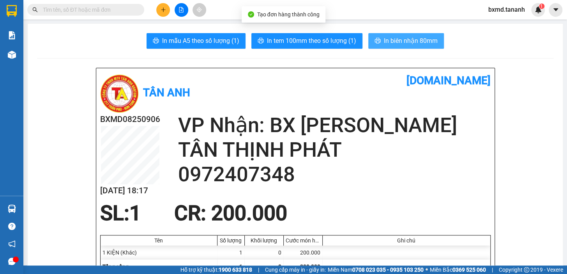
click at [404, 46] on button "In biên nhận 80mm" at bounding box center [406, 41] width 76 height 16
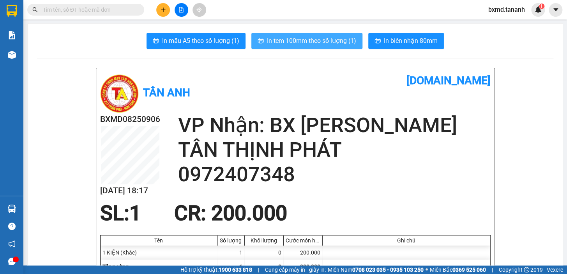
click at [320, 48] on button "In tem 100mm theo số lượng (1)" at bounding box center [306, 41] width 111 height 16
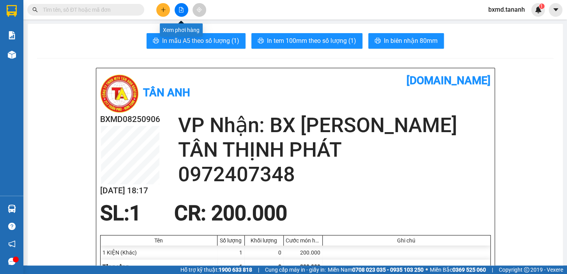
click at [170, 9] on div at bounding box center [181, 10] width 58 height 14
click at [167, 9] on button at bounding box center [163, 10] width 14 height 14
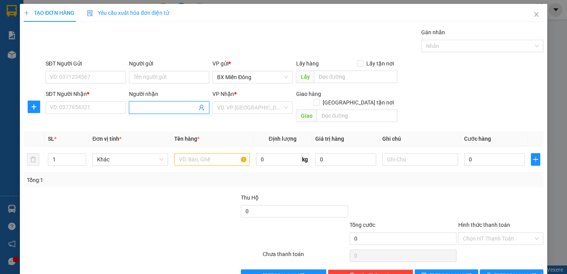
click at [148, 110] on input "Người nhận" at bounding box center [165, 107] width 63 height 9
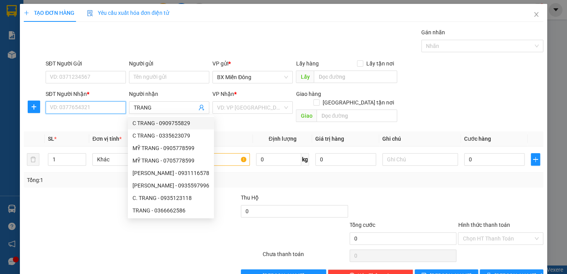
click at [93, 104] on input "SĐT Người Nhận *" at bounding box center [86, 107] width 80 height 12
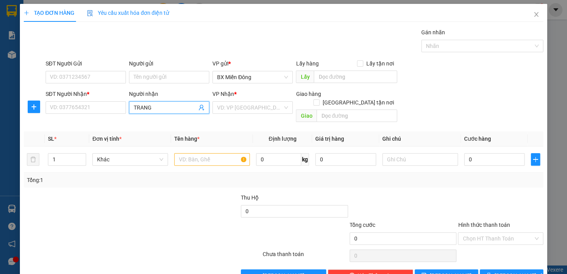
click at [156, 112] on span "TRANG" at bounding box center [169, 107] width 80 height 12
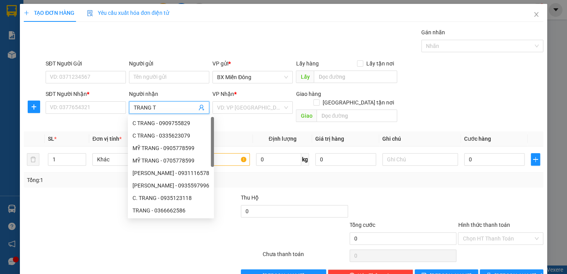
type input "TRANG TC"
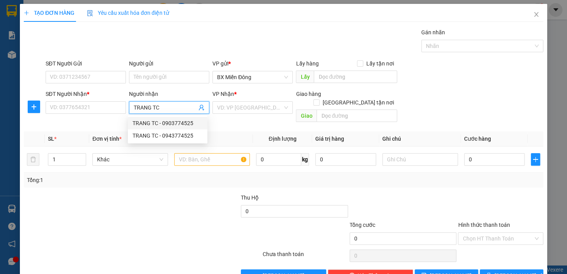
click at [182, 124] on div "TRANG TC - 0903774525" at bounding box center [167, 123] width 70 height 9
type input "0903774525"
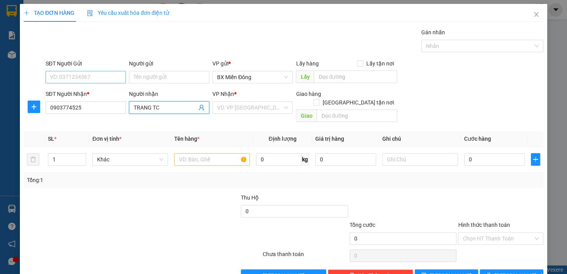
type input "TRANG TC"
click at [89, 78] on input "SĐT Người Gửi" at bounding box center [86, 77] width 80 height 12
click at [60, 109] on input "0903774525" at bounding box center [86, 107] width 80 height 12
click at [59, 109] on input "0903774525" at bounding box center [86, 107] width 80 height 12
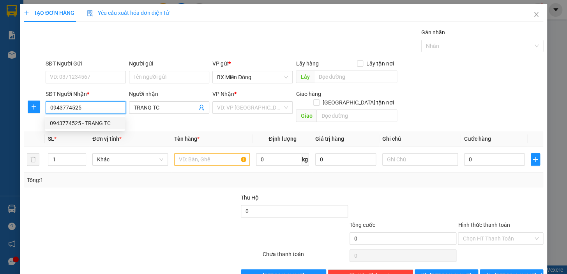
type input "0943774525"
click at [76, 70] on div "SĐT Người Gửi" at bounding box center [86, 65] width 80 height 12
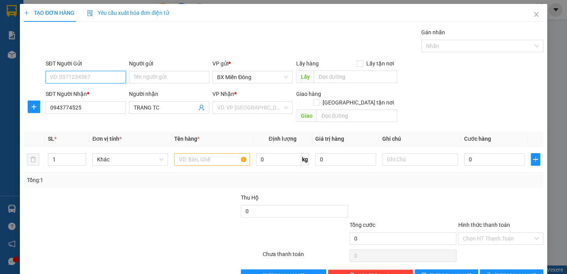
click at [82, 79] on input "SĐT Người Gửi" at bounding box center [86, 77] width 80 height 12
click at [144, 77] on input "Người gửi" at bounding box center [169, 77] width 80 height 12
click at [116, 79] on input "SĐT Người Gửi" at bounding box center [86, 77] width 80 height 12
click at [96, 90] on div "0383882882 - HÀ MY TC" at bounding box center [85, 92] width 70 height 9
type input "0383882882"
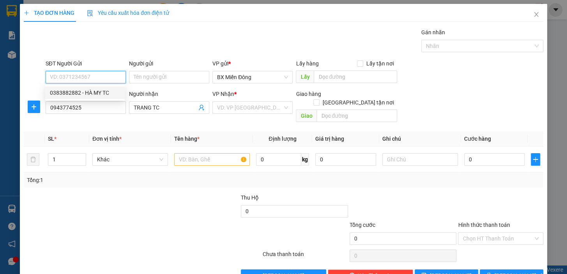
type input "HÀ MY TC"
type input "40.000"
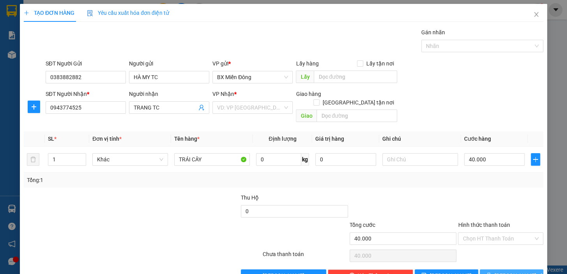
click at [522, 269] on button "[PERSON_NAME] và In" at bounding box center [510, 275] width 63 height 12
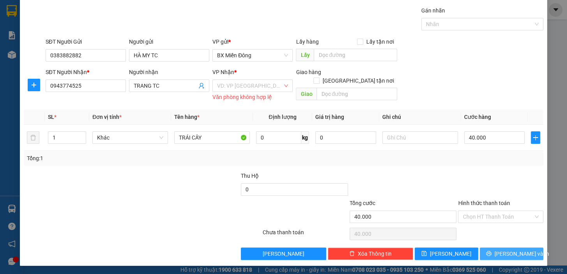
click at [501, 256] on span "[PERSON_NAME] và In" at bounding box center [521, 253] width 55 height 9
click at [281, 90] on div "VD: VP [GEOGRAPHIC_DATA]" at bounding box center [252, 85] width 80 height 12
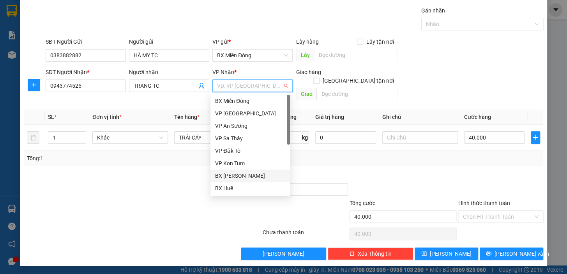
drag, startPoint x: 247, startPoint y: 175, endPoint x: 265, endPoint y: 175, distance: 17.9
click at [247, 175] on div "BX [PERSON_NAME]" at bounding box center [250, 175] width 70 height 9
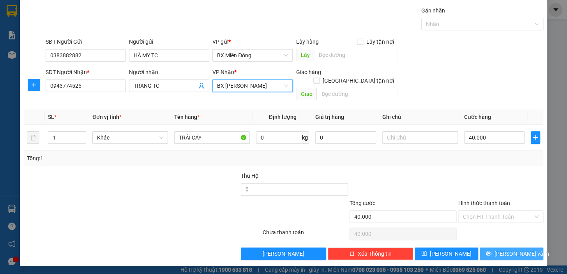
scroll to position [14, 0]
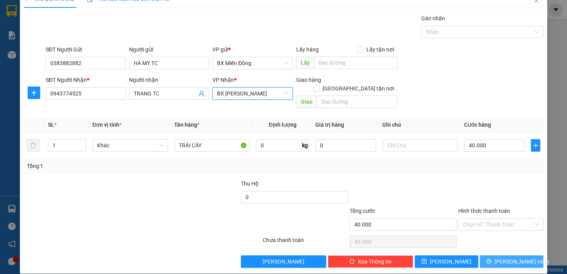
click at [512, 257] on span "[PERSON_NAME] và In" at bounding box center [521, 261] width 55 height 9
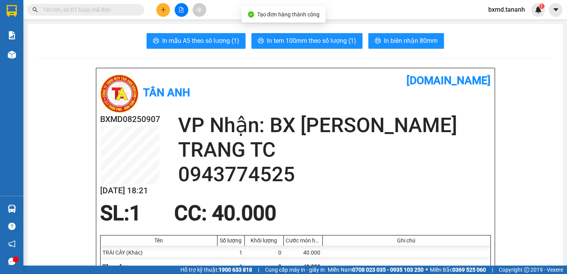
click at [423, 37] on span "In biên nhận 80mm" at bounding box center [411, 41] width 54 height 10
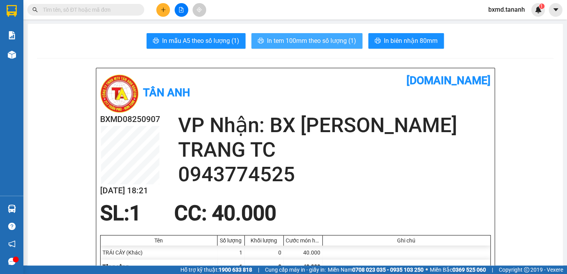
click at [335, 33] on button "In tem 100mm theo số lượng (1)" at bounding box center [306, 41] width 111 height 16
click at [333, 37] on span "In tem 100mm theo số lượng (1)" at bounding box center [311, 41] width 89 height 10
